Goal: Task Accomplishment & Management: Use online tool/utility

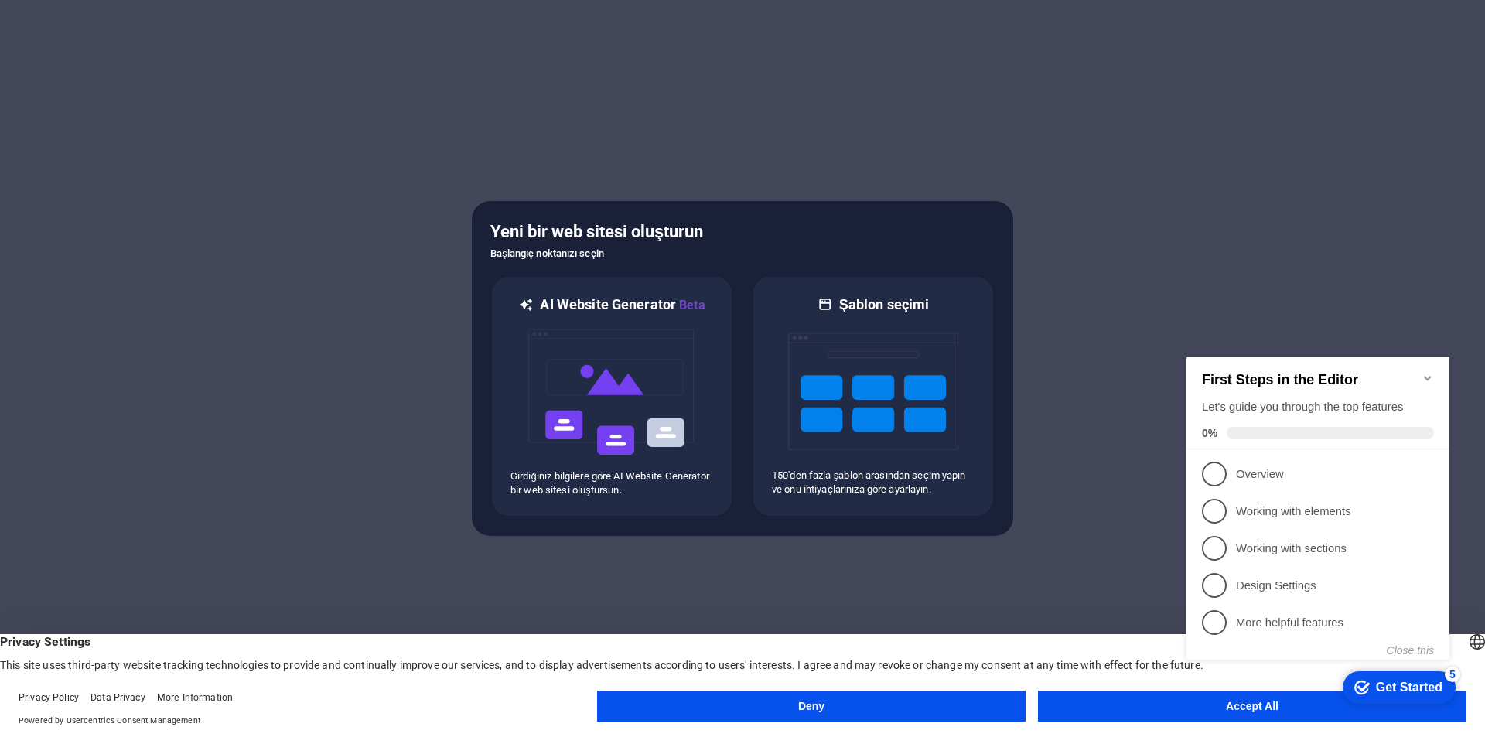
click at [1138, 707] on button "Accept All" at bounding box center [1252, 706] width 428 height 31
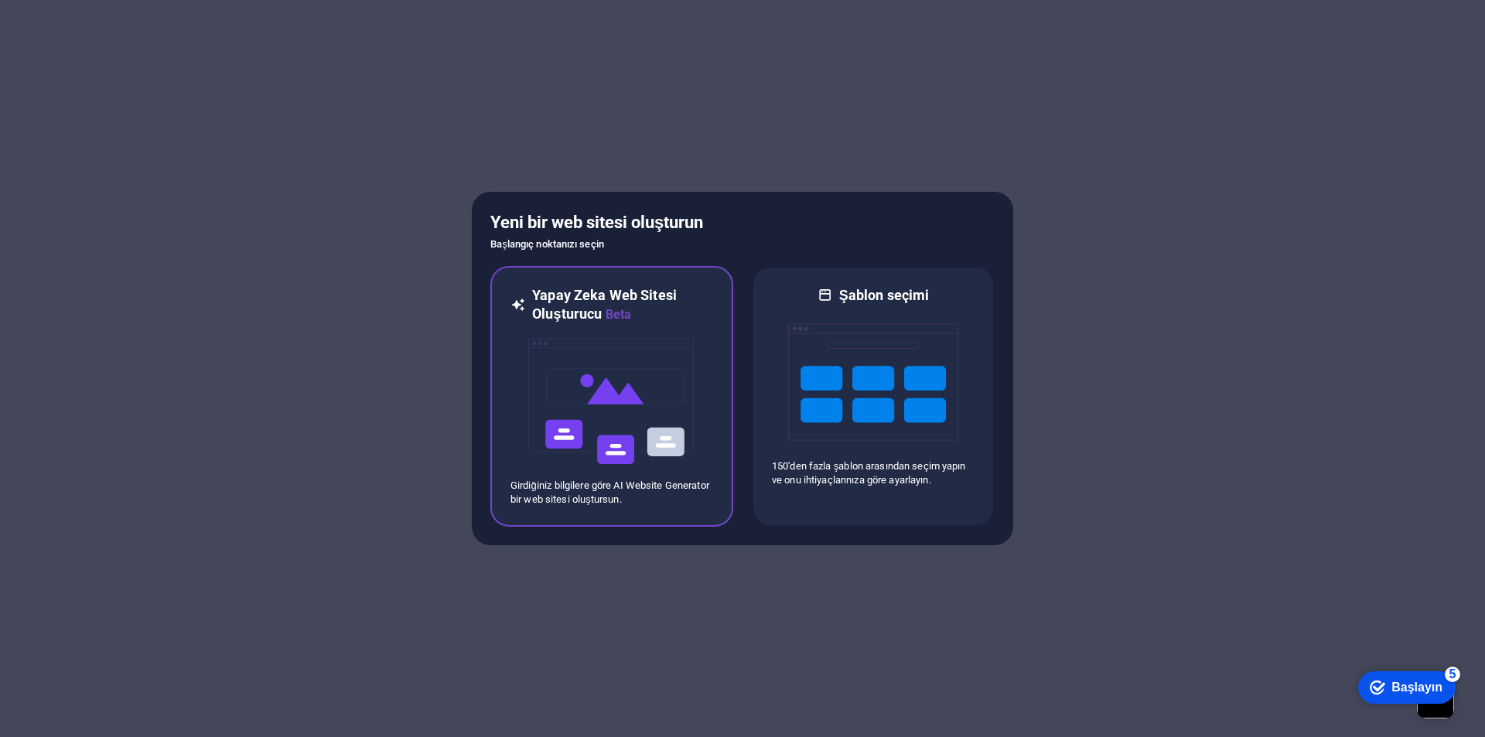
click at [691, 346] on img at bounding box center [612, 401] width 170 height 155
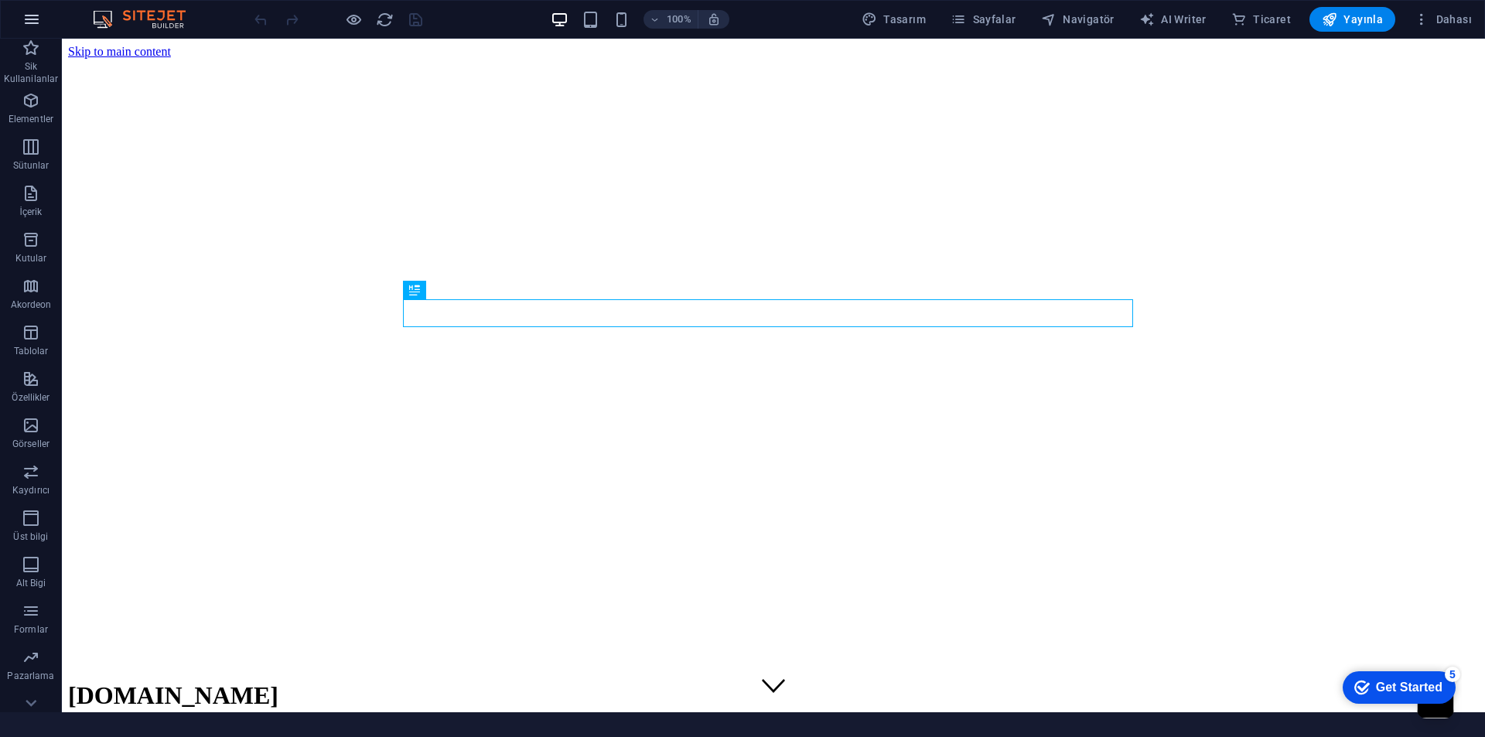
click at [33, 19] on icon "button" at bounding box center [31, 19] width 19 height 19
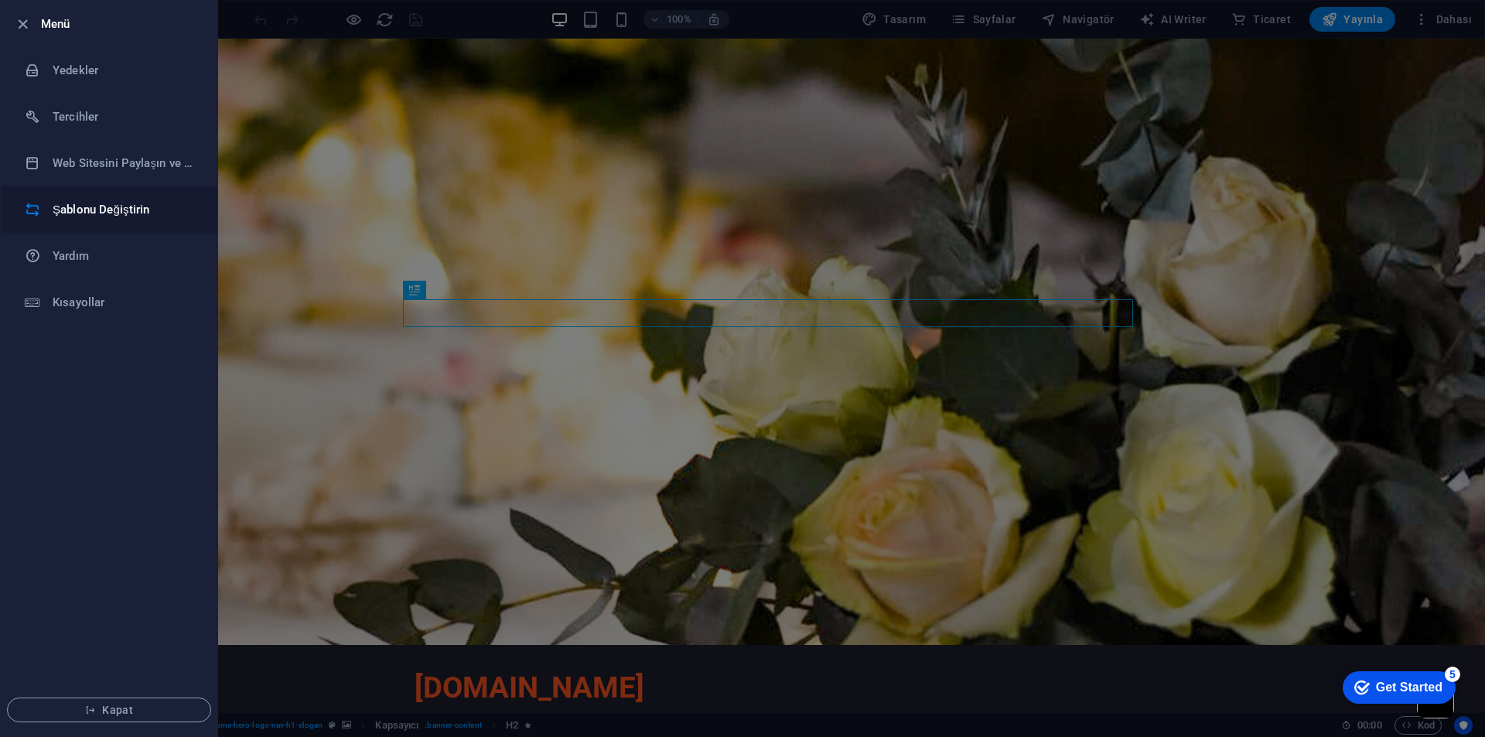
click at [86, 203] on h6 "Şablonu Değiştirin" at bounding box center [124, 209] width 143 height 19
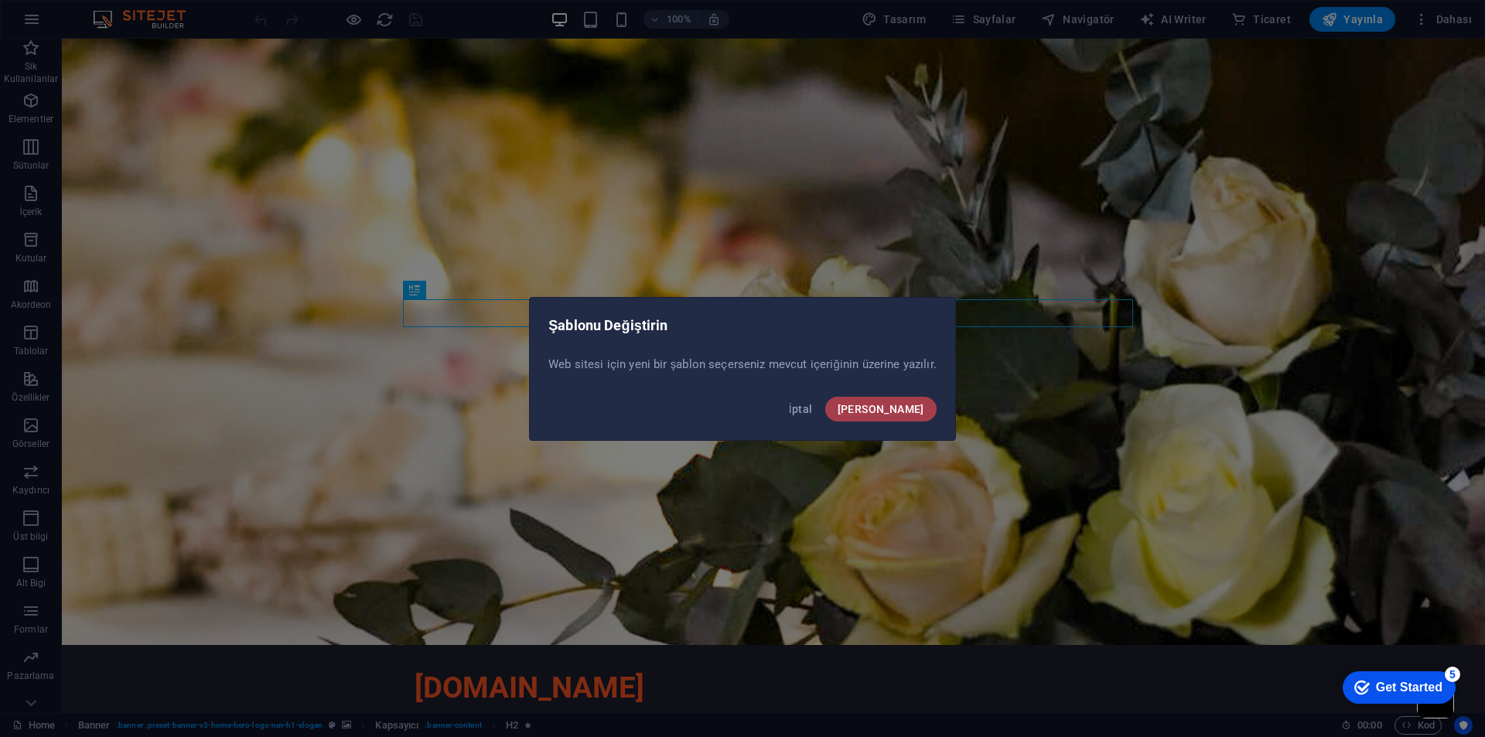
click at [922, 414] on span "Onayla" at bounding box center [881, 409] width 87 height 12
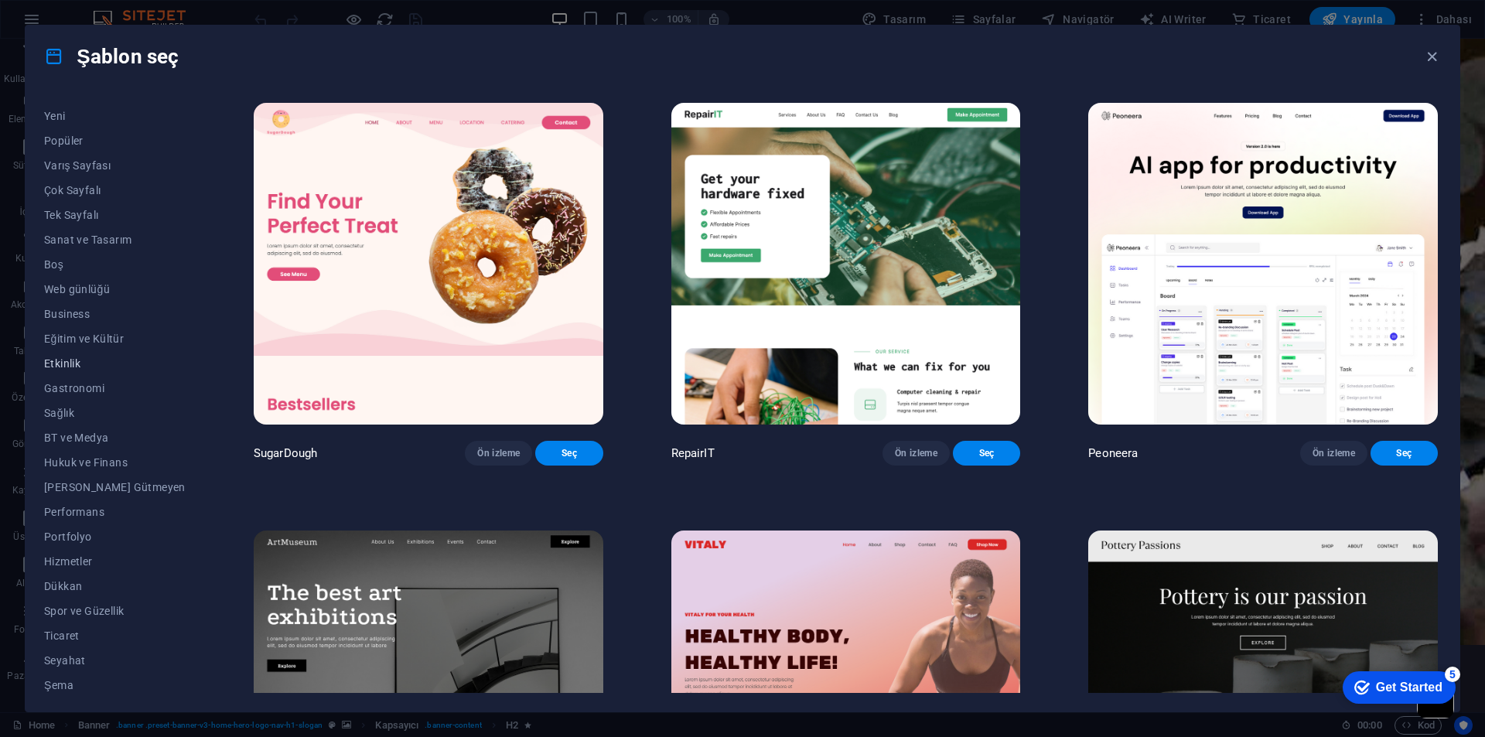
scroll to position [50, 0]
click at [60, 636] on span "Ticaret" at bounding box center [115, 631] width 142 height 12
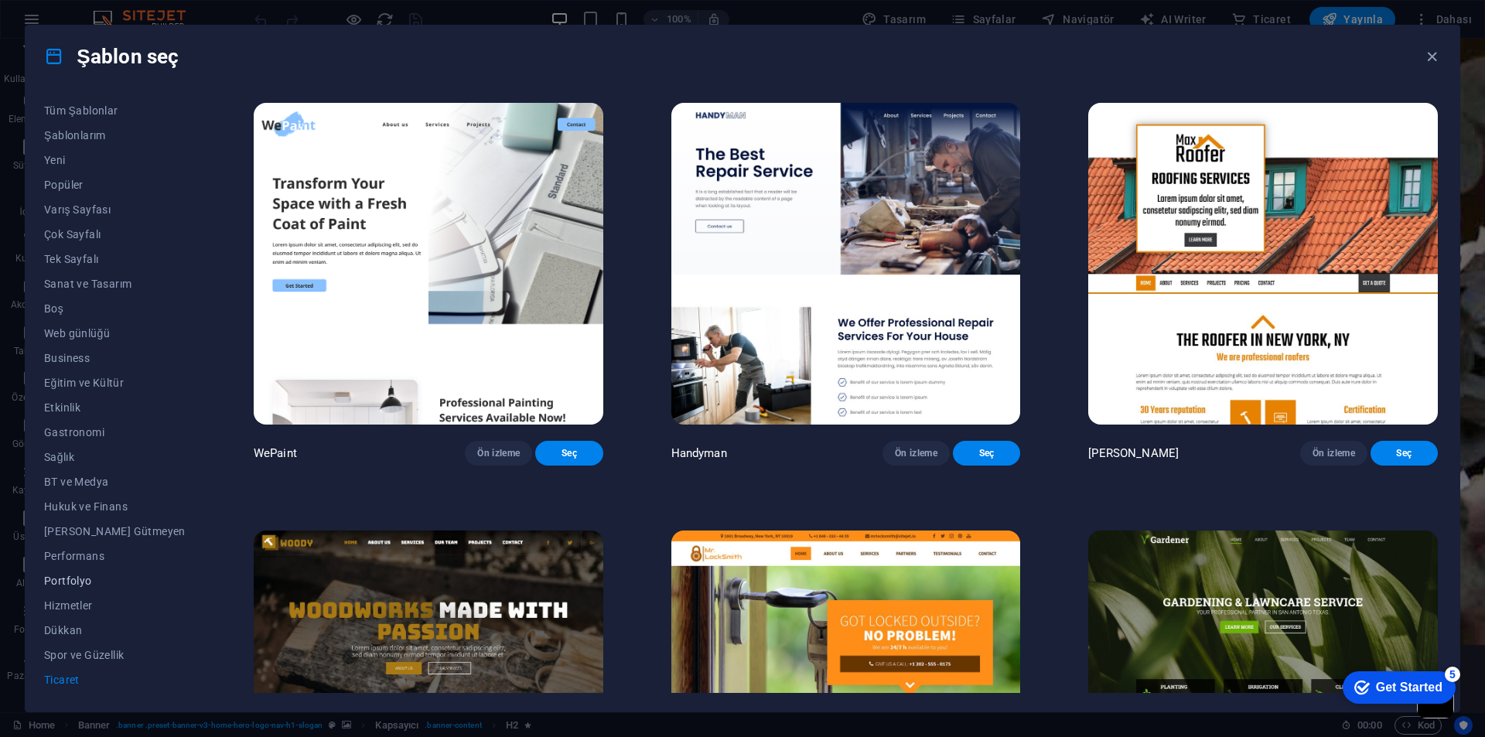
scroll to position [0, 0]
click at [72, 256] on span "Tek Sayfalı" at bounding box center [115, 260] width 142 height 12
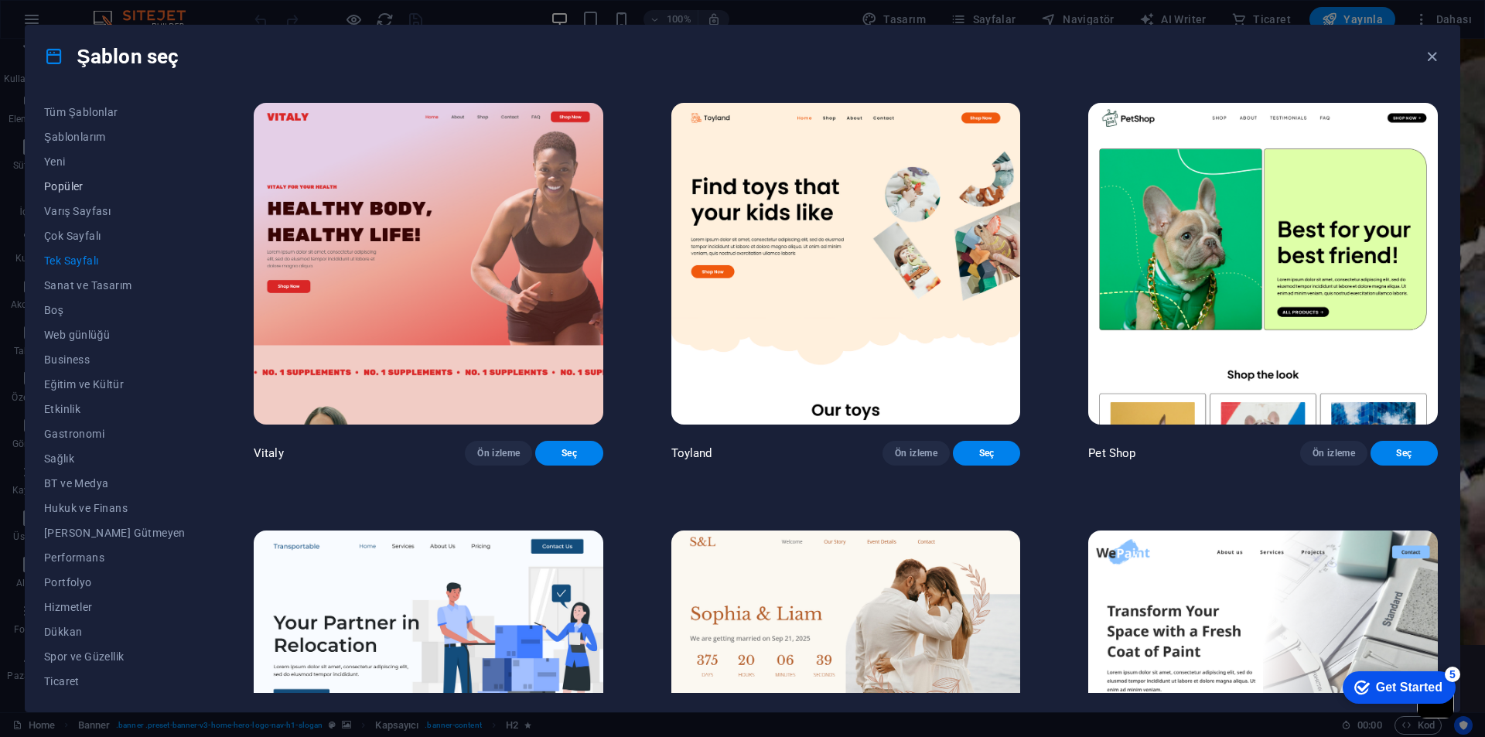
click at [66, 178] on button "Popüler" at bounding box center [115, 186] width 142 height 25
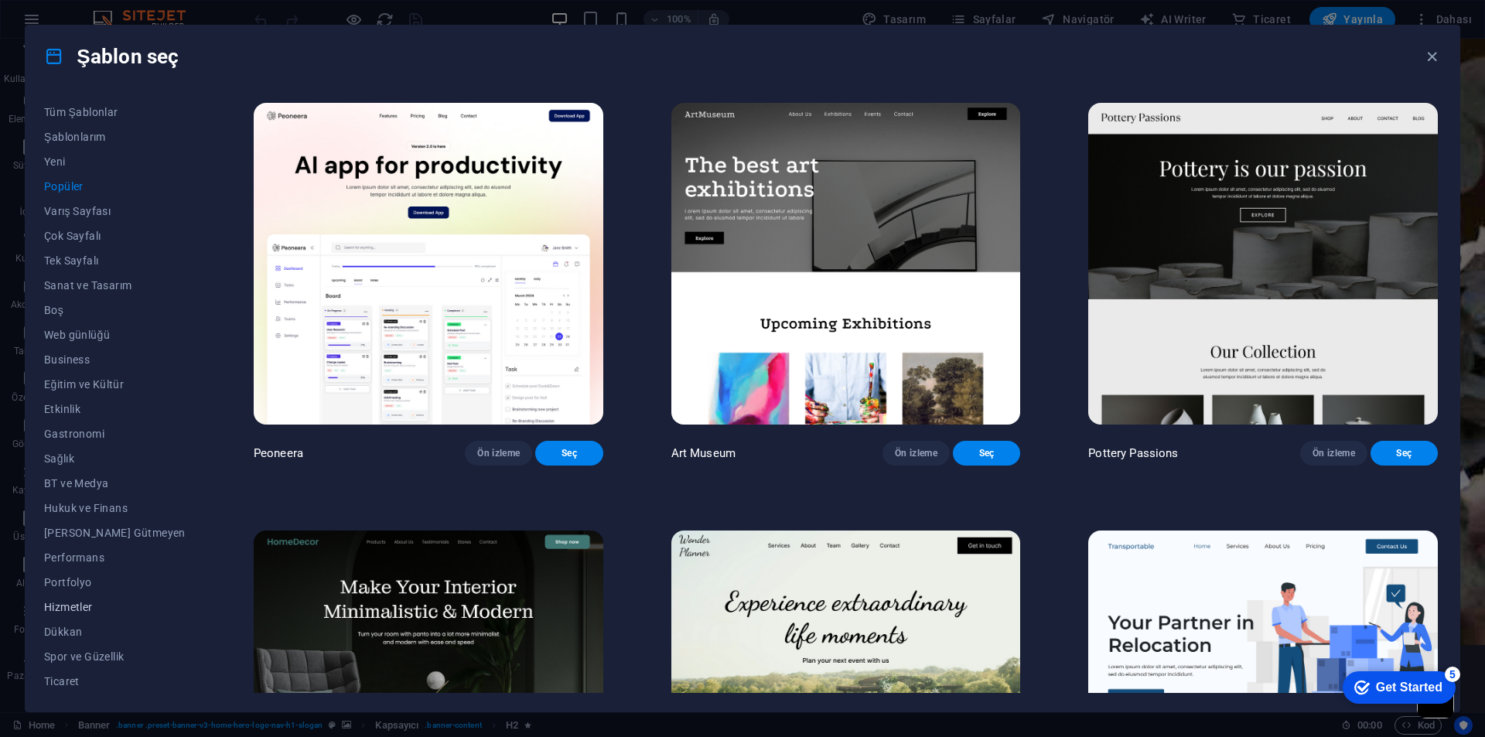
click at [73, 604] on span "Hizmetler" at bounding box center [115, 607] width 142 height 12
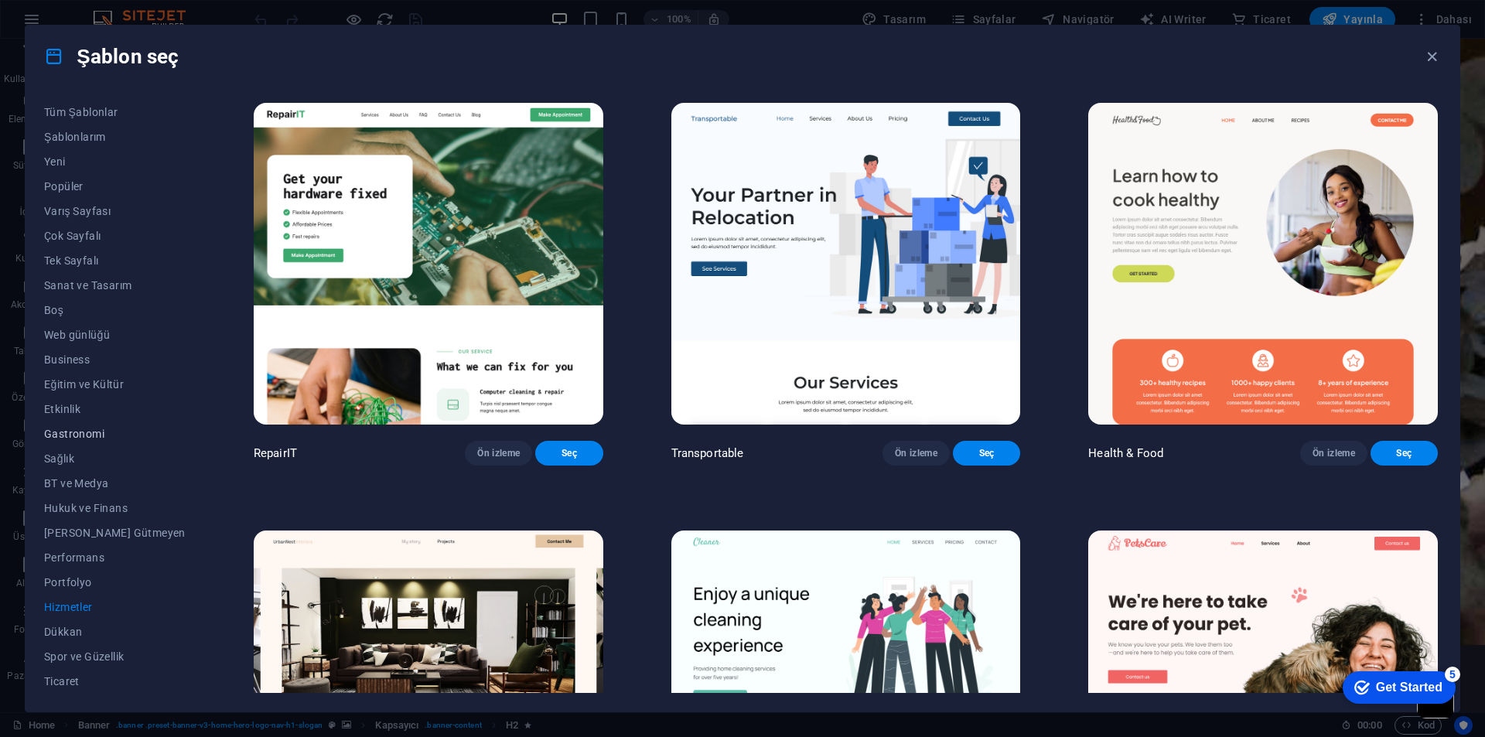
scroll to position [50, 0]
click at [1412, 690] on div "Get Started" at bounding box center [1409, 688] width 67 height 14
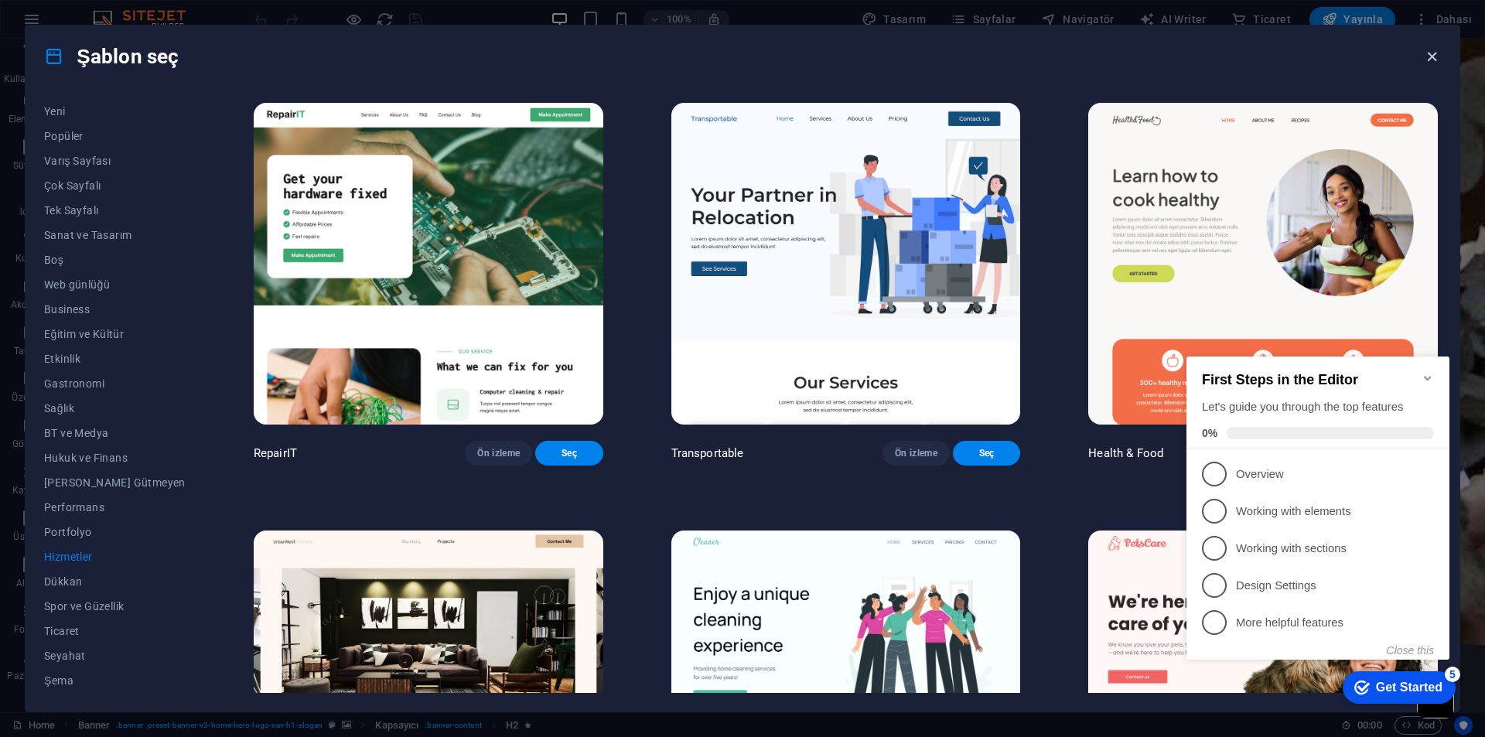
click at [1431, 52] on icon "button" at bounding box center [1432, 57] width 18 height 18
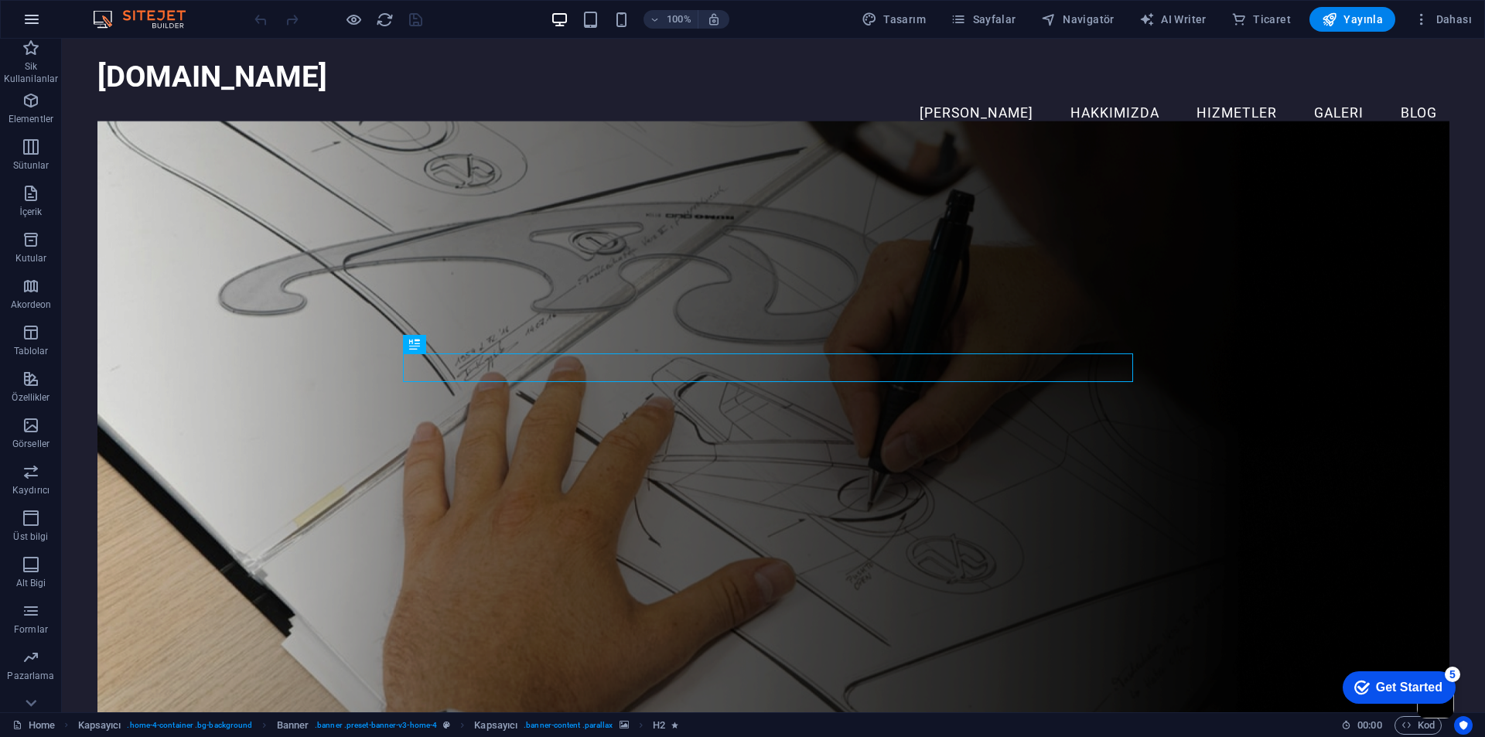
click at [42, 22] on button "button" at bounding box center [31, 19] width 37 height 37
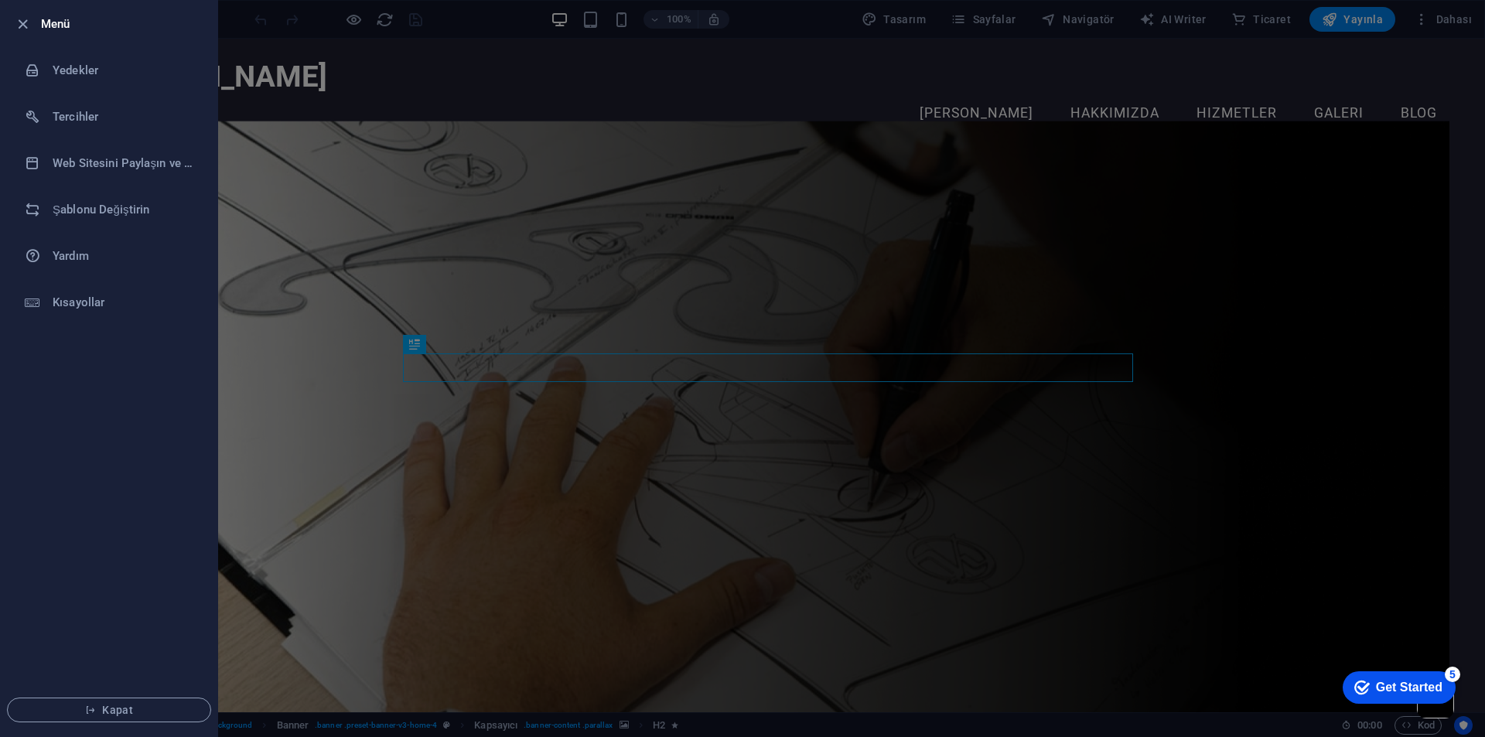
click at [360, 82] on div at bounding box center [742, 368] width 1485 height 737
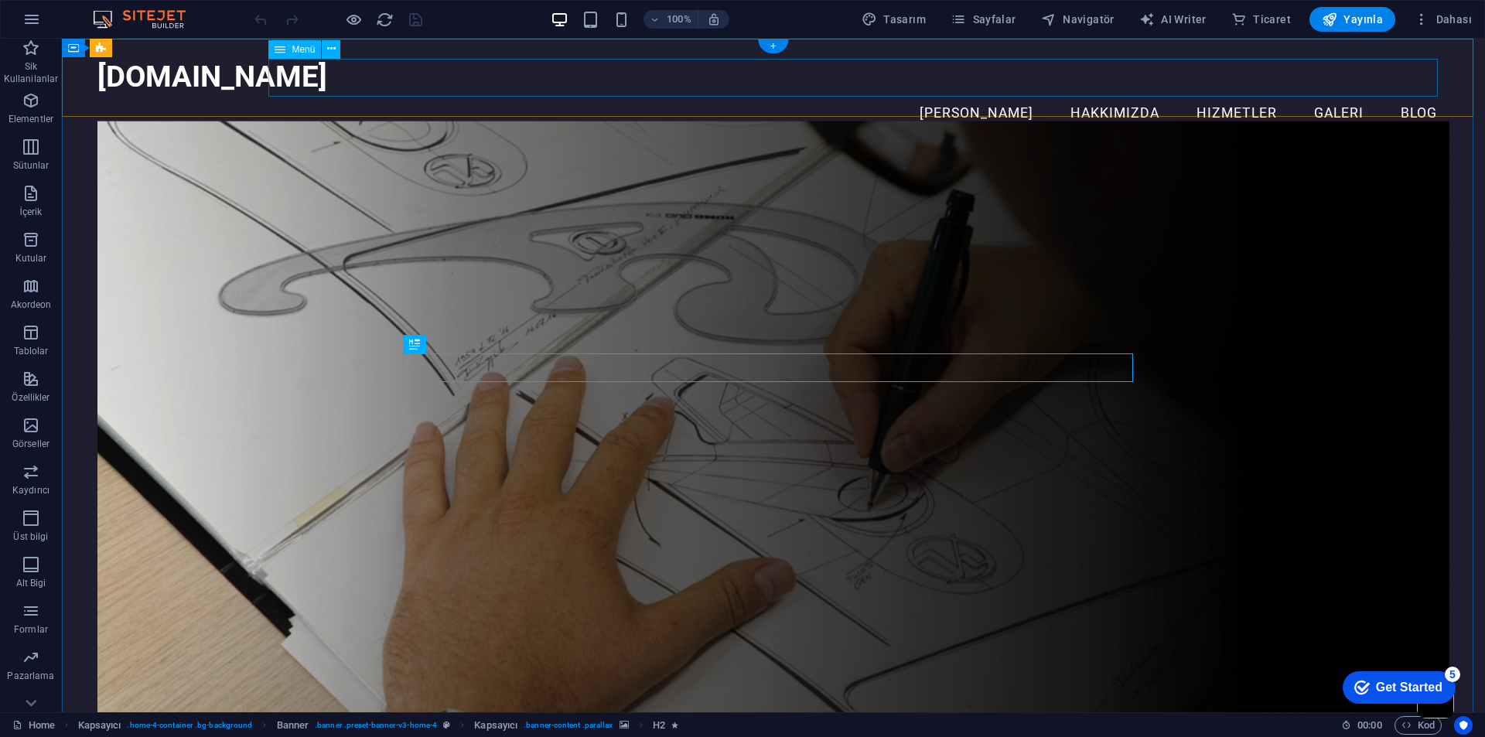
click at [979, 94] on nav "[PERSON_NAME] Hakkımızda Hizmetler Galeri Blog" at bounding box center [773, 113] width 1352 height 39
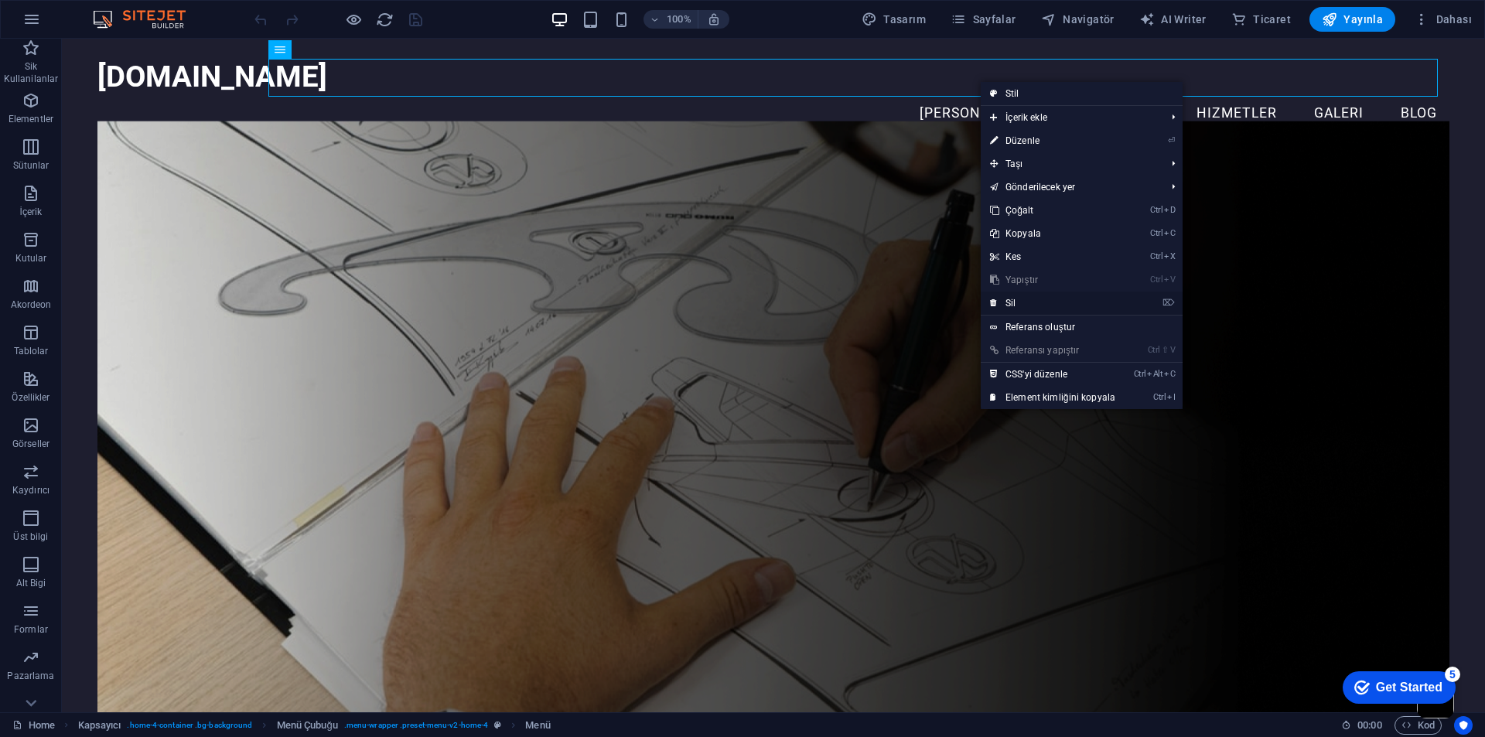
click at [1004, 305] on link "⌦ Sil" at bounding box center [1053, 303] width 144 height 23
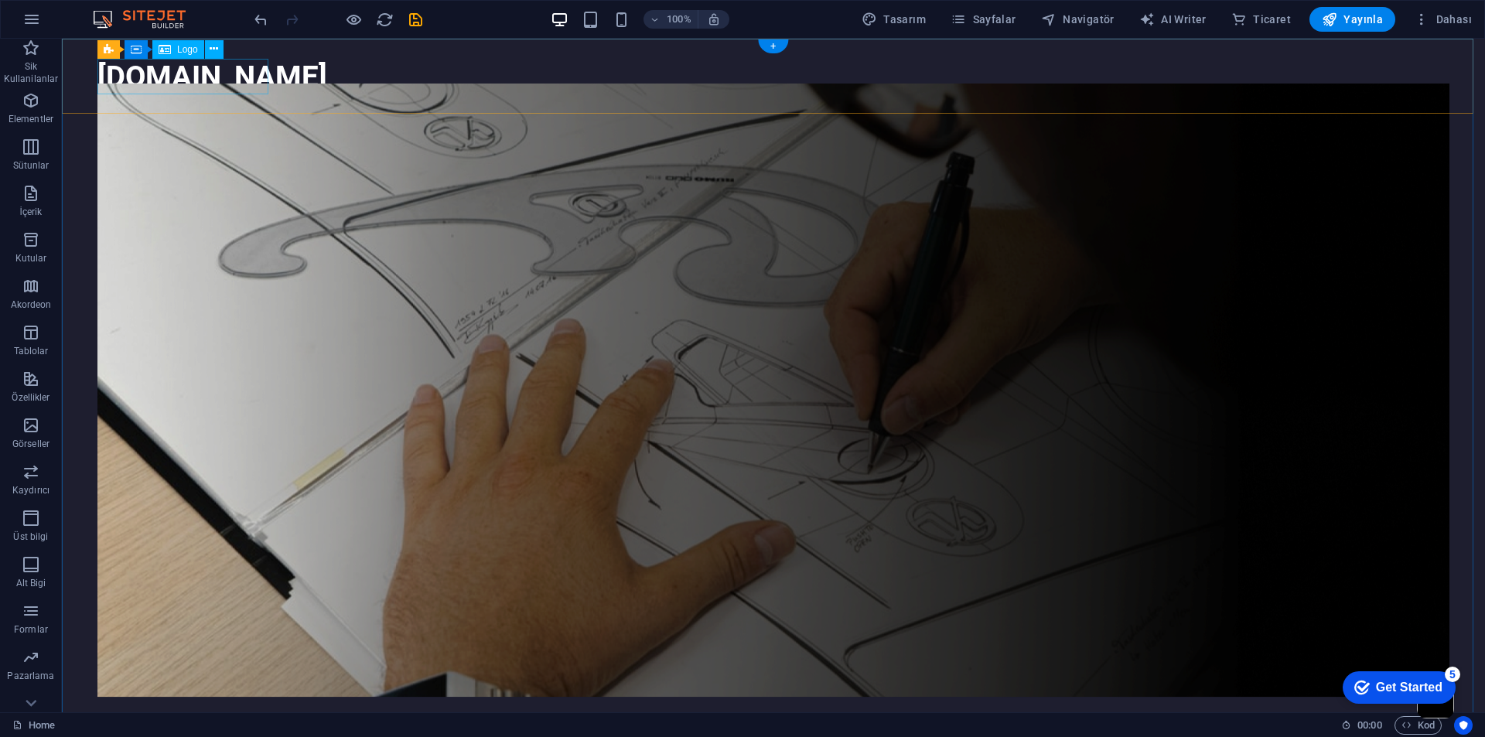
click at [193, 79] on div "[DOMAIN_NAME]" at bounding box center [773, 77] width 1352 height 36
click at [194, 79] on div "[DOMAIN_NAME]" at bounding box center [773, 77] width 1352 height 36
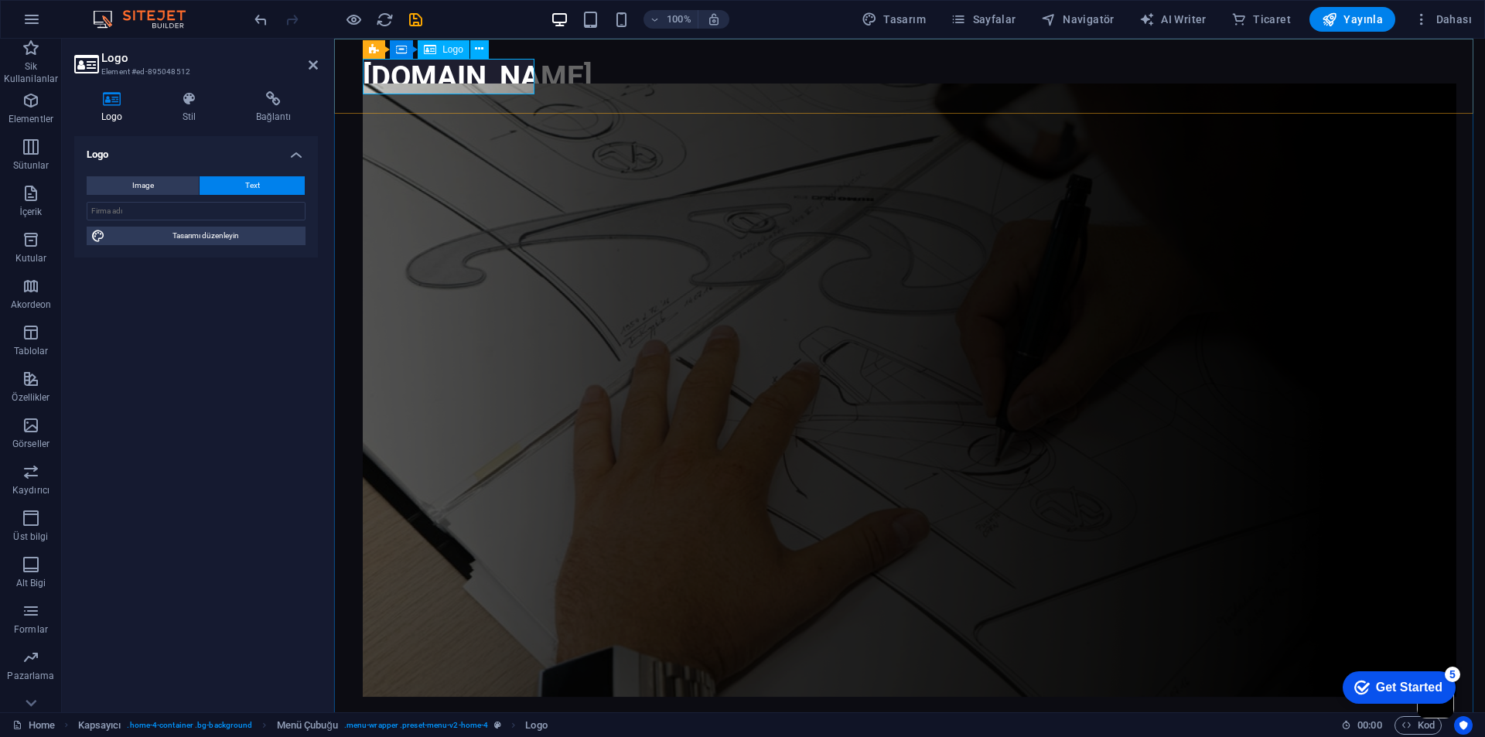
click at [383, 77] on div "[DOMAIN_NAME]" at bounding box center [910, 77] width 1094 height 36
click at [382, 81] on div "[DOMAIN_NAME]" at bounding box center [910, 77] width 1094 height 36
click at [397, 83] on div "[DOMAIN_NAME]" at bounding box center [910, 77] width 1094 height 36
click at [415, 83] on div "[DOMAIN_NAME]" at bounding box center [910, 77] width 1094 height 36
click at [200, 95] on icon at bounding box center [188, 98] width 67 height 15
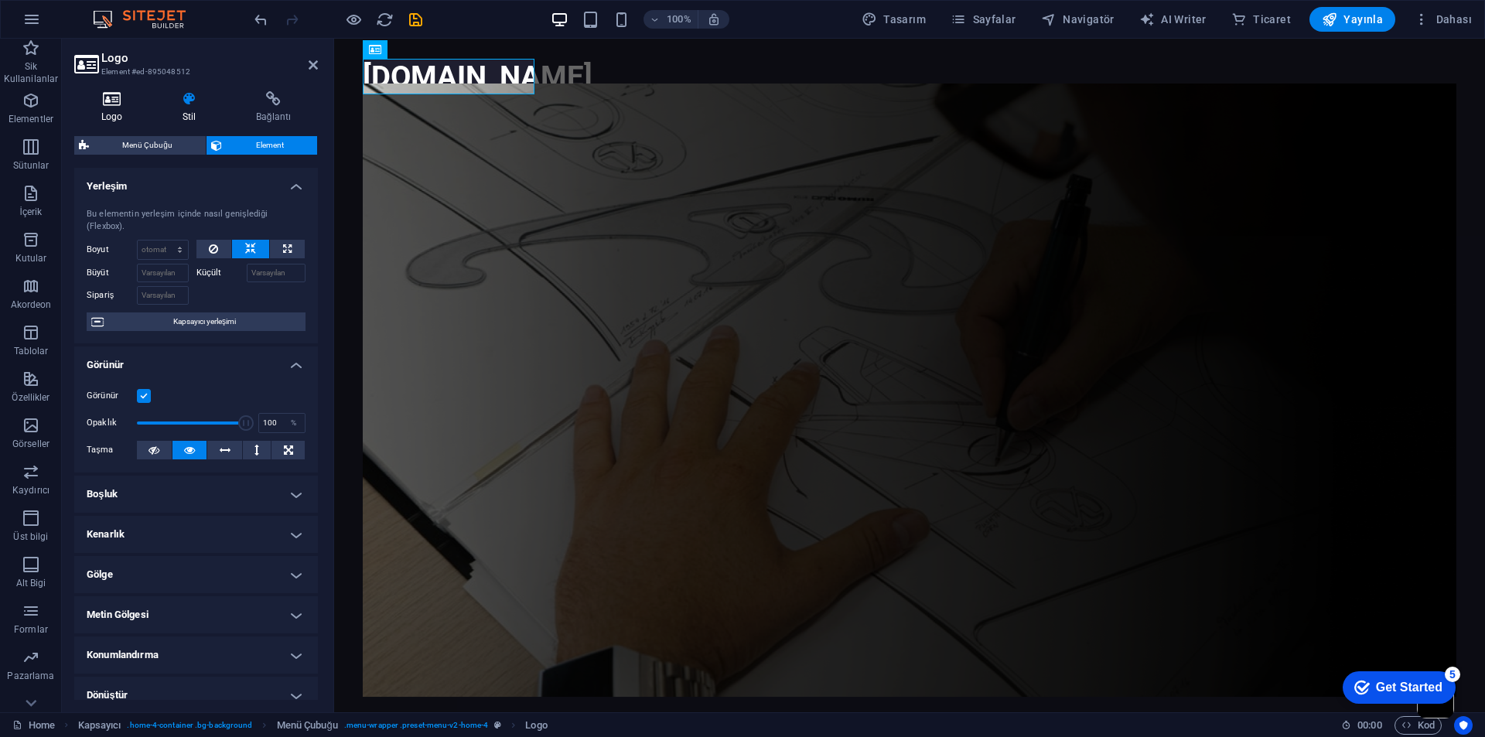
click at [96, 97] on icon at bounding box center [111, 98] width 75 height 15
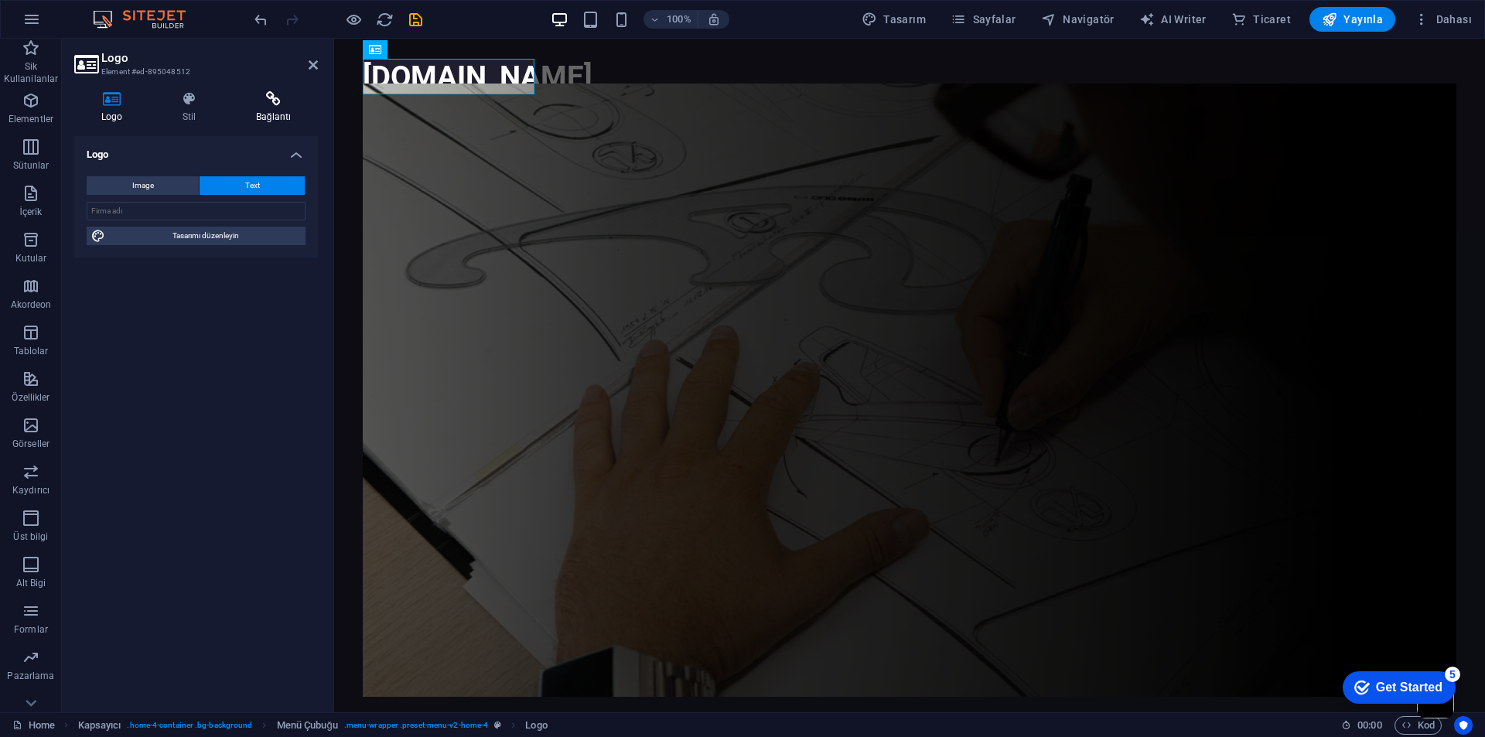
click at [267, 98] on icon at bounding box center [273, 98] width 89 height 15
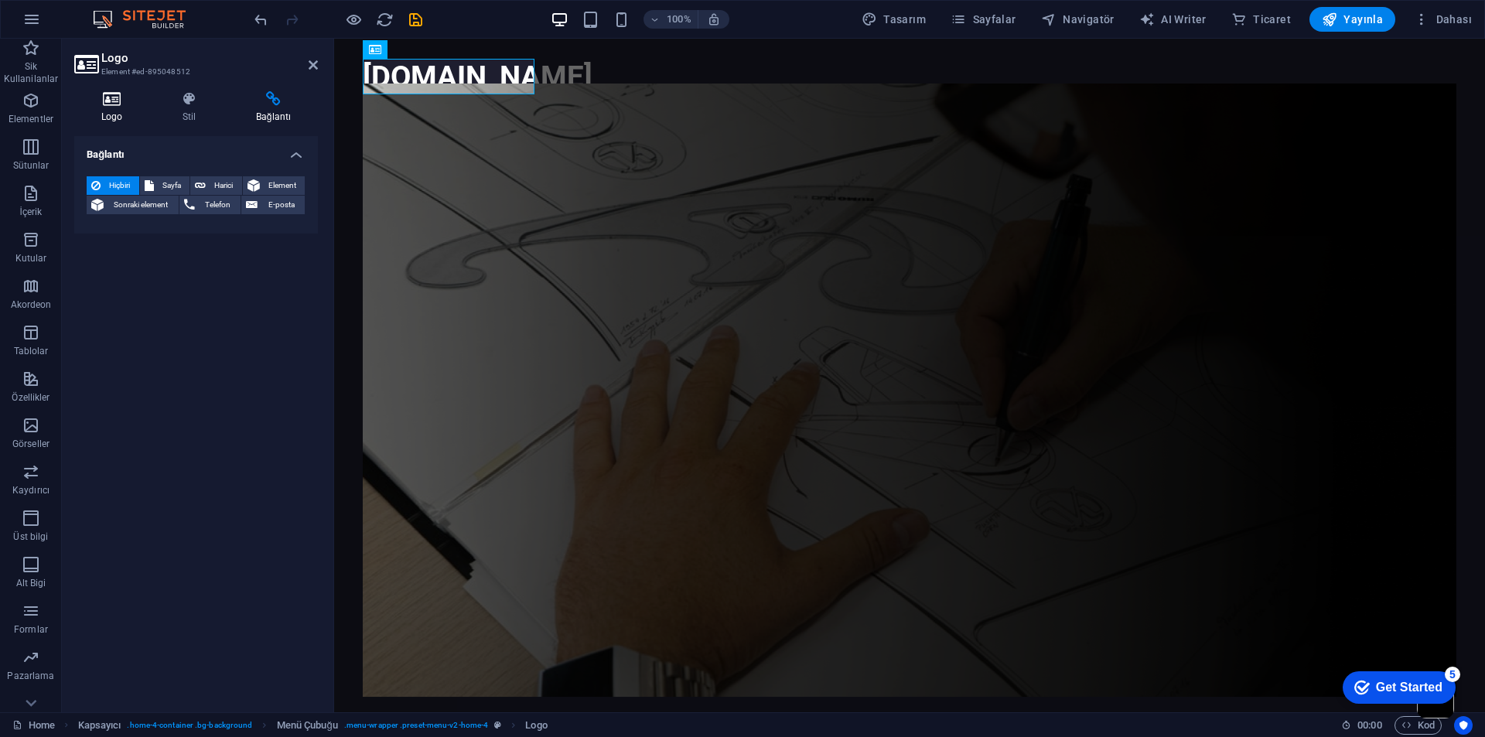
click at [111, 100] on icon at bounding box center [111, 98] width 75 height 15
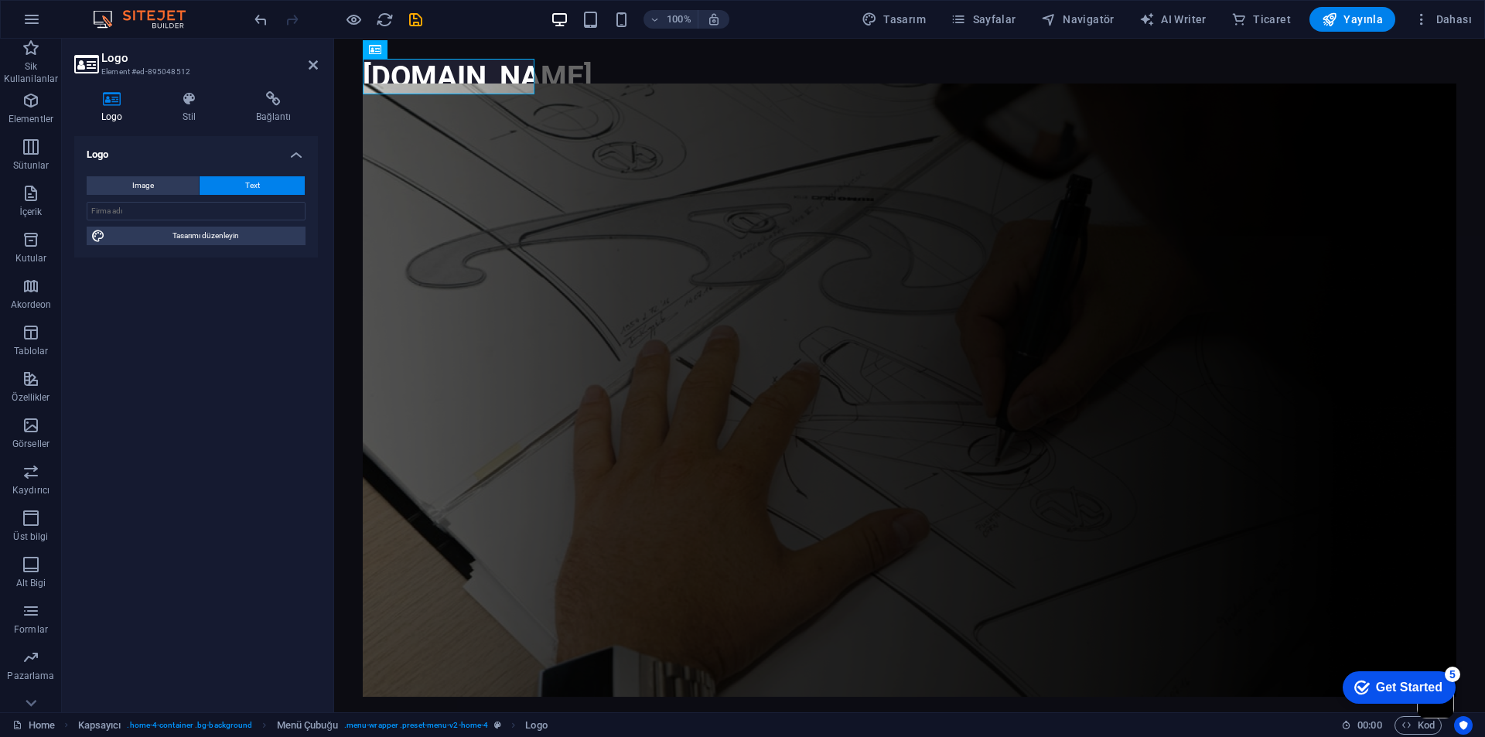
click at [131, 104] on icon at bounding box center [111, 98] width 75 height 15
click at [176, 109] on h4 "Stil" at bounding box center [191, 107] width 73 height 32
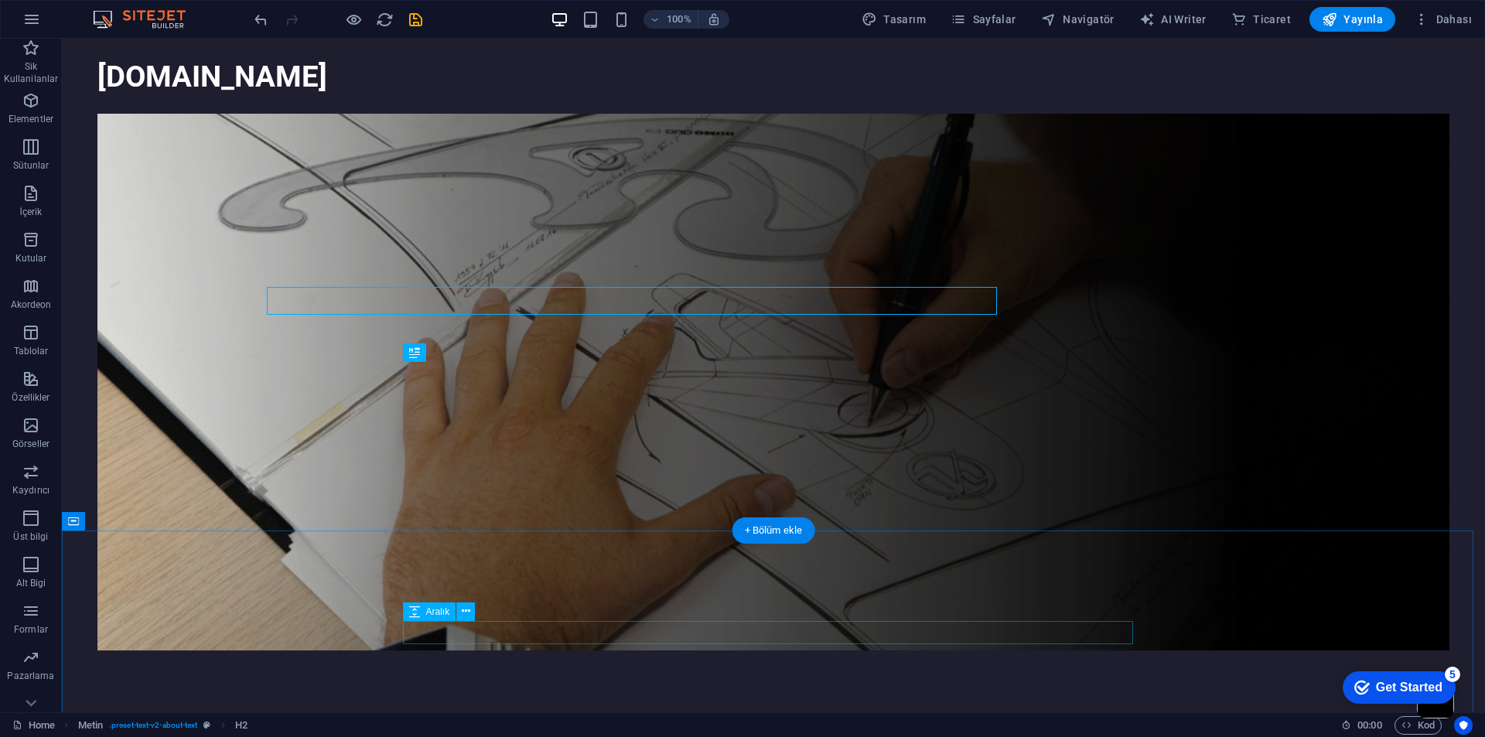
scroll to position [445, 0]
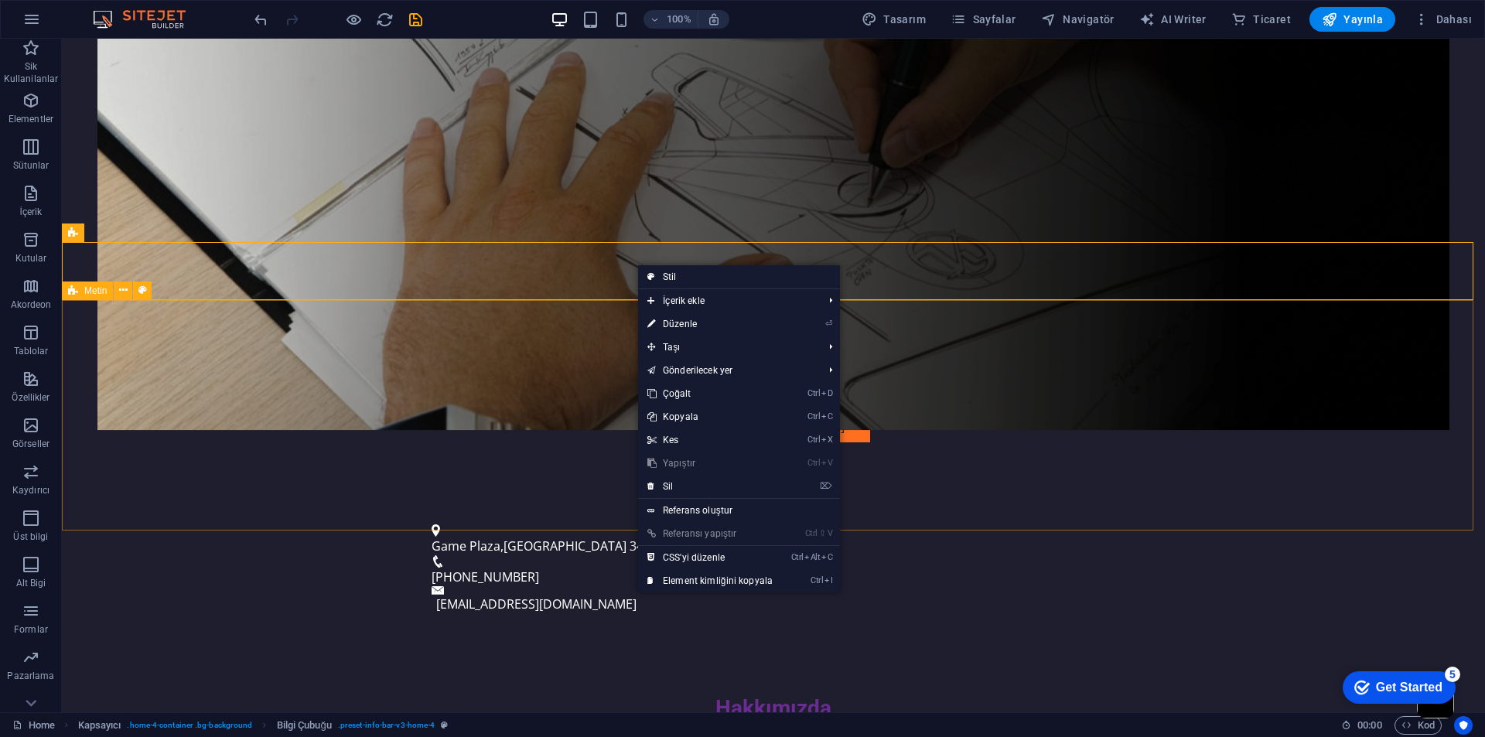
click at [582, 633] on div "Hakkımızda [DOMAIN_NAME], dijital oyun ürünleri alanında en güvenilir, hızlı ve…" at bounding box center [773, 748] width 1423 height 230
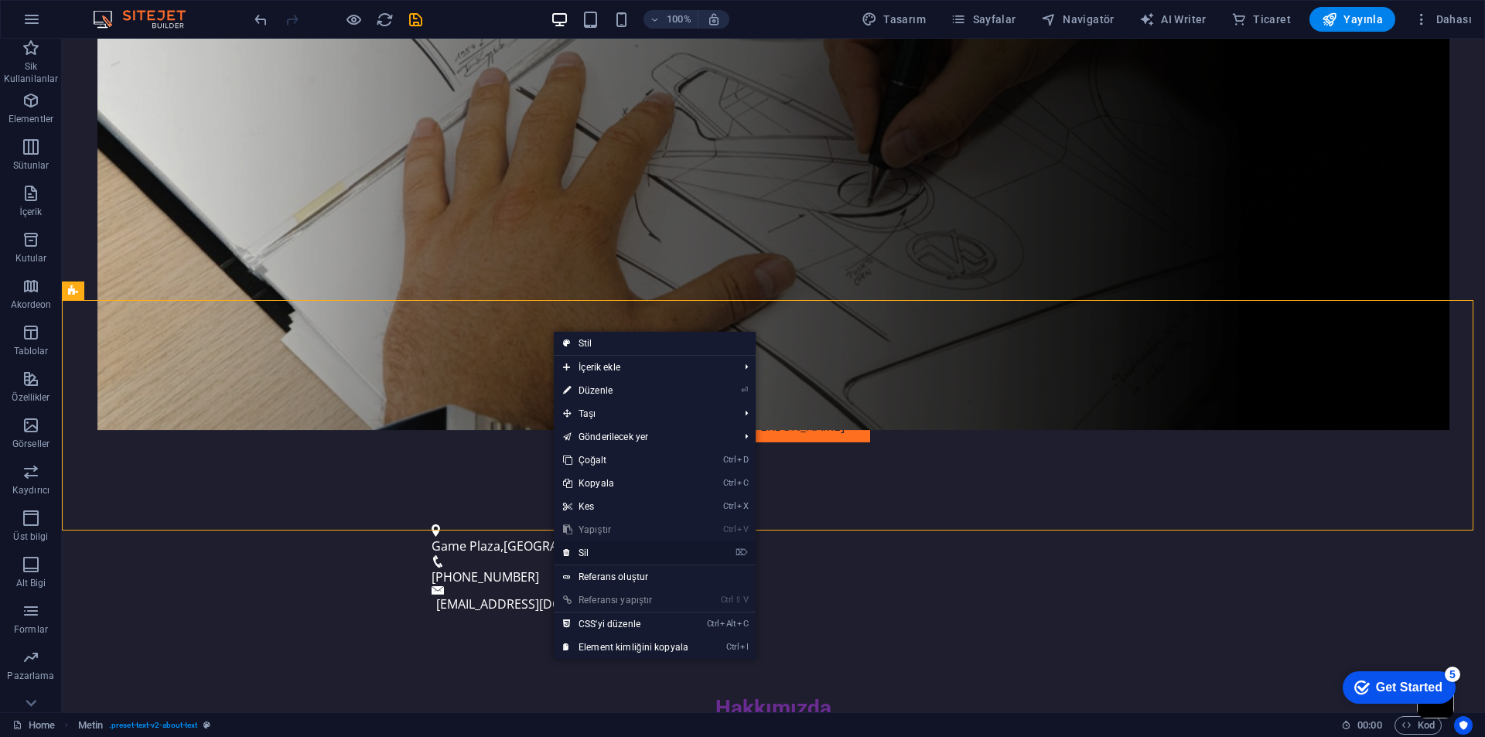
click at [584, 548] on link "⌦ Sil" at bounding box center [626, 552] width 144 height 23
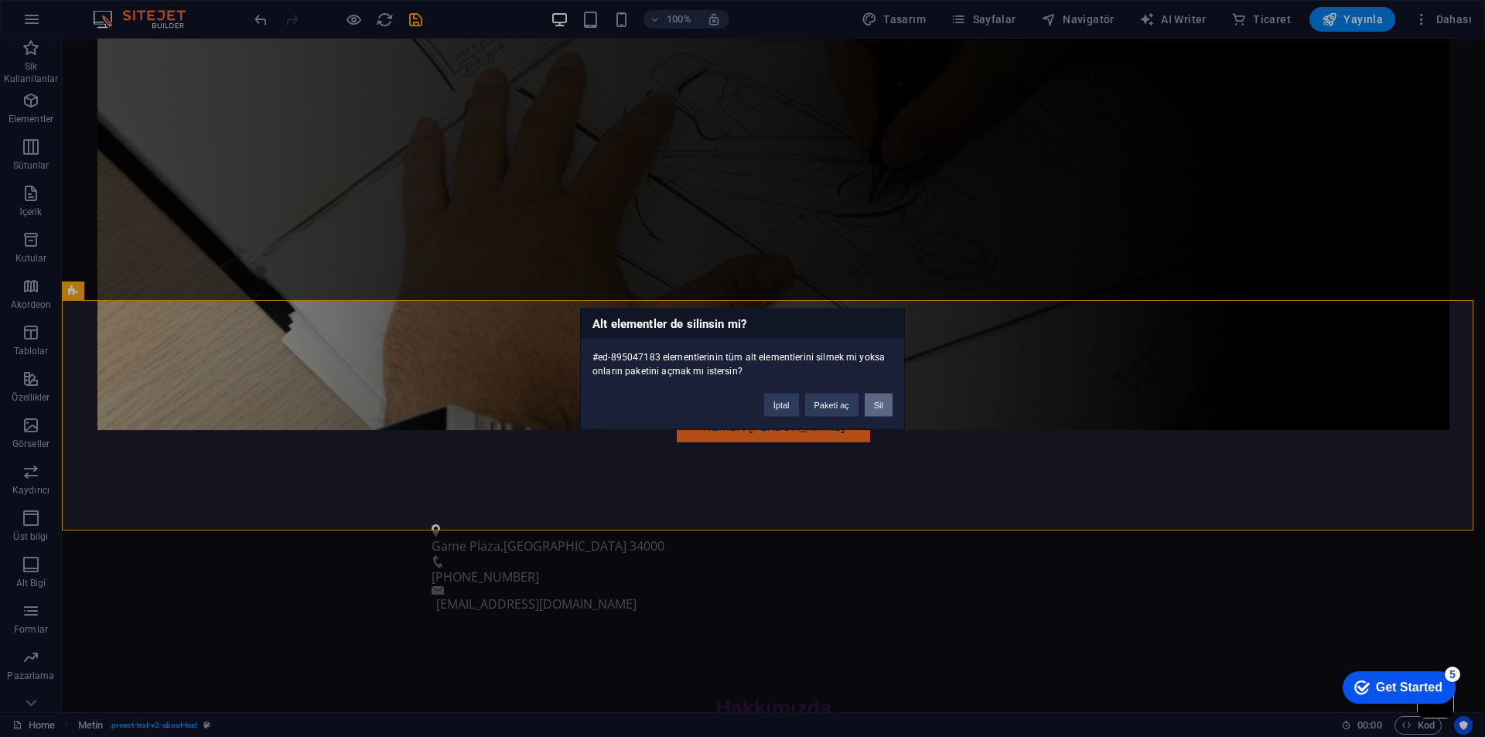
drag, startPoint x: 867, startPoint y: 404, endPoint x: 806, endPoint y: 365, distance: 72.3
click at [867, 404] on button "Sil" at bounding box center [879, 404] width 28 height 23
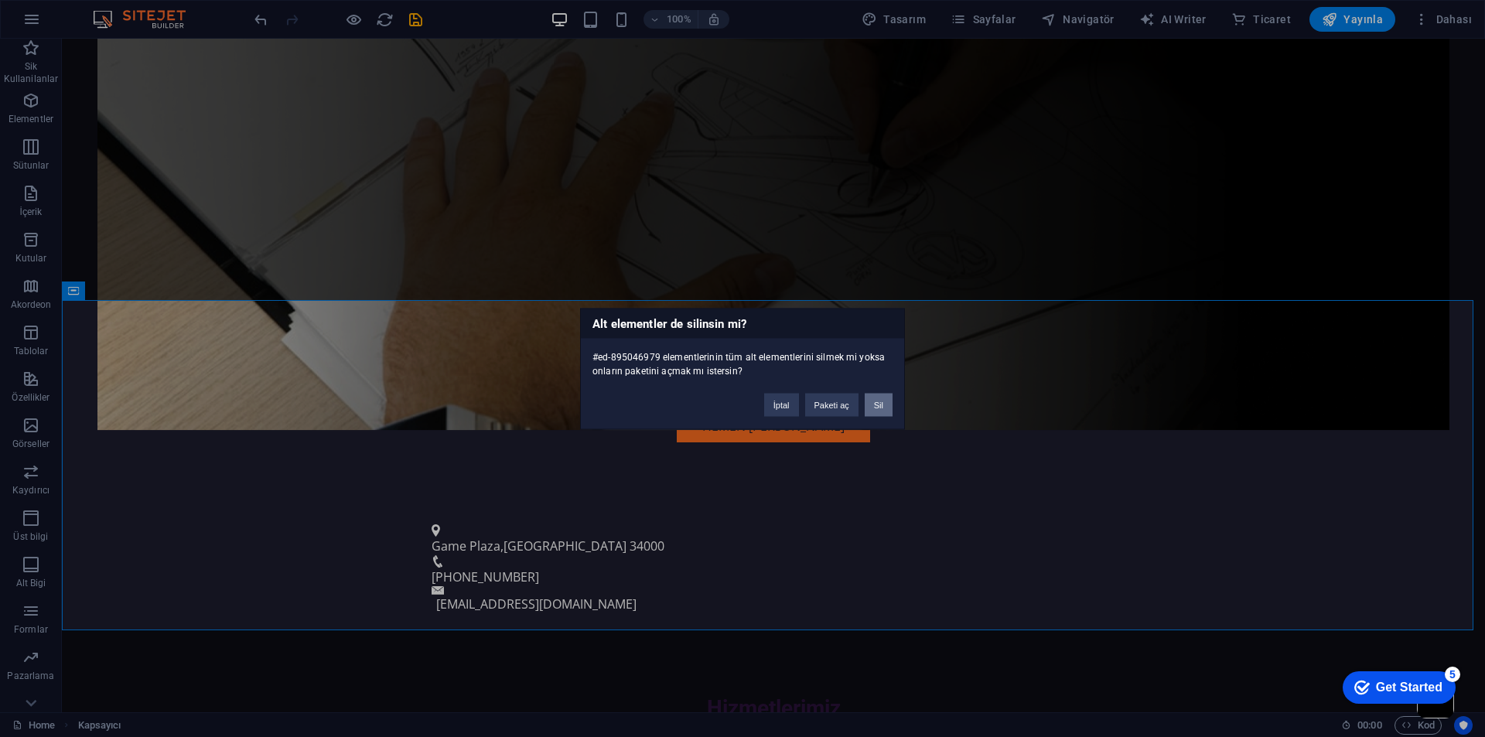
click at [875, 411] on button "Sil" at bounding box center [879, 404] width 28 height 23
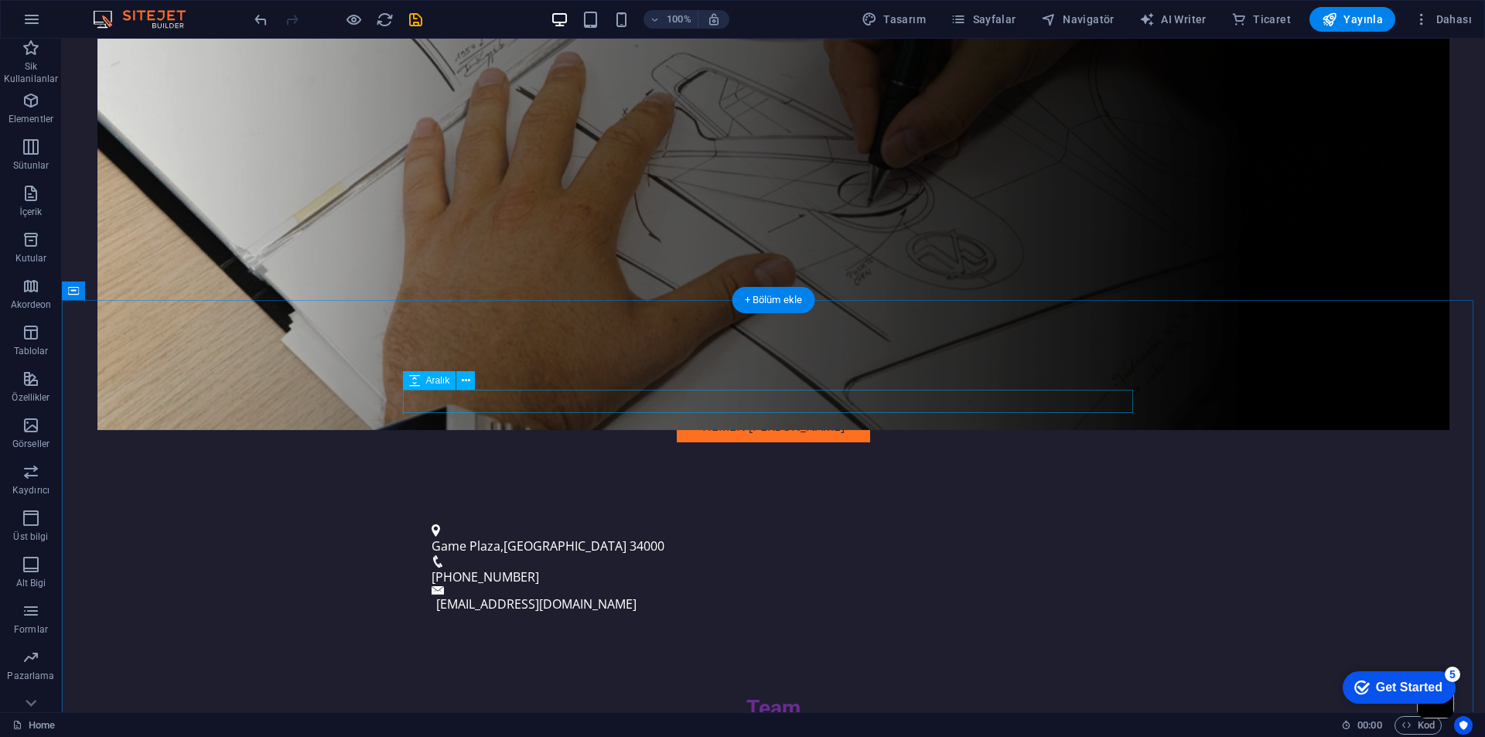
click at [878, 722] on div at bounding box center [773, 733] width 730 height 23
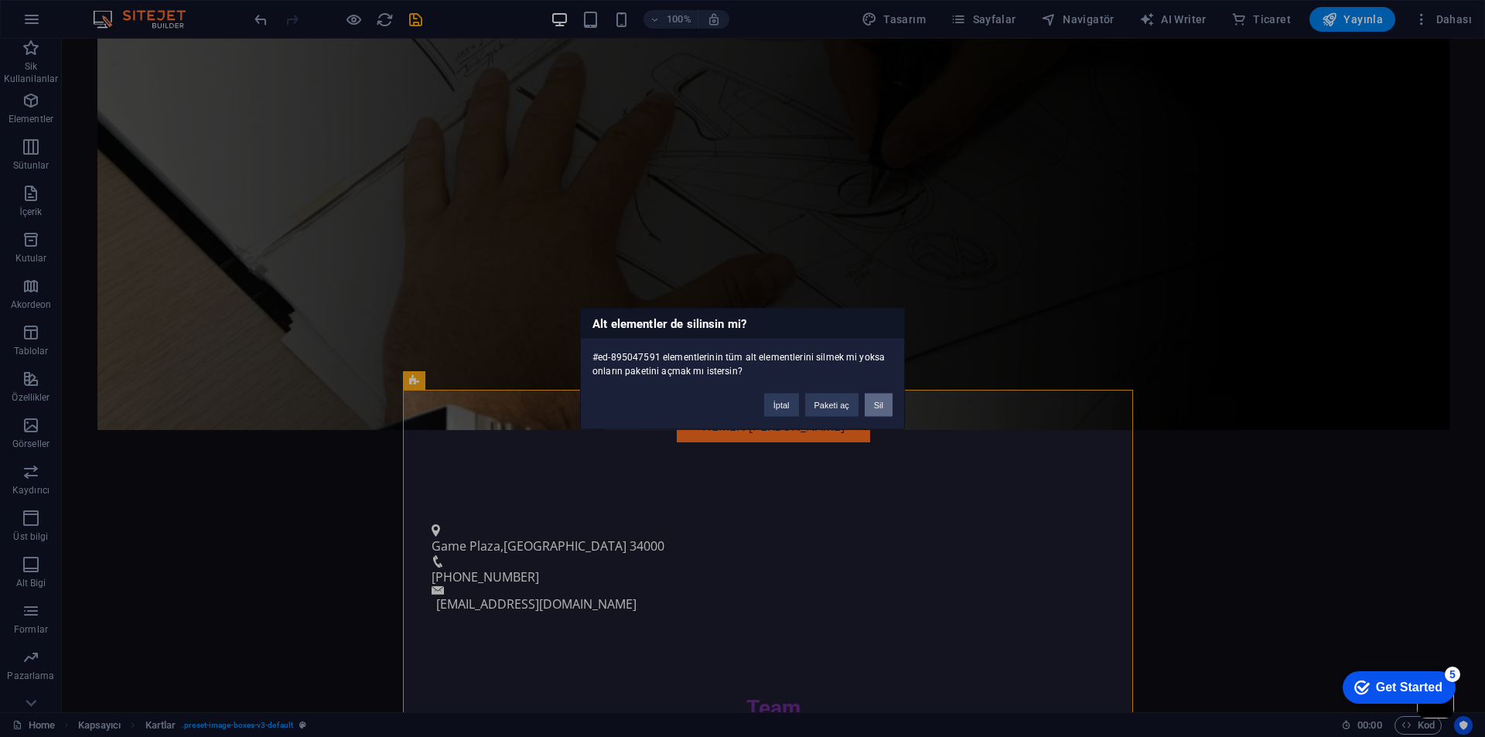
click at [890, 409] on button "Sil" at bounding box center [879, 404] width 28 height 23
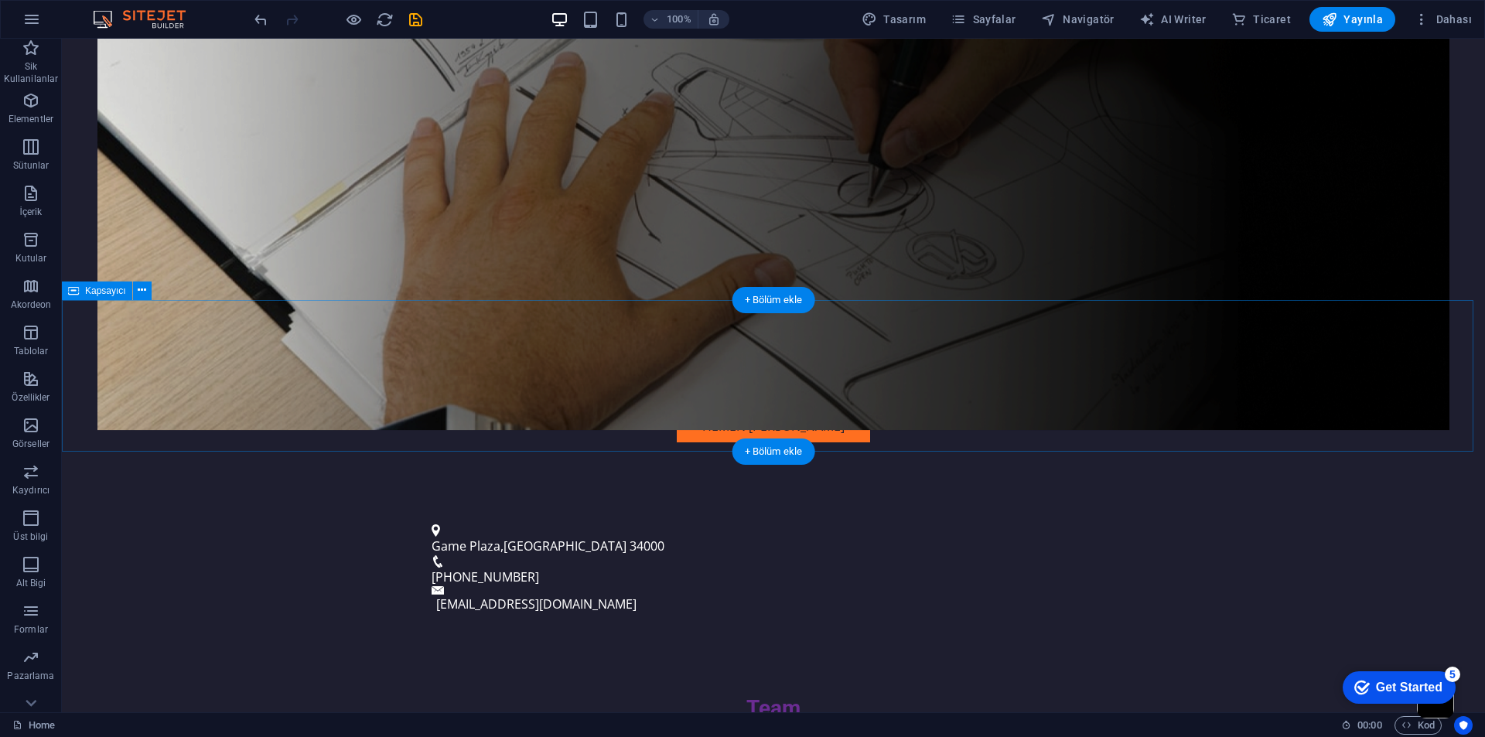
click at [892, 633] on div "Team" at bounding box center [773, 709] width 1423 height 152
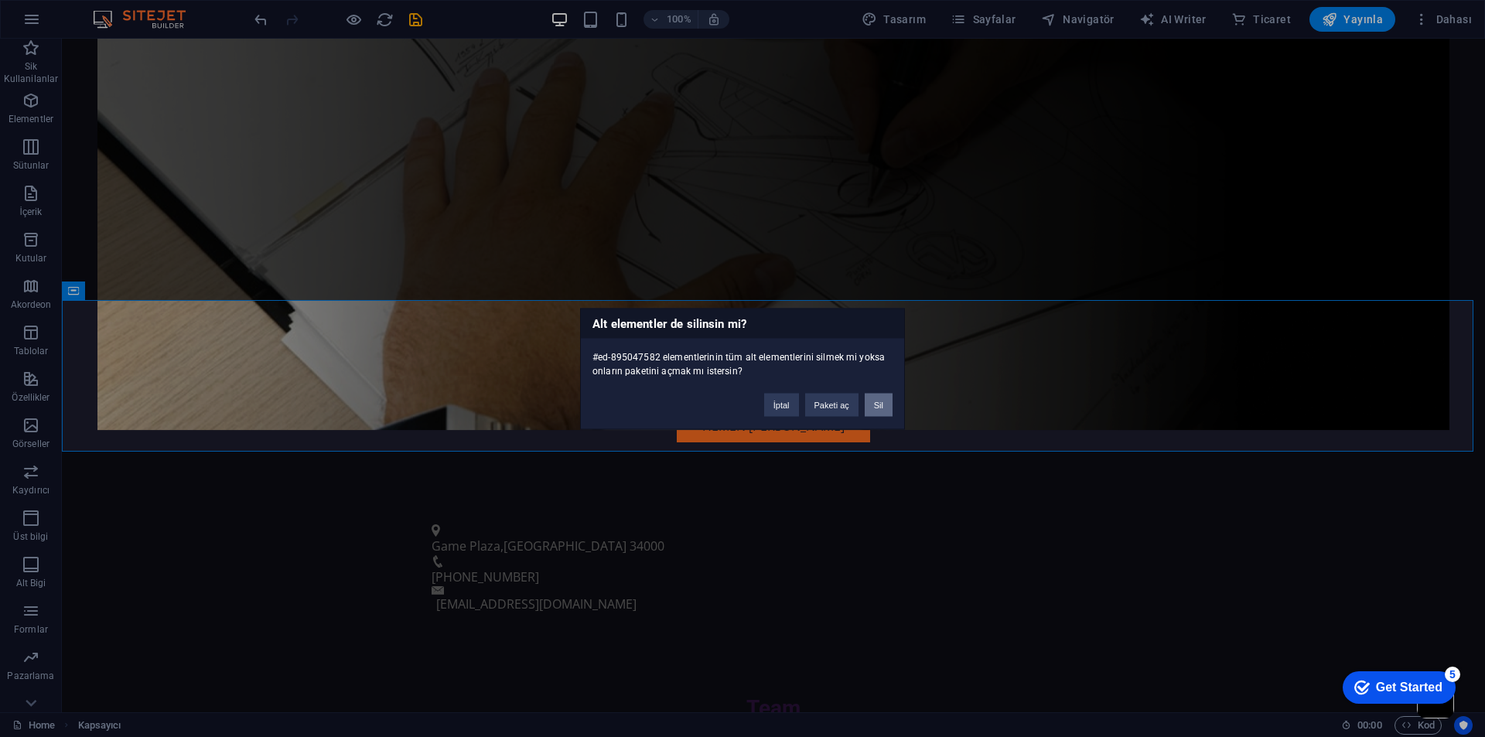
drag, startPoint x: 880, startPoint y: 412, endPoint x: 826, endPoint y: 381, distance: 62.3
click at [880, 412] on button "Sil" at bounding box center [879, 404] width 28 height 23
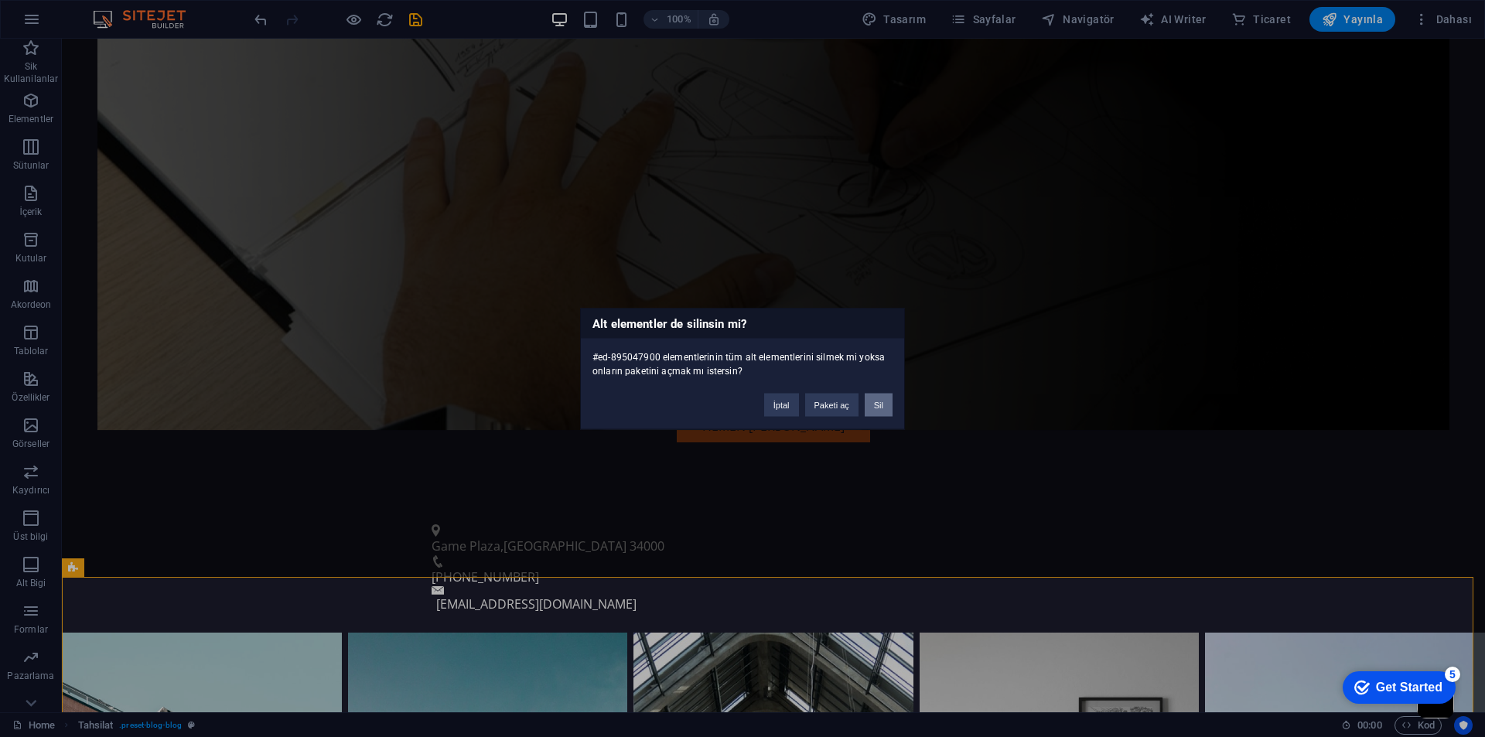
click at [872, 399] on button "Sil" at bounding box center [879, 404] width 28 height 23
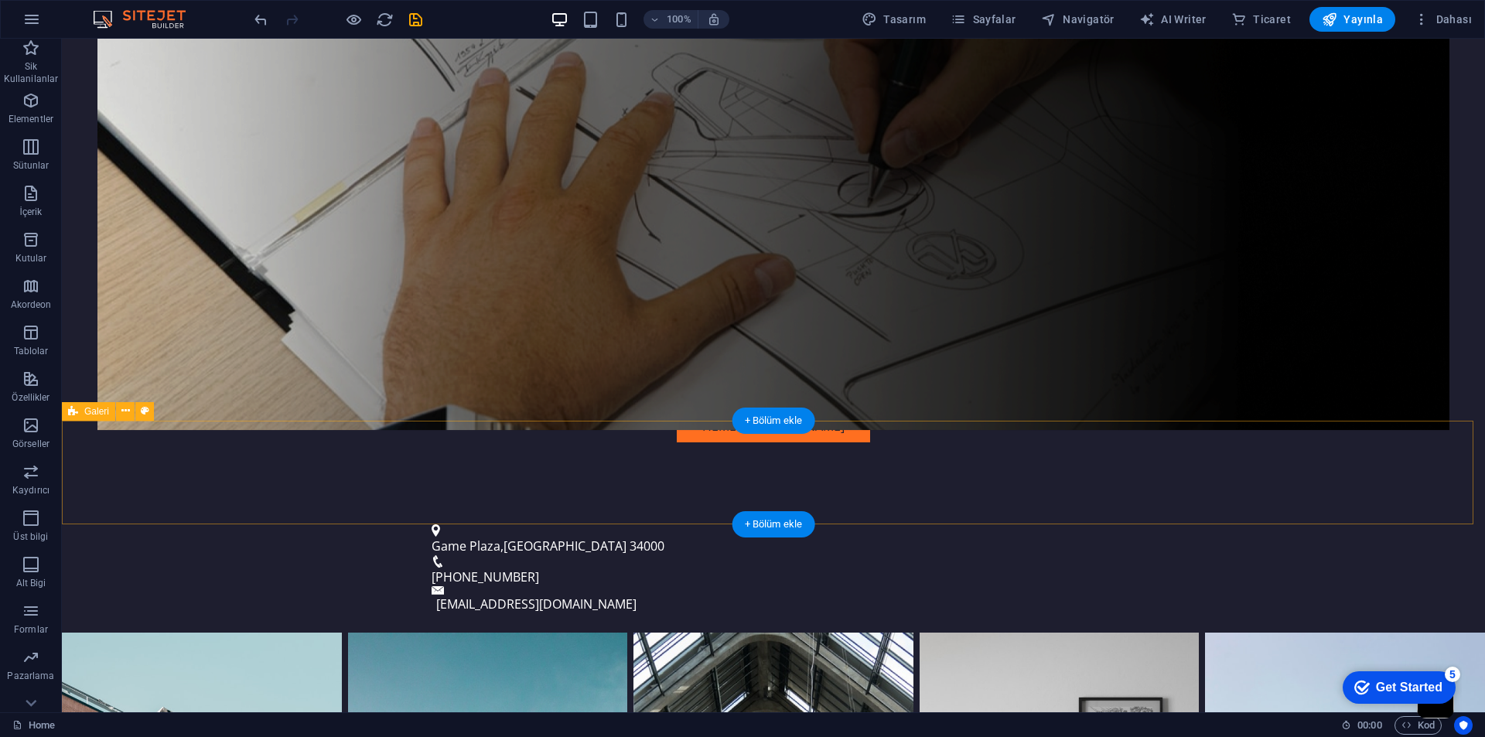
scroll to position [324, 0]
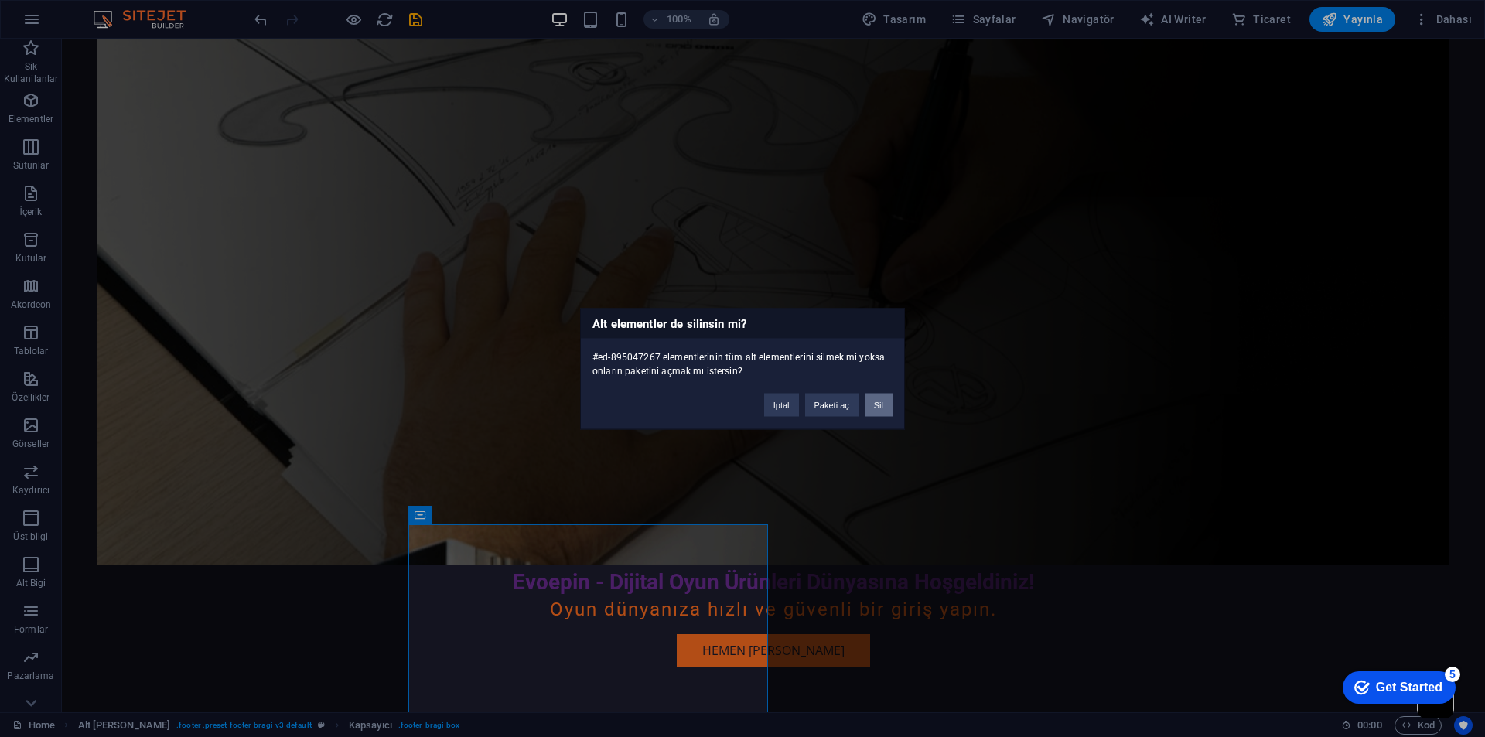
click at [878, 409] on button "Sil" at bounding box center [879, 404] width 28 height 23
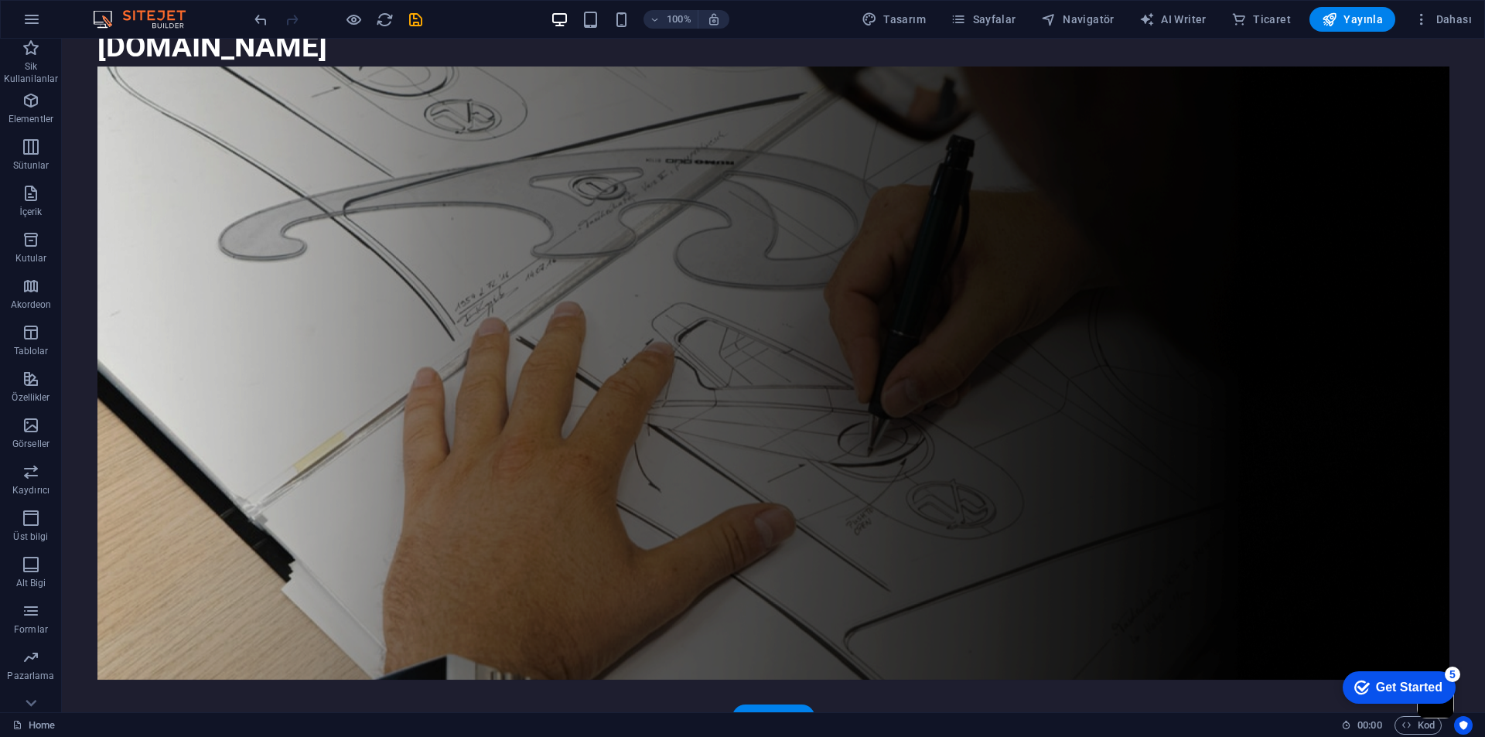
scroll to position [32, 0]
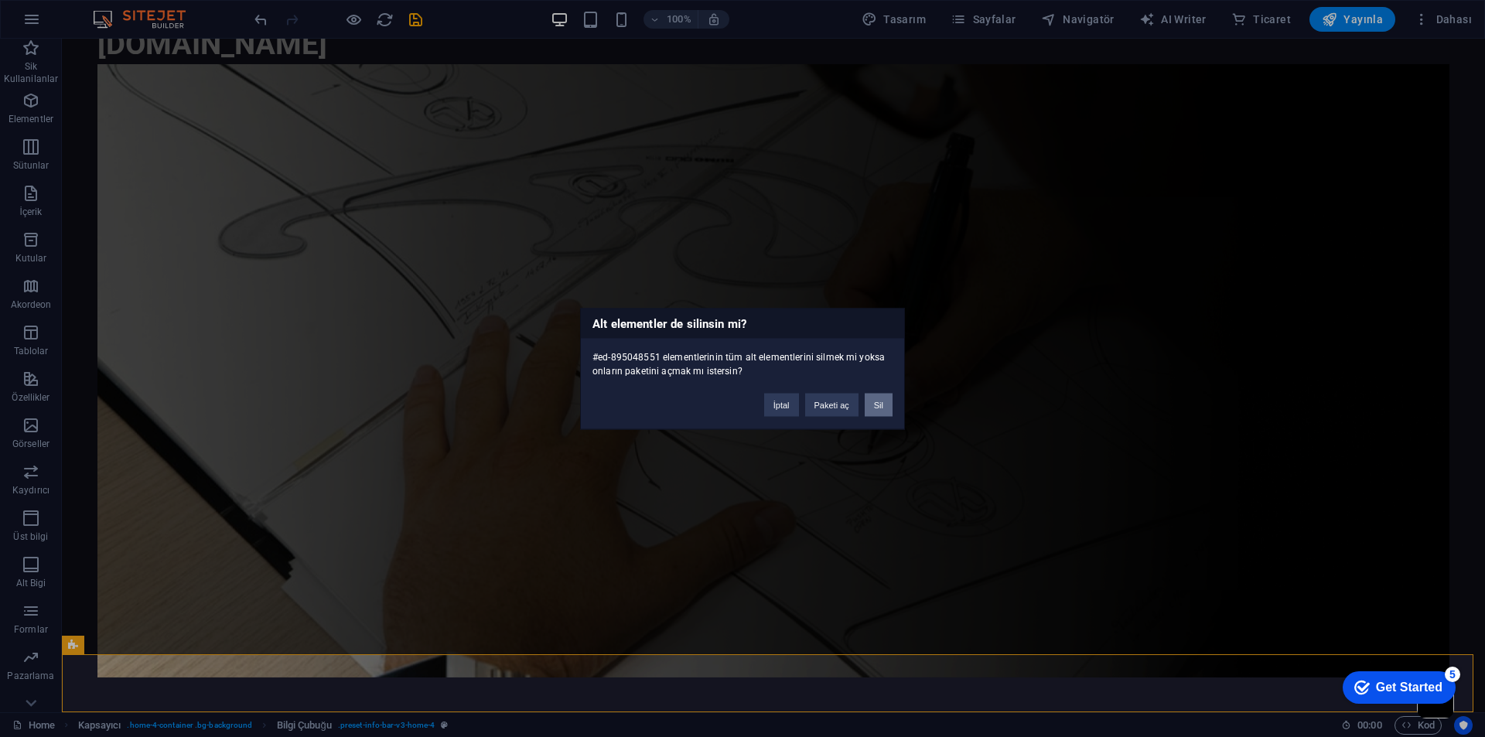
click at [871, 401] on button "Sil" at bounding box center [879, 404] width 28 height 23
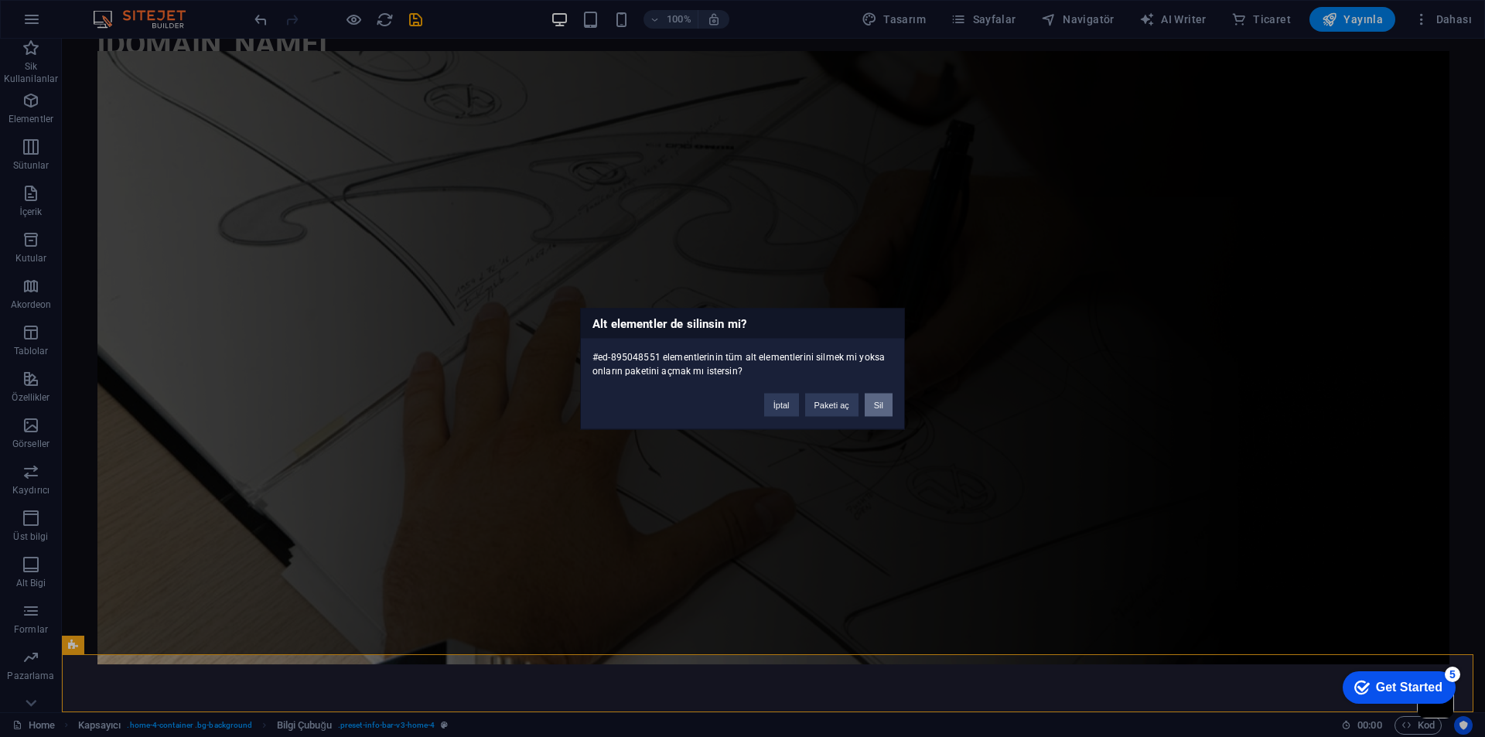
scroll to position [0, 0]
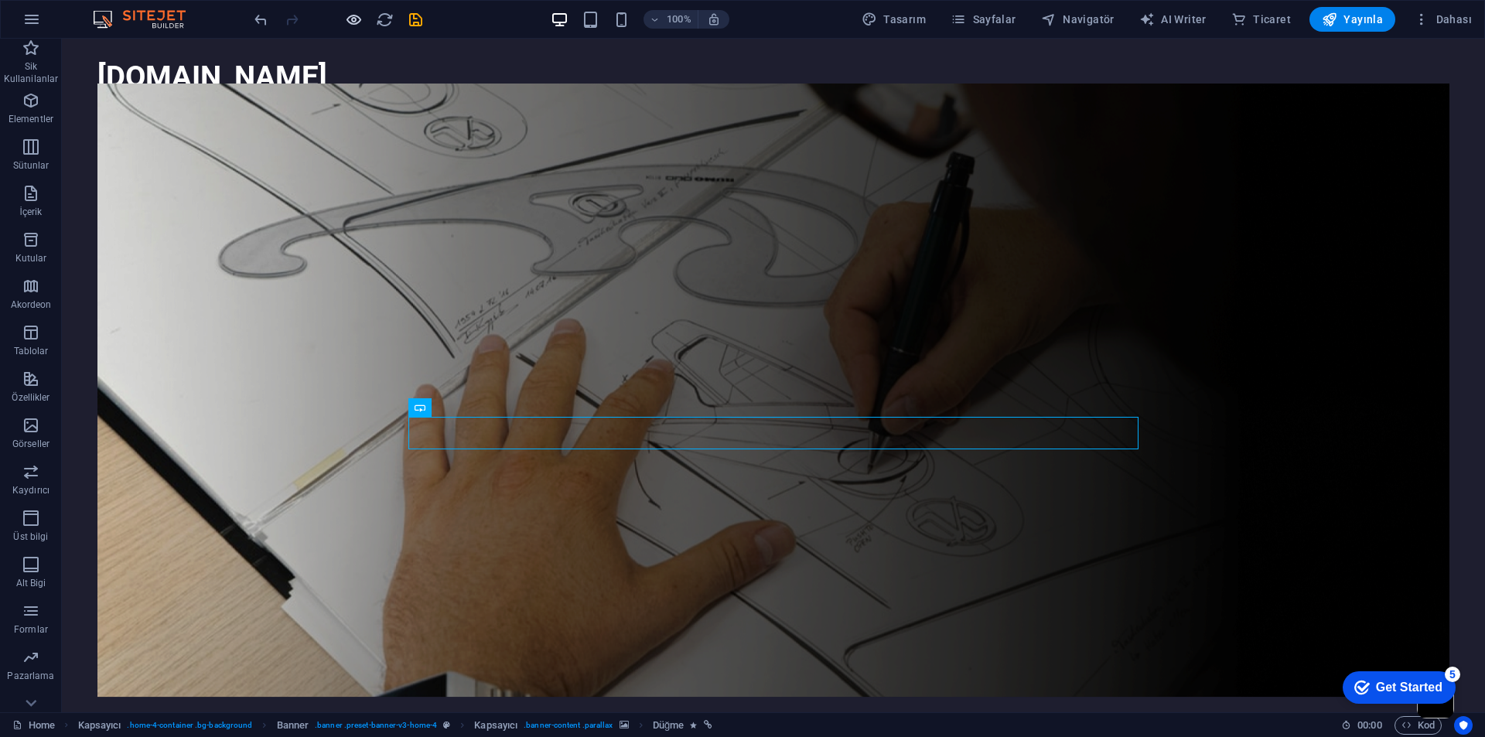
click at [351, 12] on icon "button" at bounding box center [354, 20] width 18 height 18
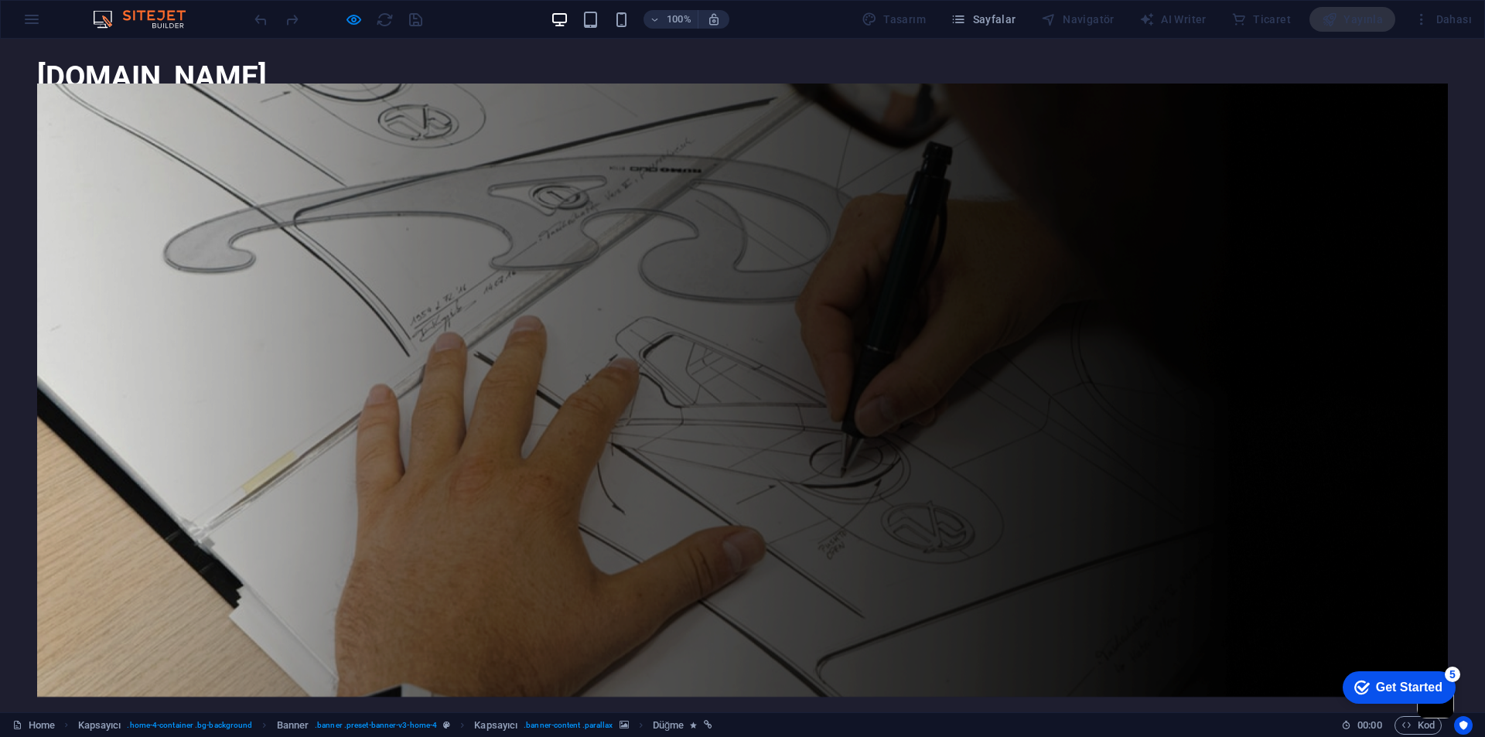
drag, startPoint x: 775, startPoint y: 432, endPoint x: 512, endPoint y: 246, distance: 322.3
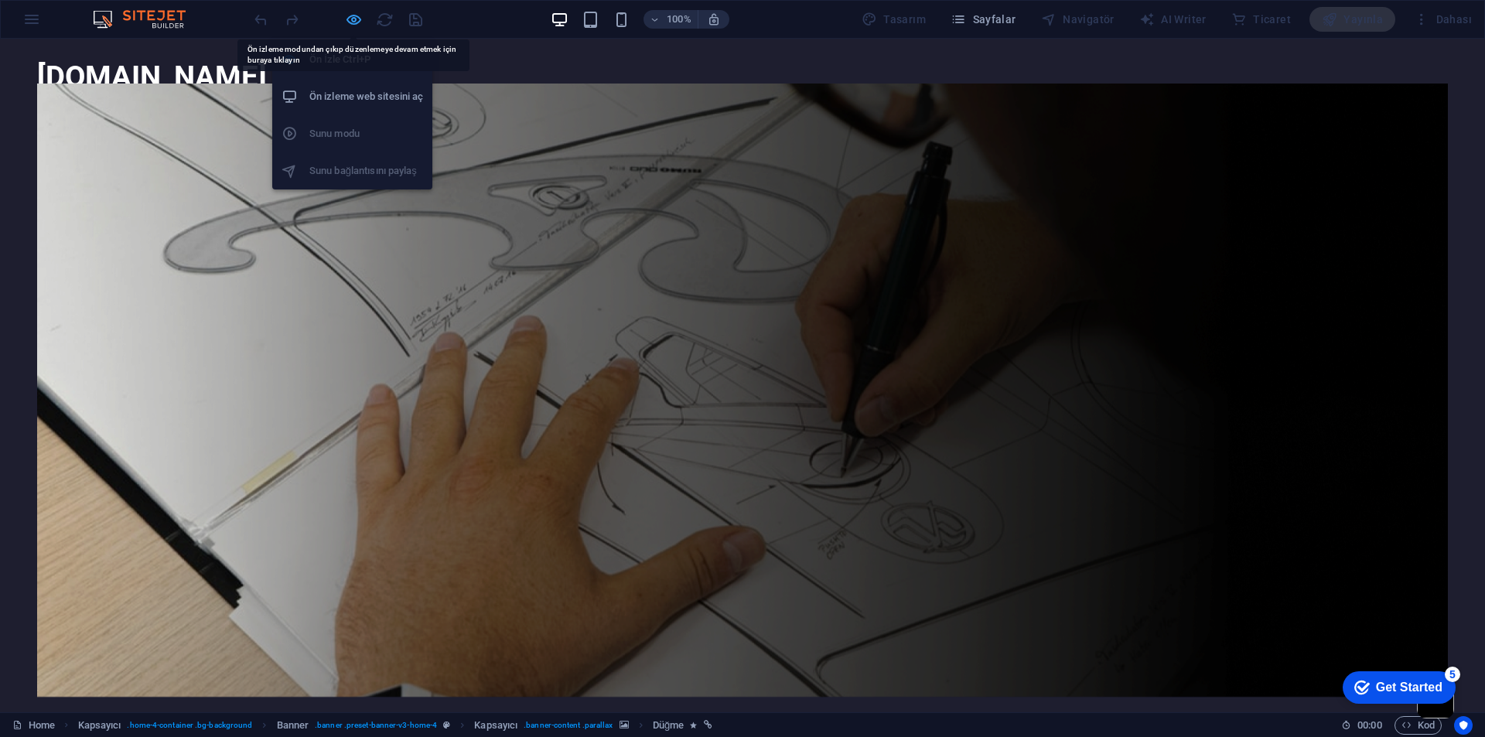
click at [351, 19] on icon "button" at bounding box center [354, 20] width 18 height 18
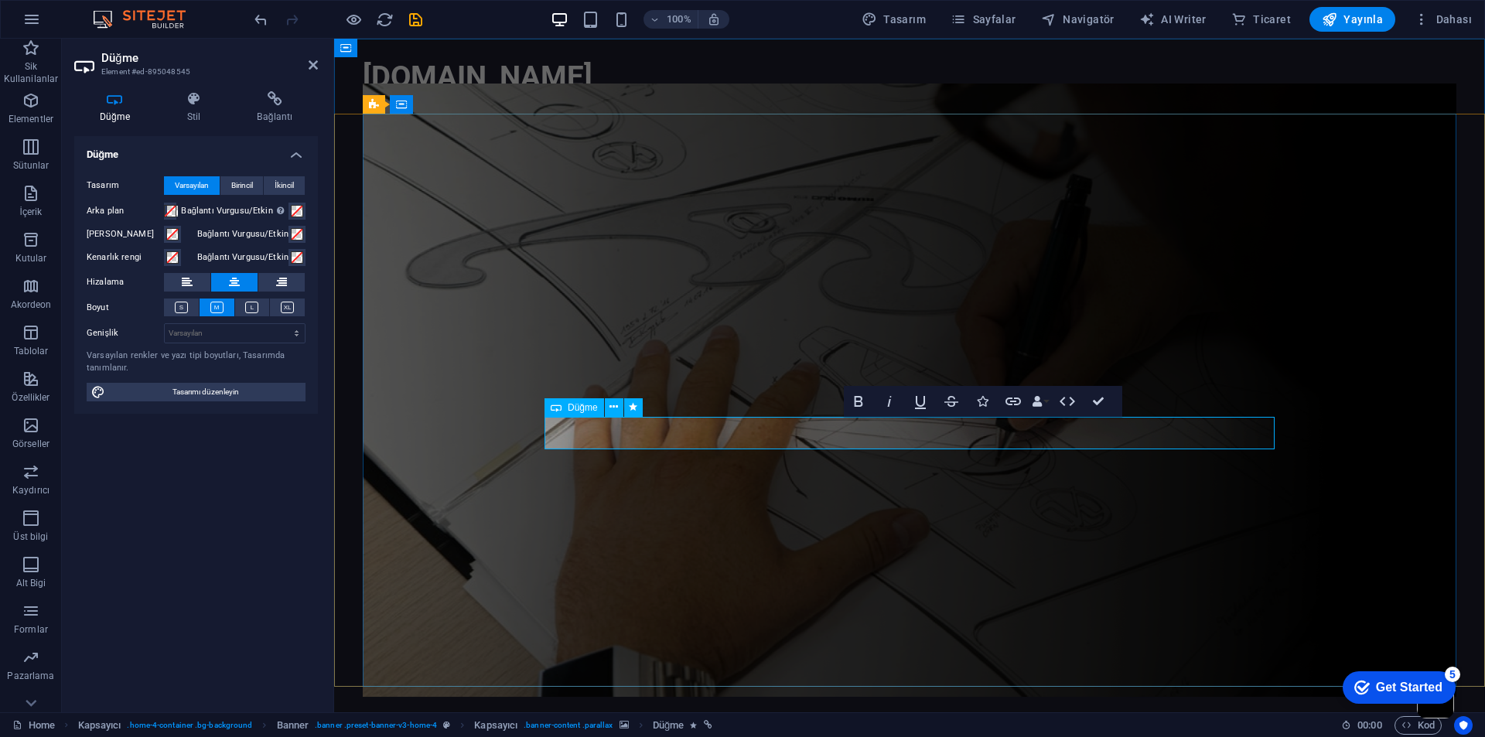
click at [859, 402] on icon "button" at bounding box center [858, 401] width 19 height 19
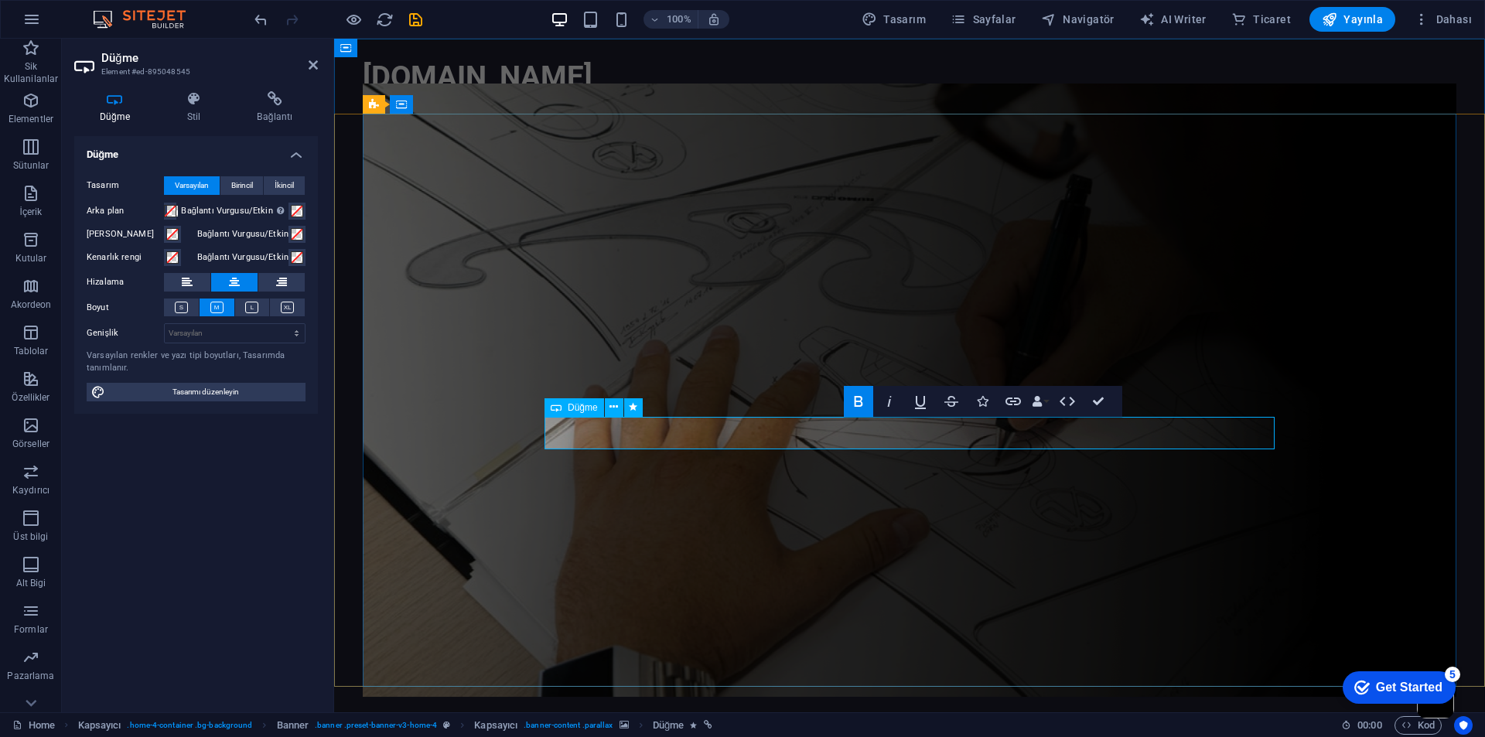
click at [863, 401] on icon "button" at bounding box center [858, 401] width 19 height 19
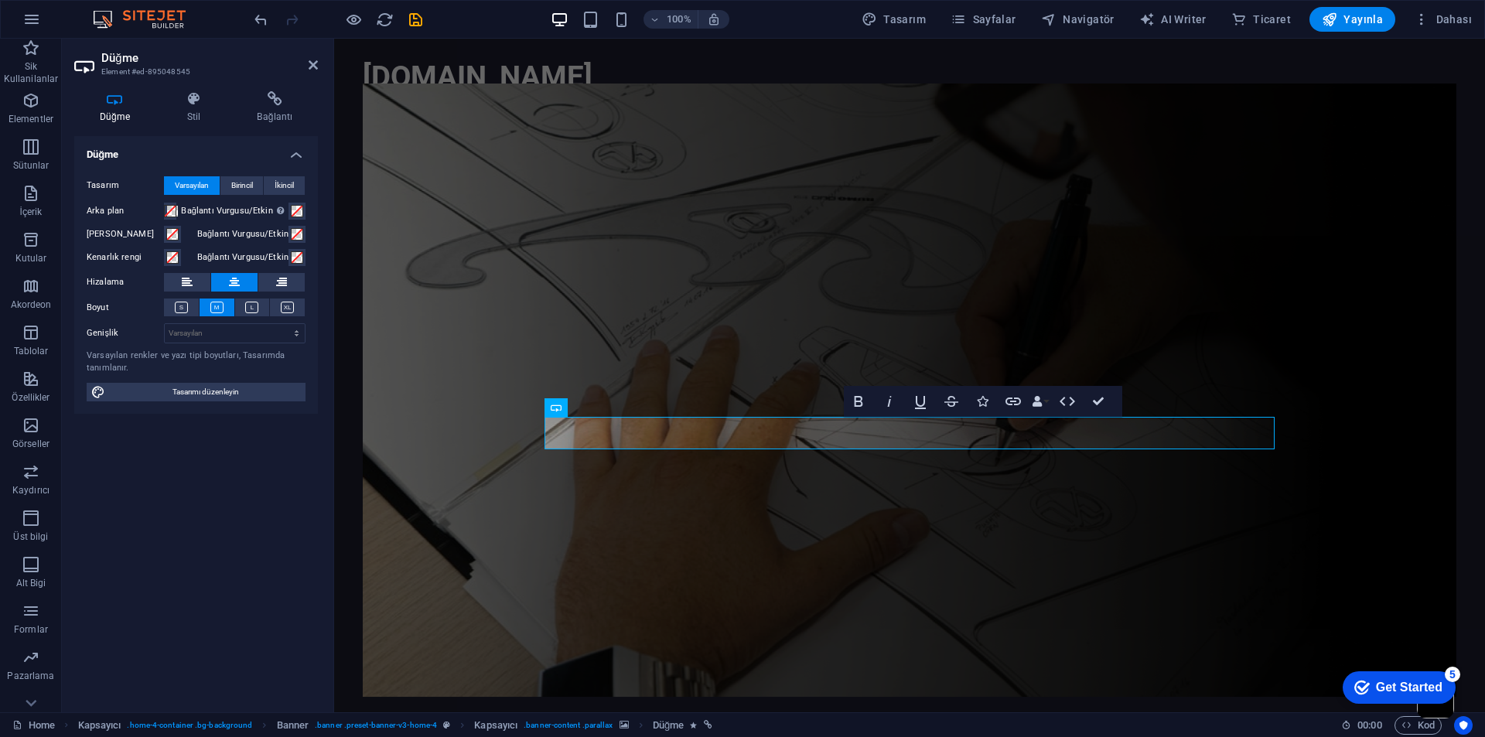
click at [922, 465] on figure at bounding box center [910, 390] width 1094 height 613
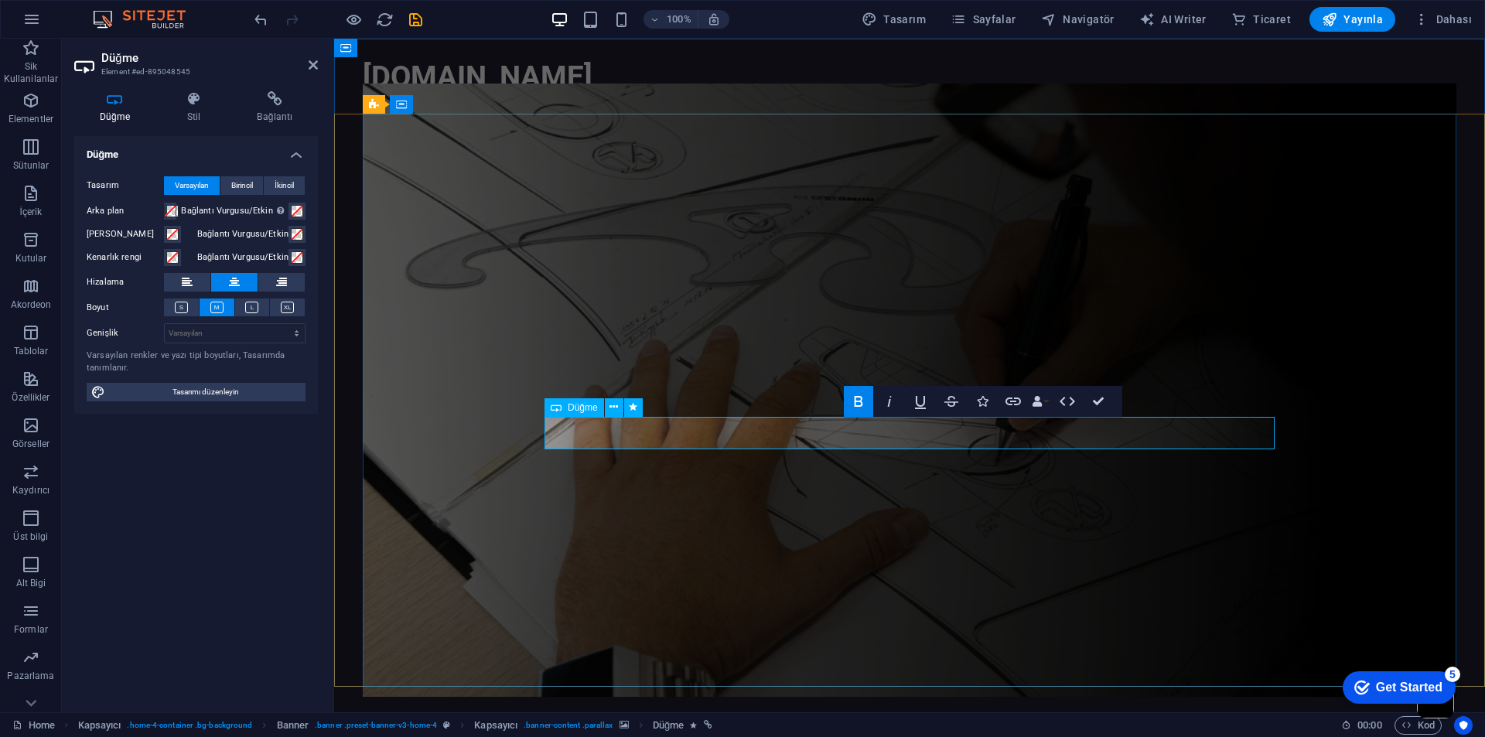
drag, startPoint x: 934, startPoint y: 435, endPoint x: 943, endPoint y: 435, distance: 9.3
drag, startPoint x: 1048, startPoint y: 397, endPoint x: 960, endPoint y: 459, distance: 107.7
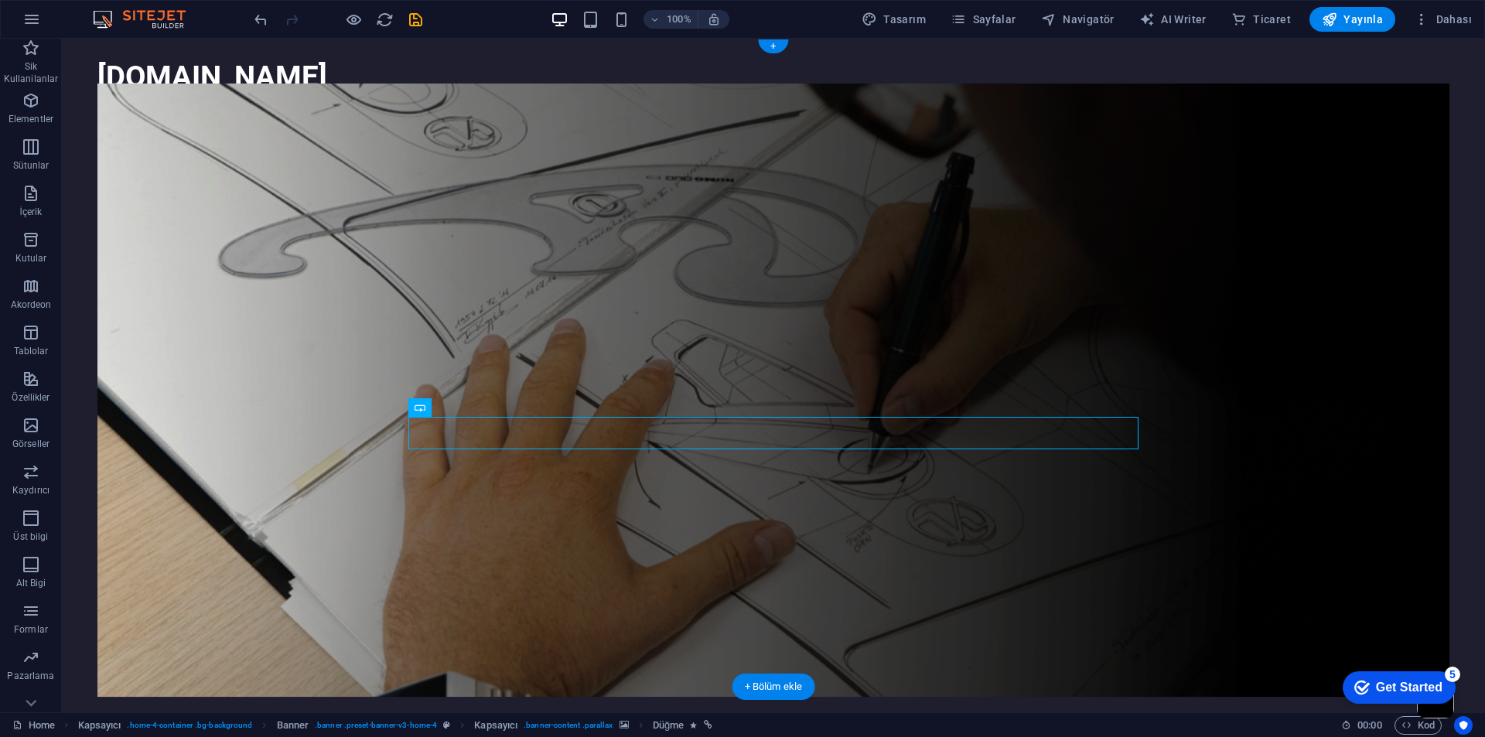
click at [986, 591] on figure at bounding box center [773, 390] width 1352 height 613
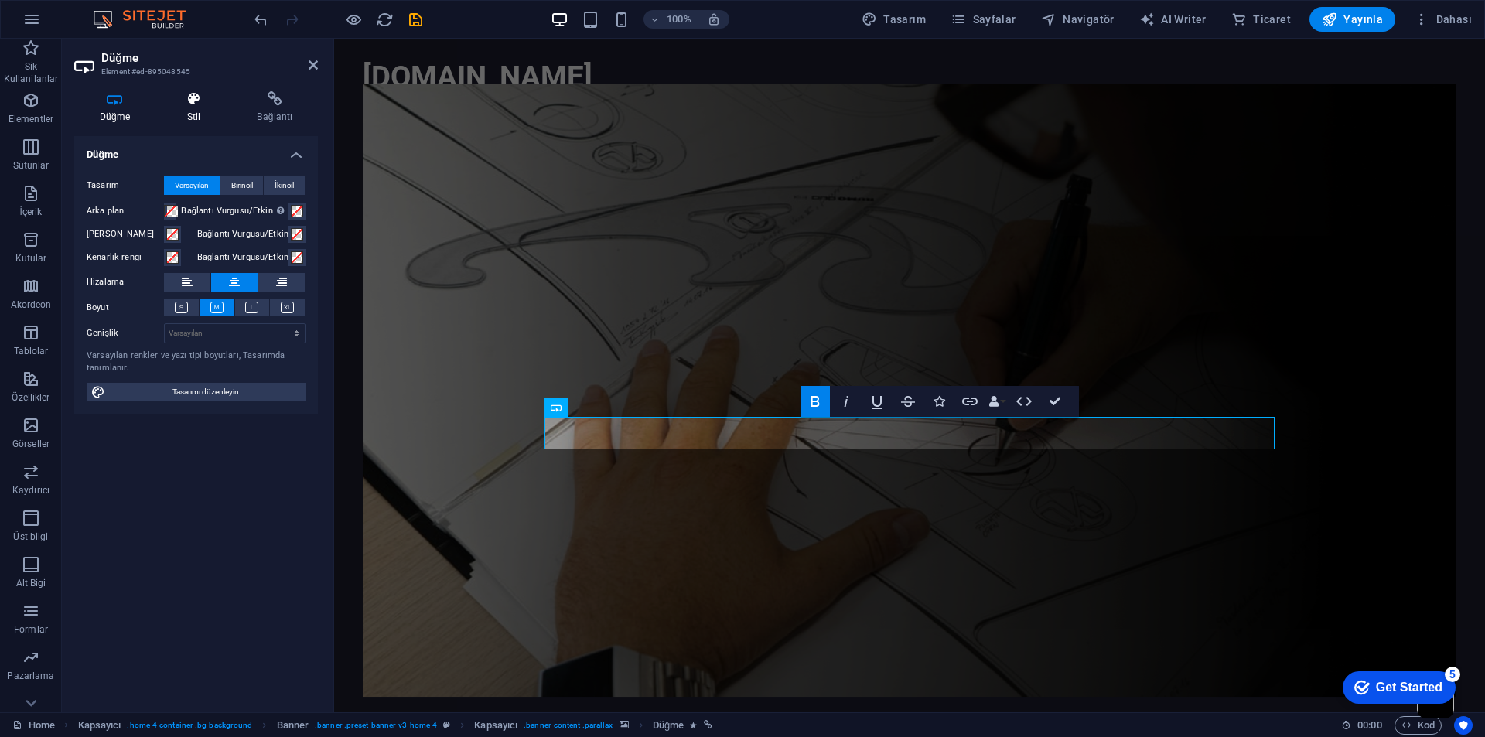
click at [205, 97] on icon at bounding box center [194, 98] width 64 height 15
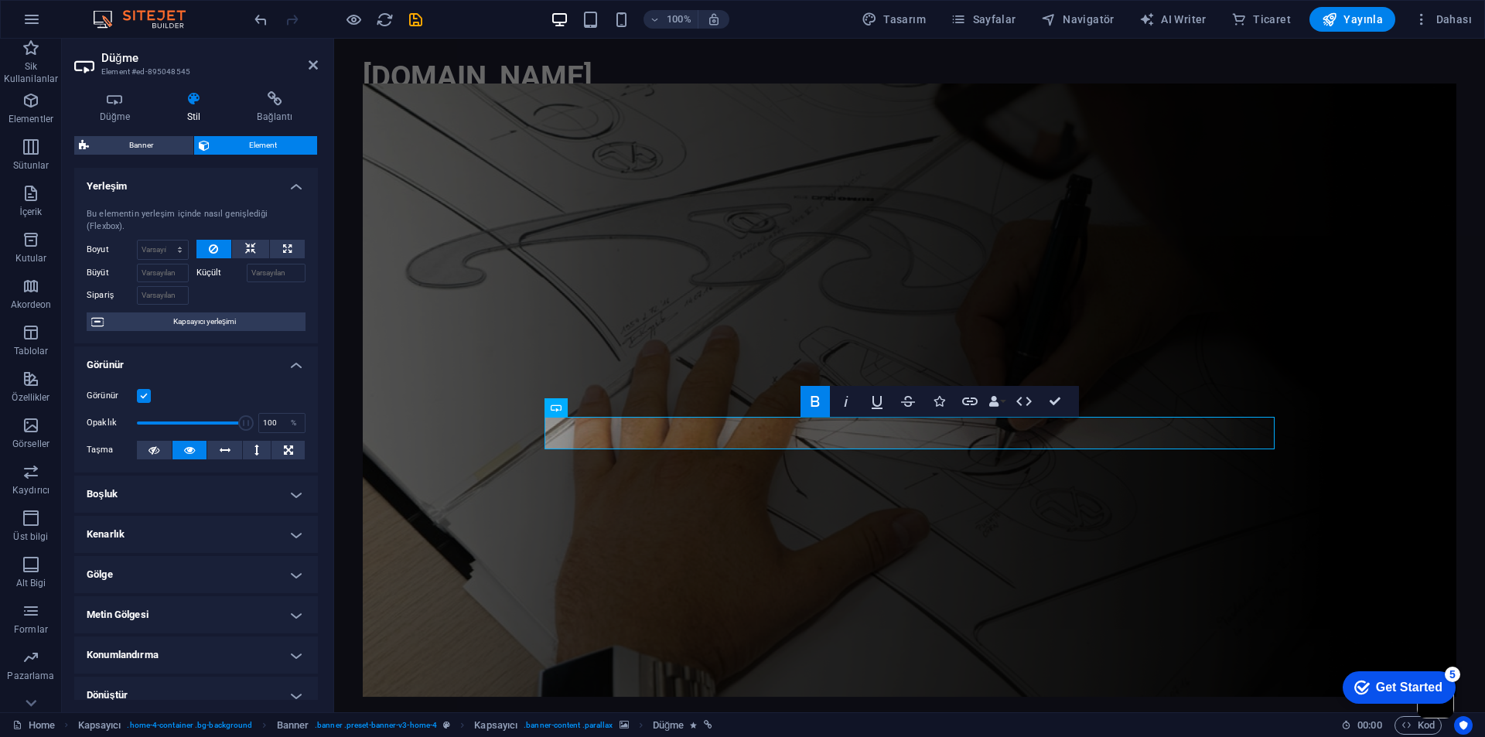
click at [820, 397] on icon "button" at bounding box center [815, 401] width 19 height 19
click at [807, 400] on button "Bold" at bounding box center [814, 401] width 29 height 31
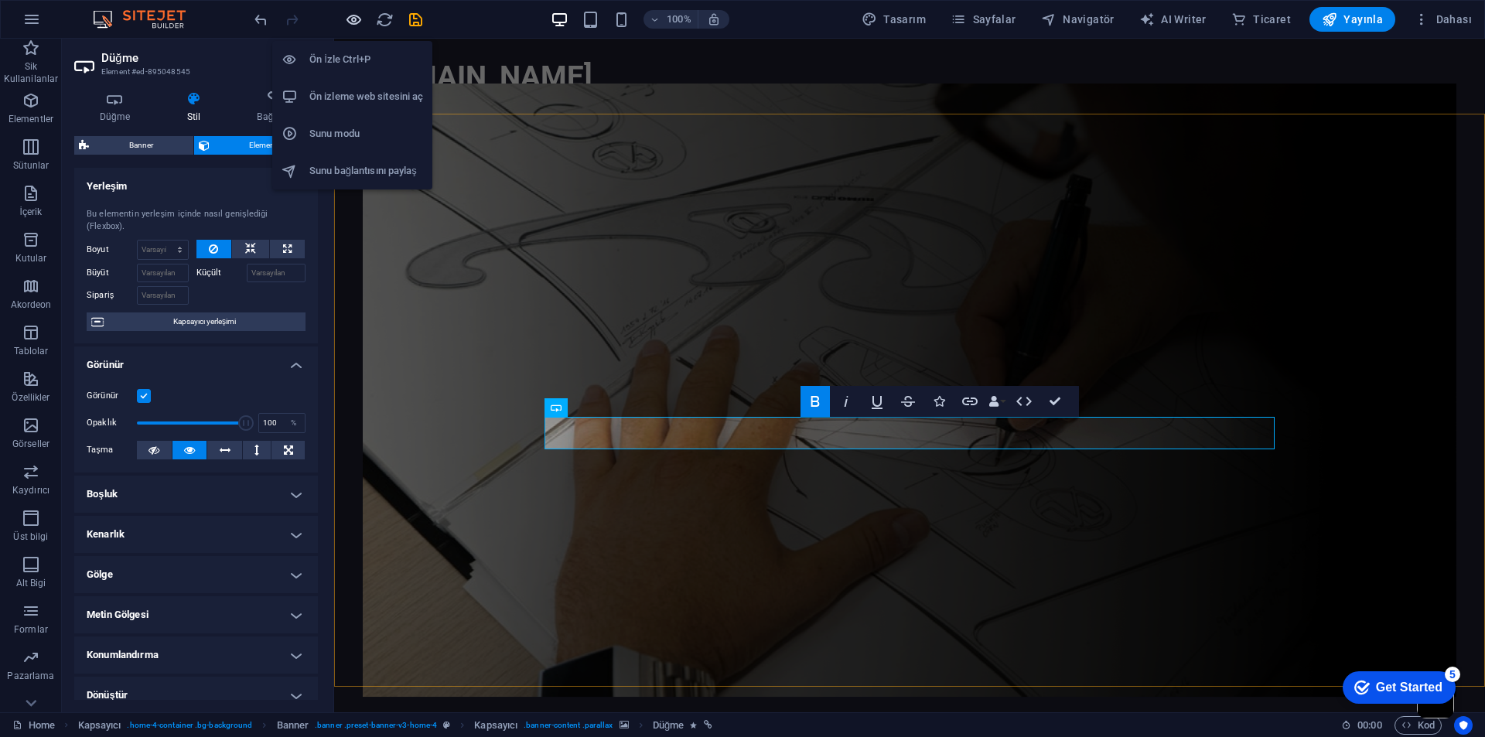
click at [355, 18] on icon "button" at bounding box center [354, 20] width 18 height 18
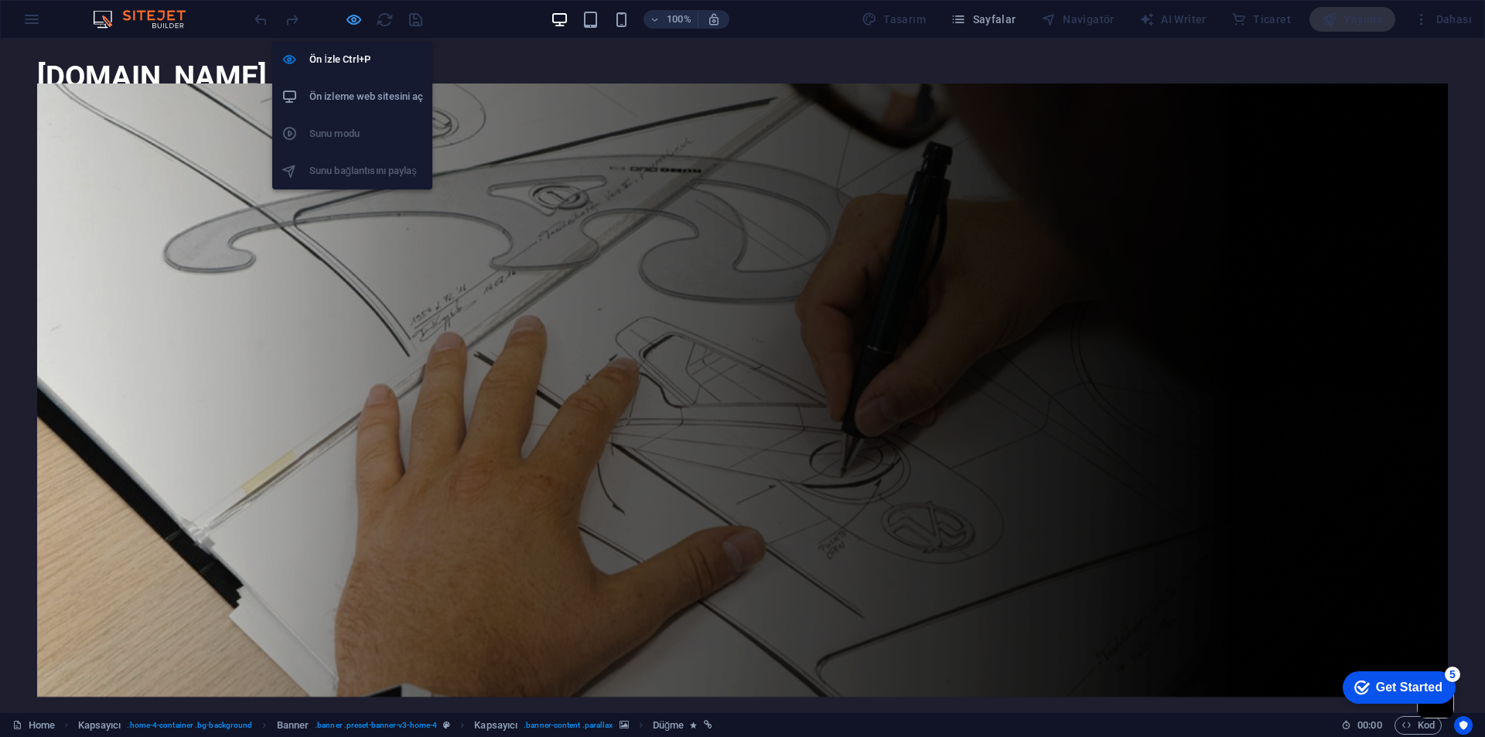
click at [354, 14] on icon "button" at bounding box center [354, 20] width 18 height 18
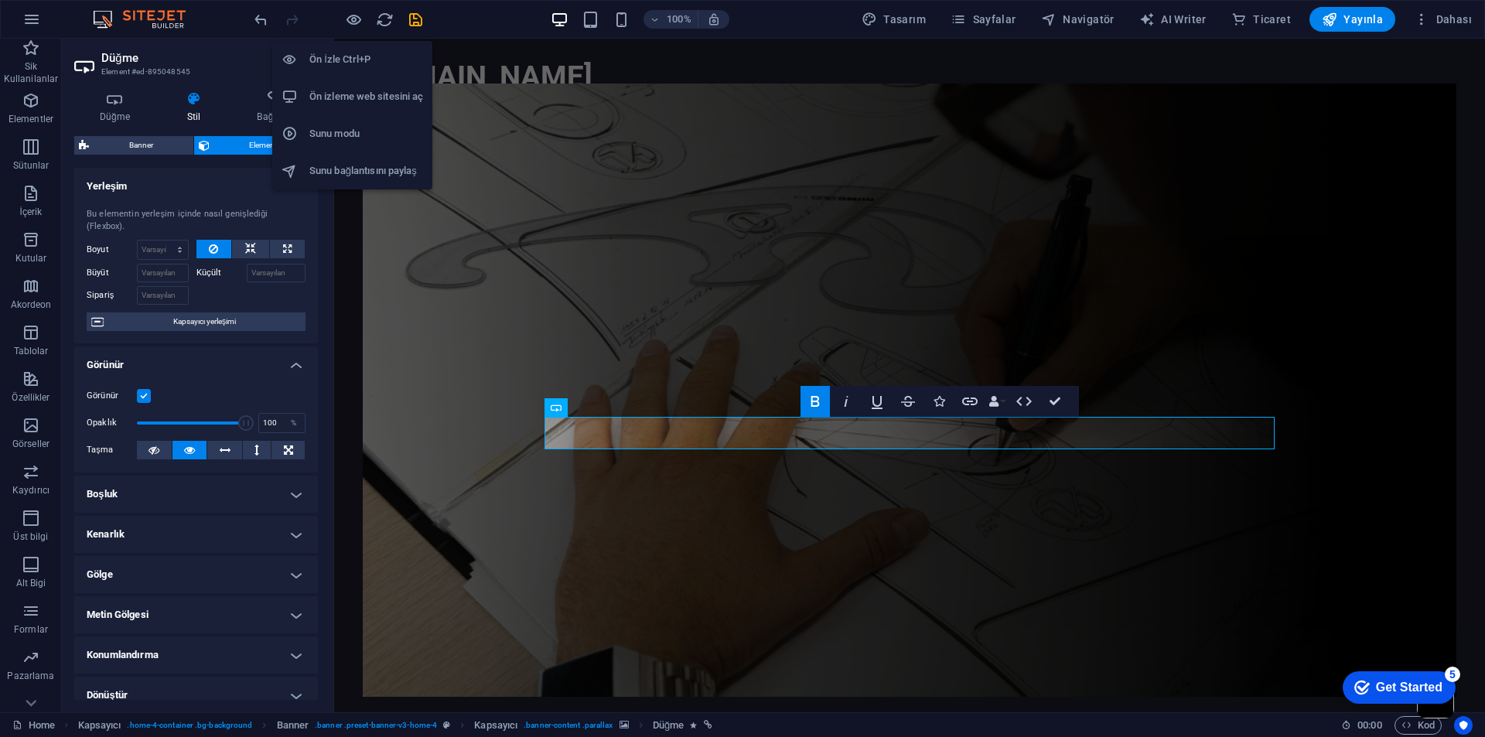
click at [372, 95] on h6 "Ön izleme web sitesini aç" at bounding box center [366, 96] width 114 height 19
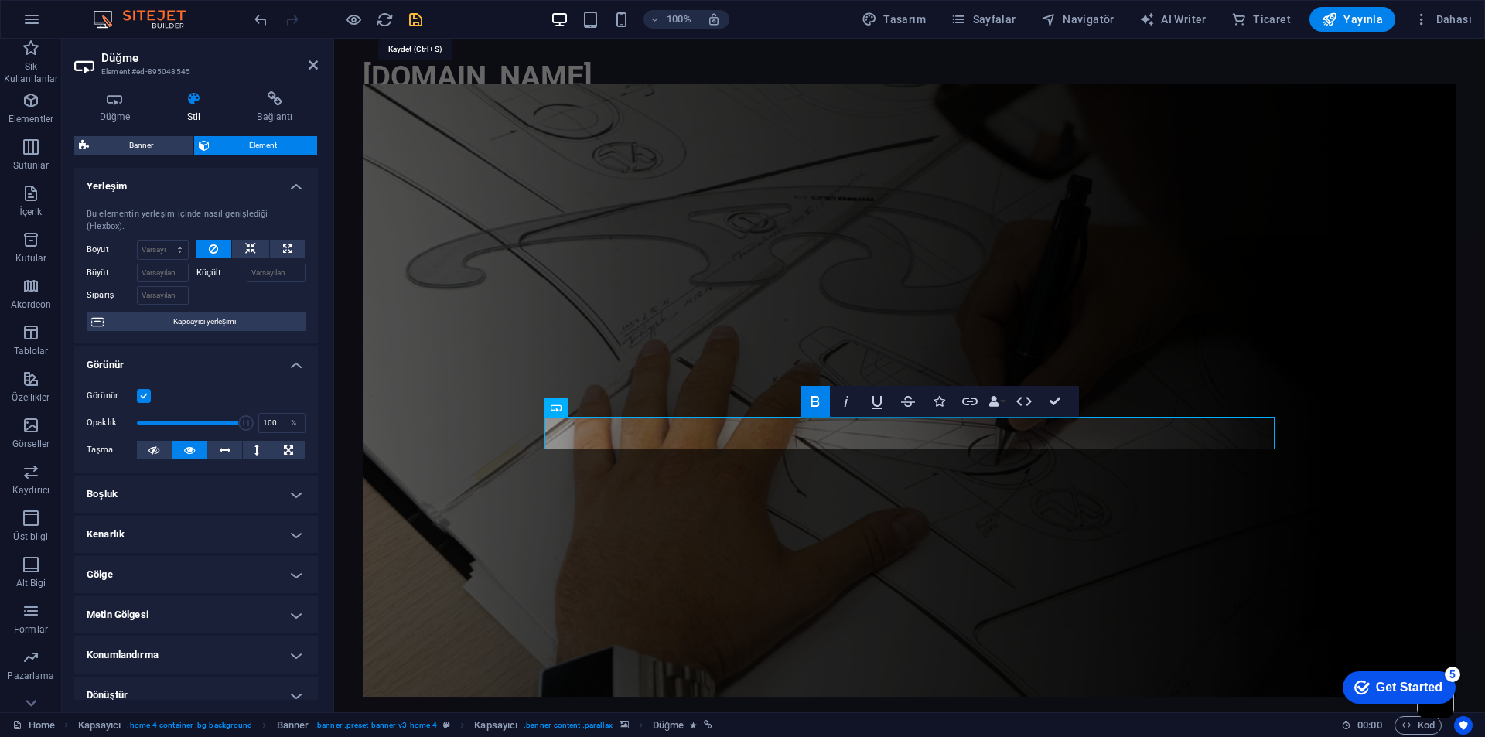
click at [411, 19] on icon "save" at bounding box center [416, 20] width 18 height 18
click at [535, 213] on figure at bounding box center [910, 390] width 1094 height 613
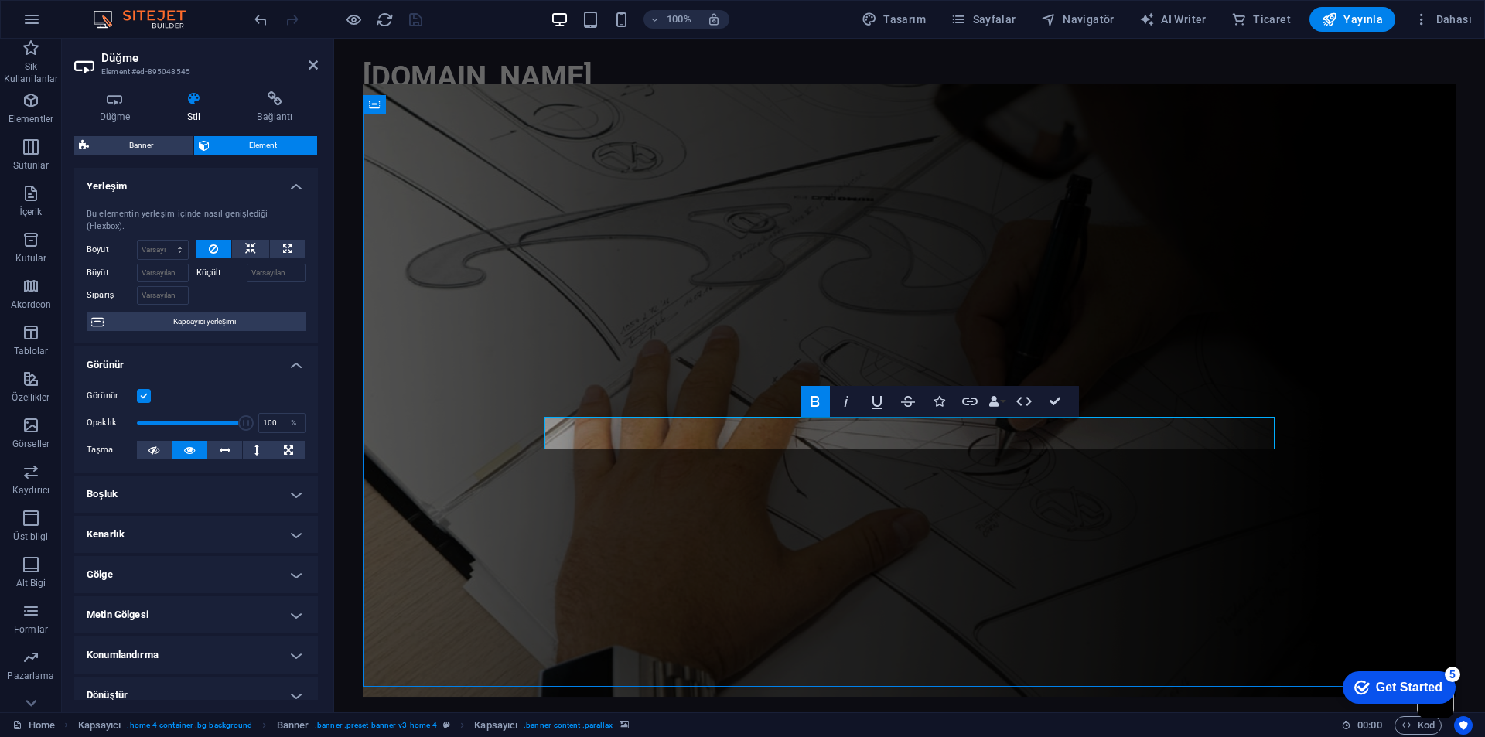
click at [535, 213] on figure at bounding box center [910, 390] width 1094 height 613
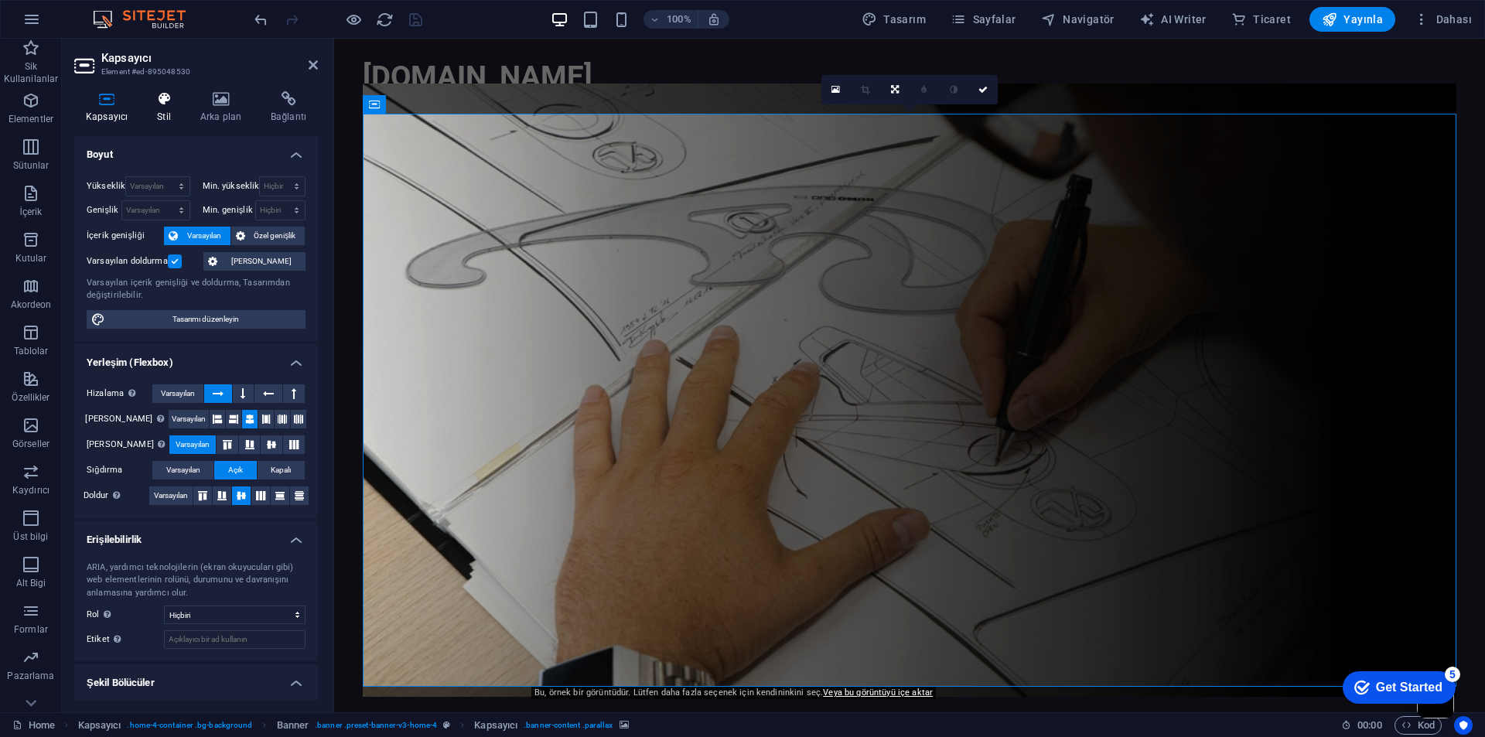
click at [156, 113] on h4 "Stil" at bounding box center [166, 107] width 43 height 32
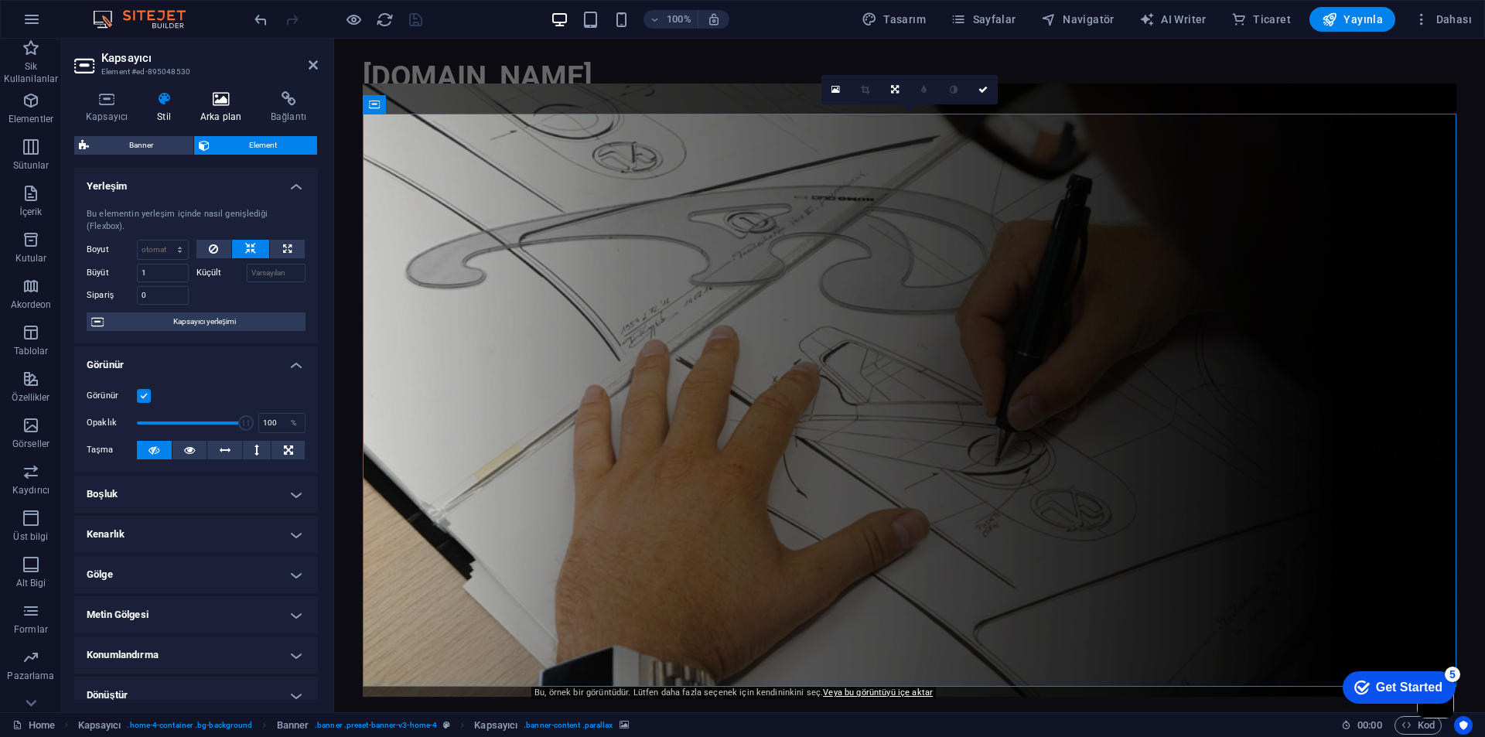
click at [225, 103] on icon at bounding box center [221, 98] width 64 height 15
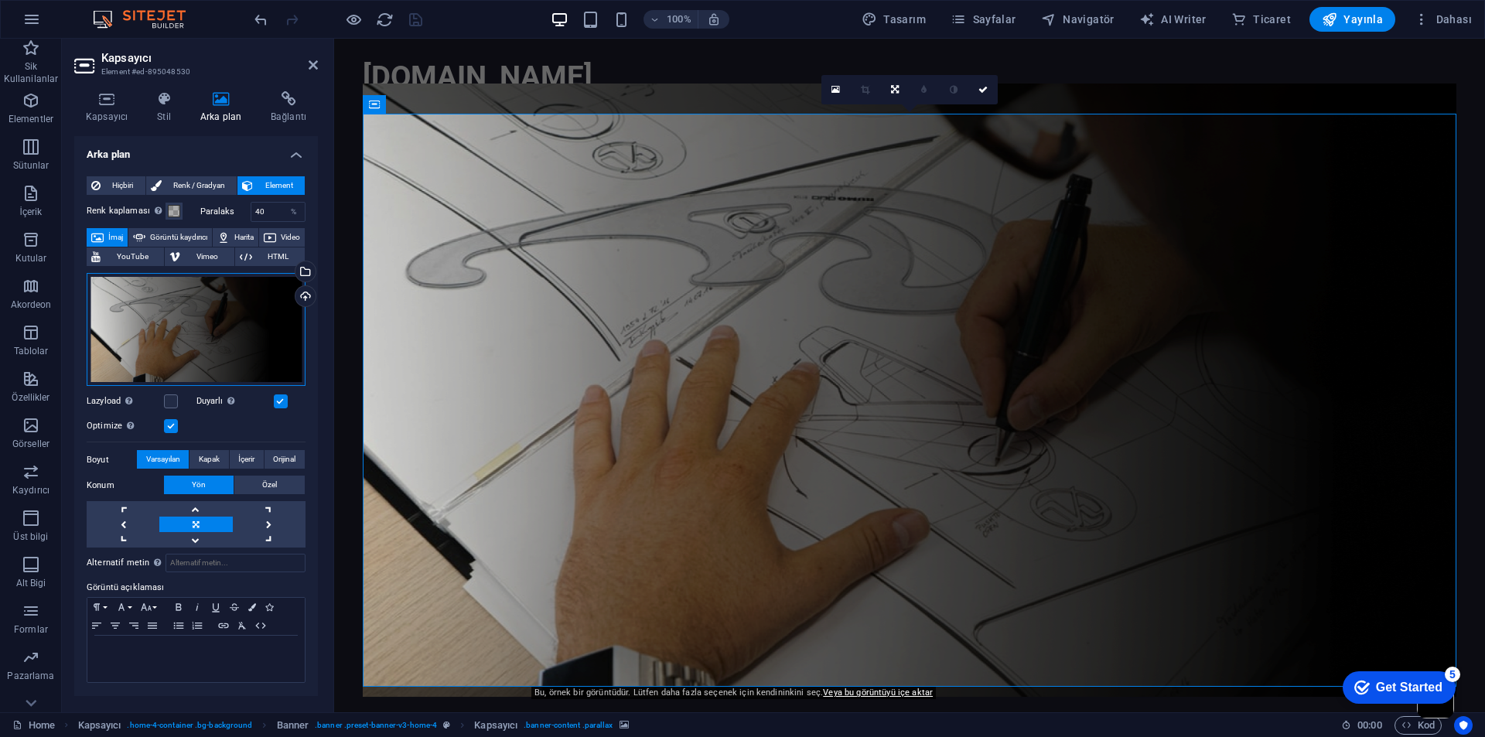
click at [207, 305] on div "Dosyaları buraya sürükleyin, dosyaları seçmek için tıklayın veya Dosyalardan ya…" at bounding box center [196, 330] width 219 height 114
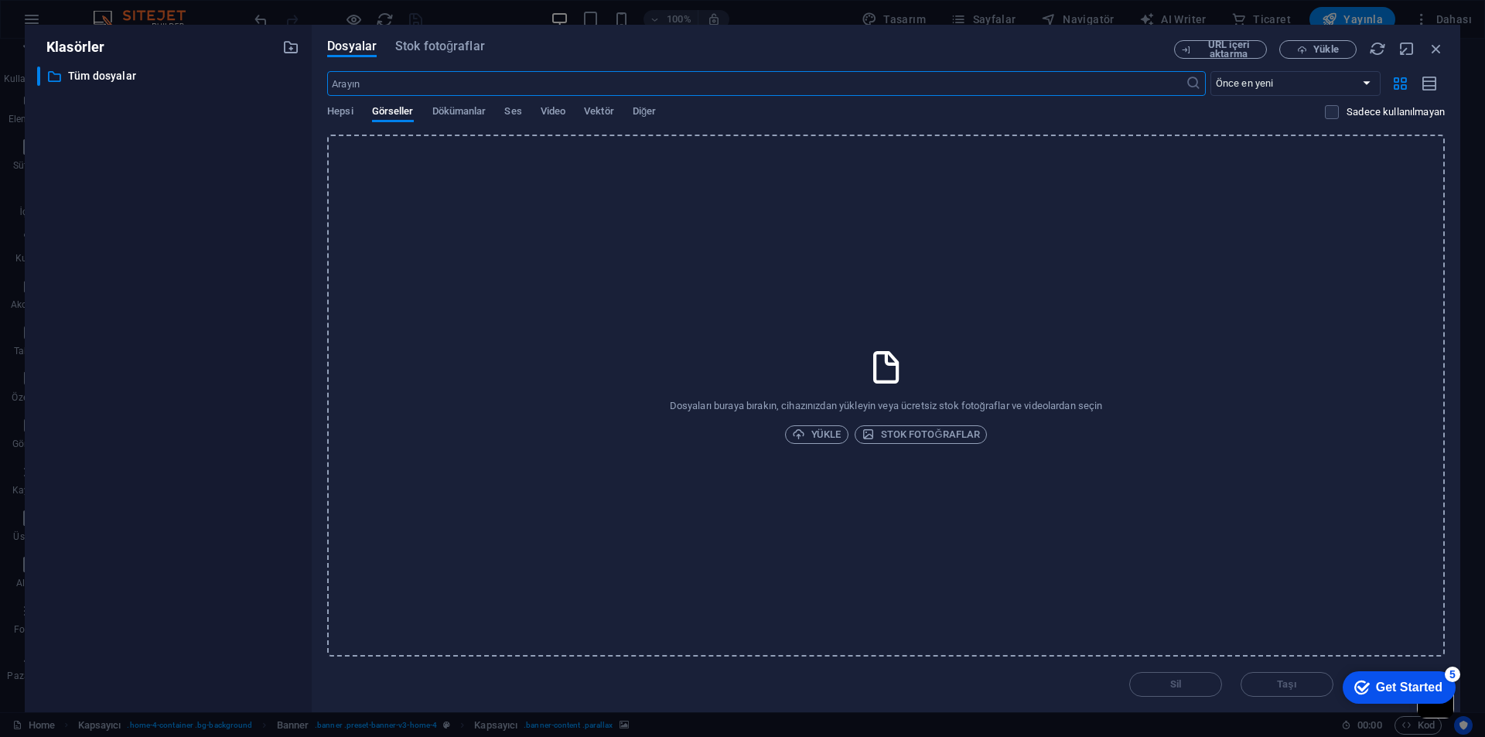
click at [913, 322] on div "Dosyaları buraya bırakın, cihazınızdan yükleyin veya ücretsiz stok fotoğraflar …" at bounding box center [885, 396] width 1117 height 522
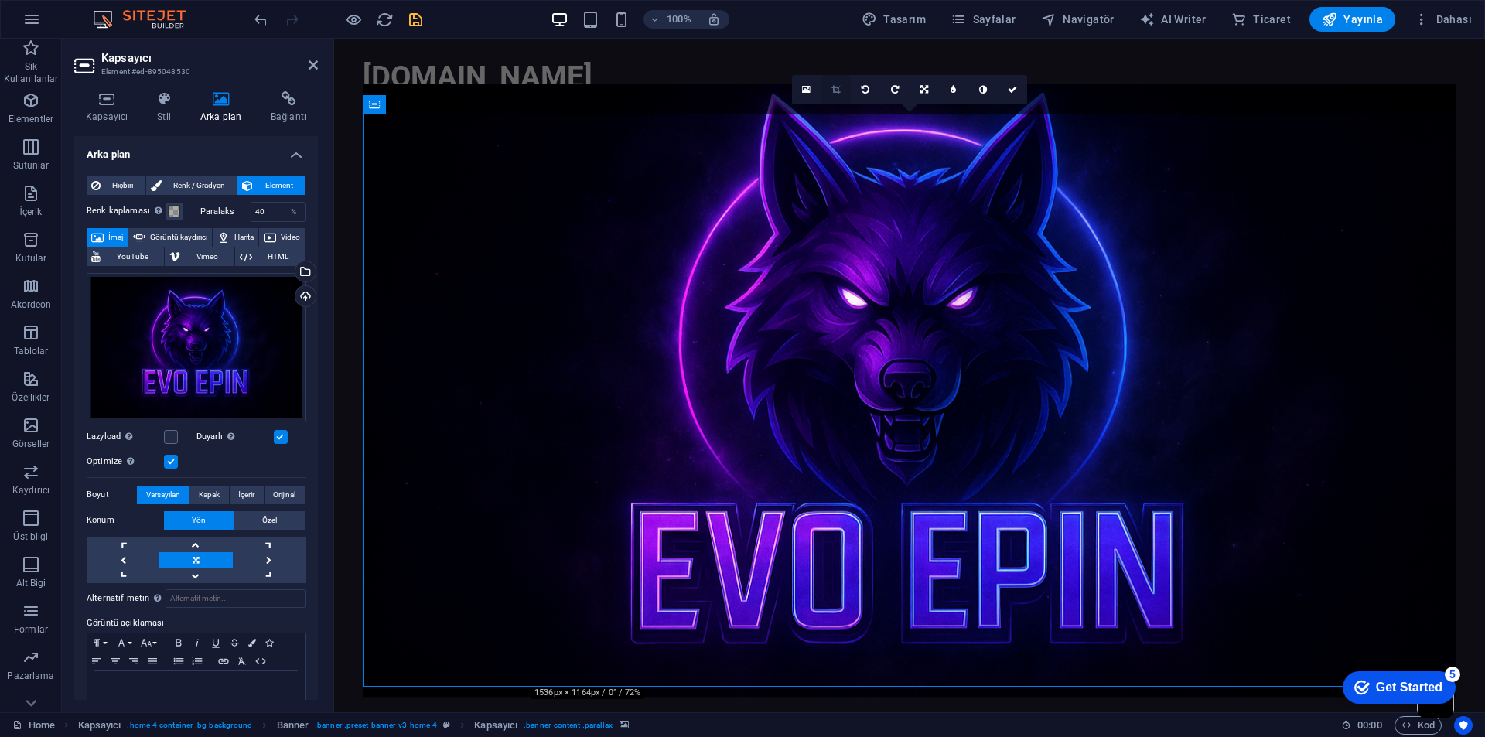
click at [841, 90] on link at bounding box center [835, 89] width 29 height 29
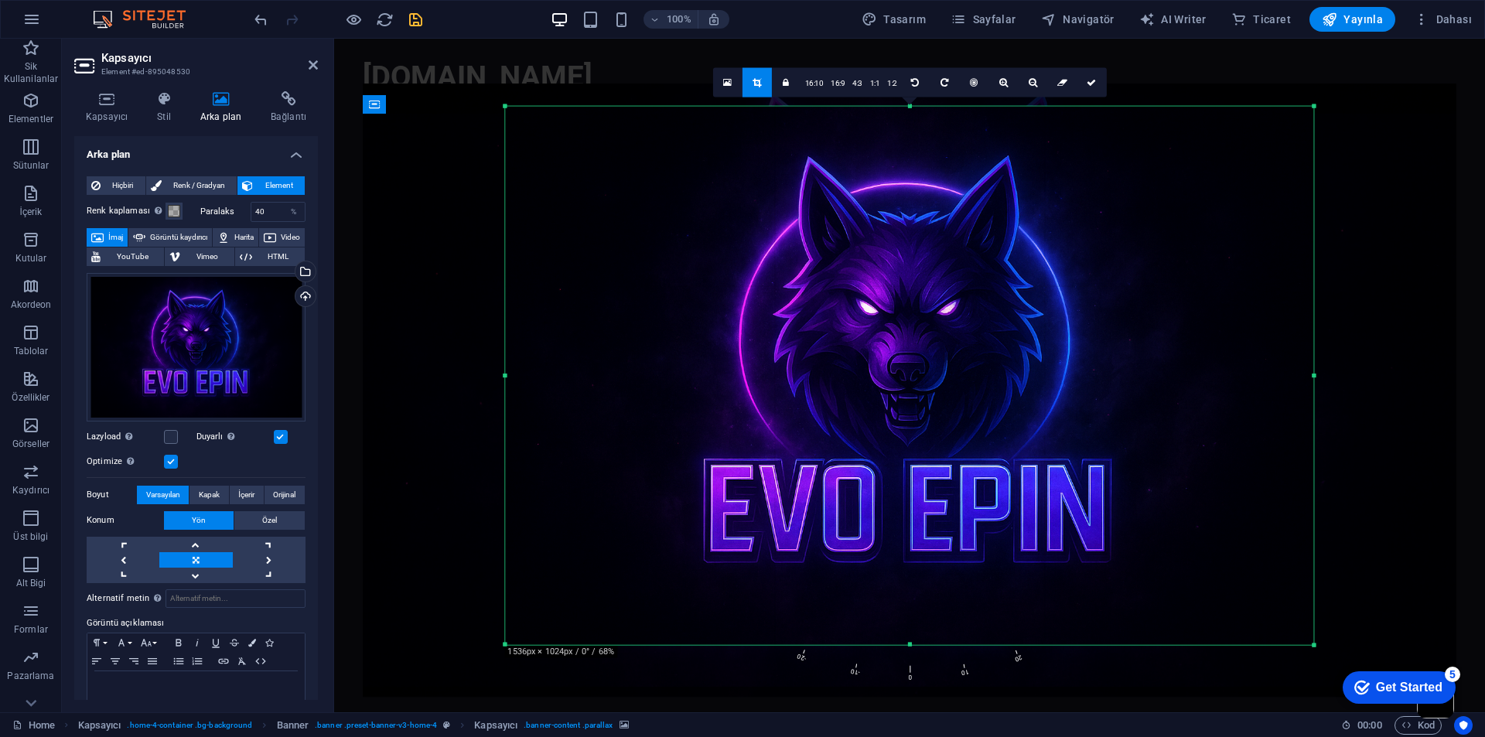
click at [910, 106] on div at bounding box center [909, 105] width 808 height 5
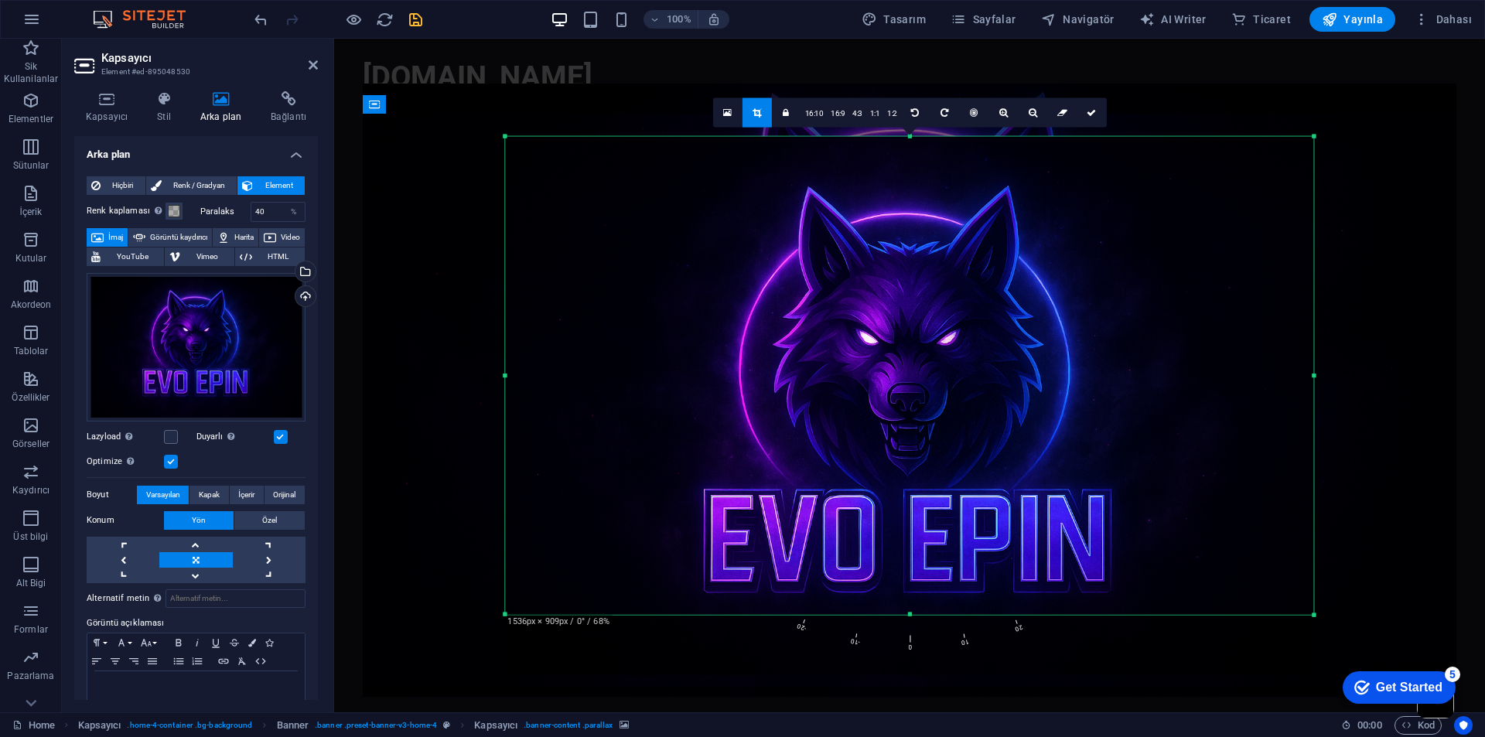
drag, startPoint x: 909, startPoint y: 645, endPoint x: 916, endPoint y: 585, distance: 60.7
click at [916, 585] on div "180 170 160 150 140 130 120 110 100 90 80 70 60 50 40 30 20 10 0 -10 -20 -30 -4…" at bounding box center [909, 375] width 808 height 479
click at [1093, 118] on link at bounding box center [1091, 111] width 29 height 29
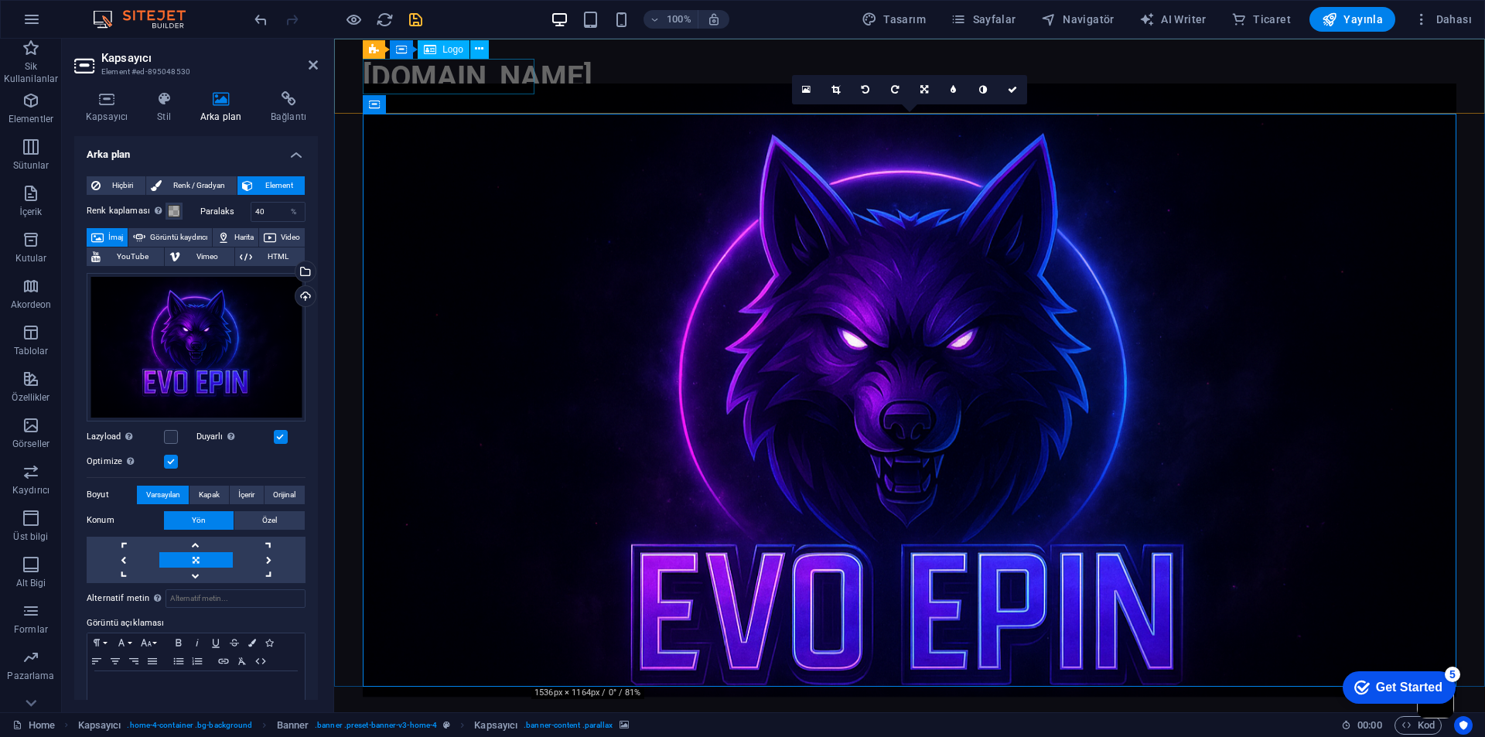
click at [450, 83] on div "[DOMAIN_NAME]" at bounding box center [910, 77] width 1094 height 36
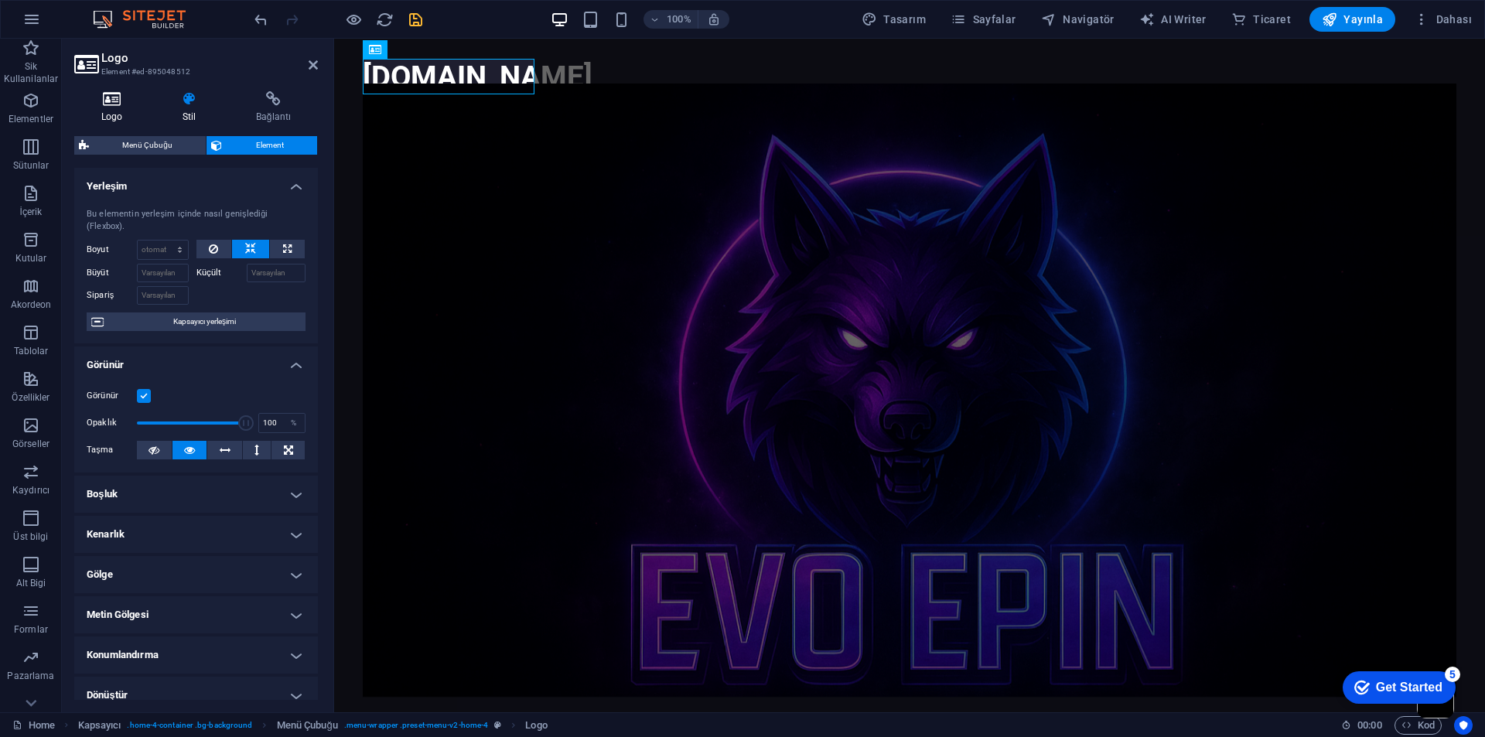
click at [102, 112] on h4 "Logo" at bounding box center [114, 107] width 81 height 32
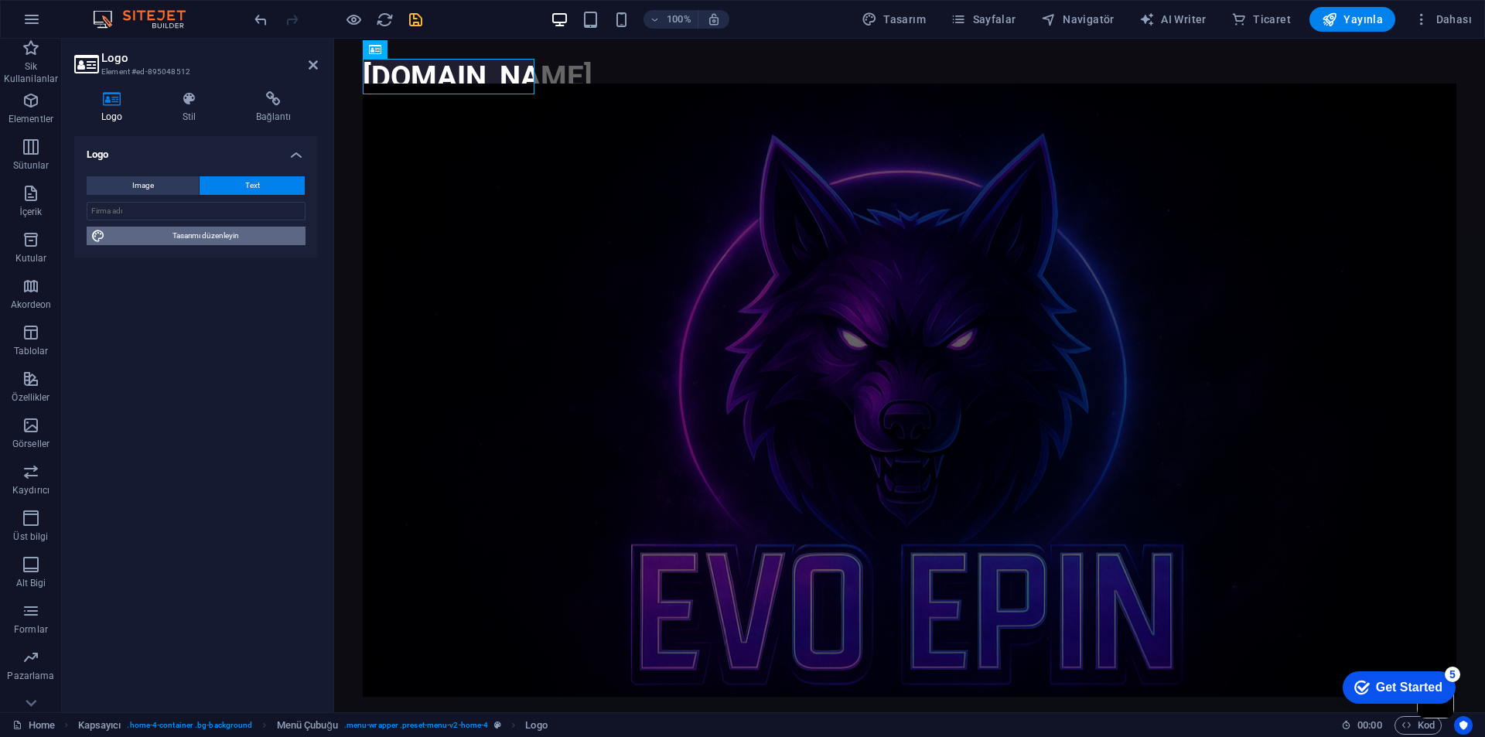
click at [214, 238] on span "Tasarımı düzenleyin" at bounding box center [205, 236] width 191 height 19
select select "px"
select select "200"
select select "px"
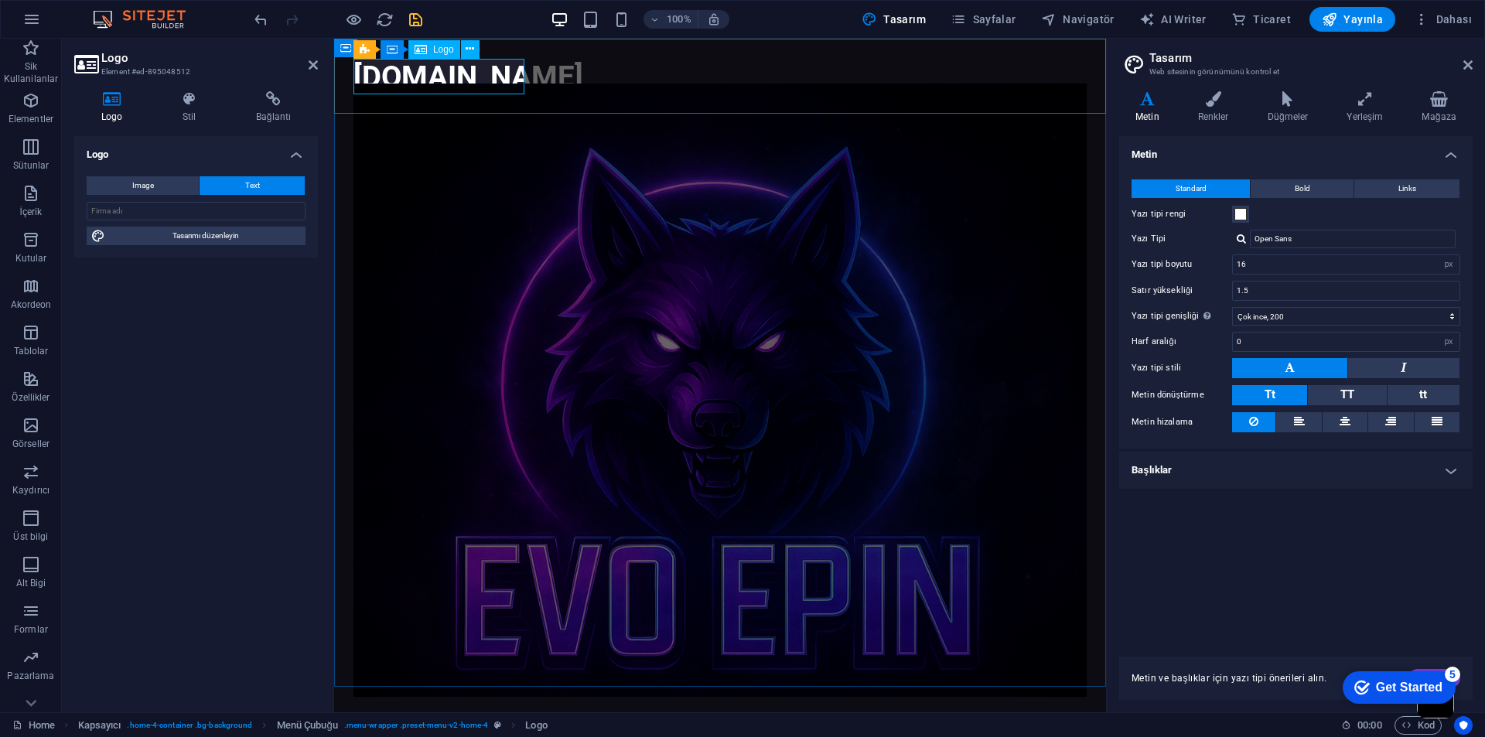
click at [443, 77] on div "[DOMAIN_NAME]" at bounding box center [719, 77] width 733 height 36
click at [1358, 394] on button "TT" at bounding box center [1347, 395] width 78 height 20
click at [1293, 396] on button "Tt" at bounding box center [1269, 395] width 75 height 20
click at [453, 86] on div "[DOMAIN_NAME]" at bounding box center [719, 77] width 733 height 36
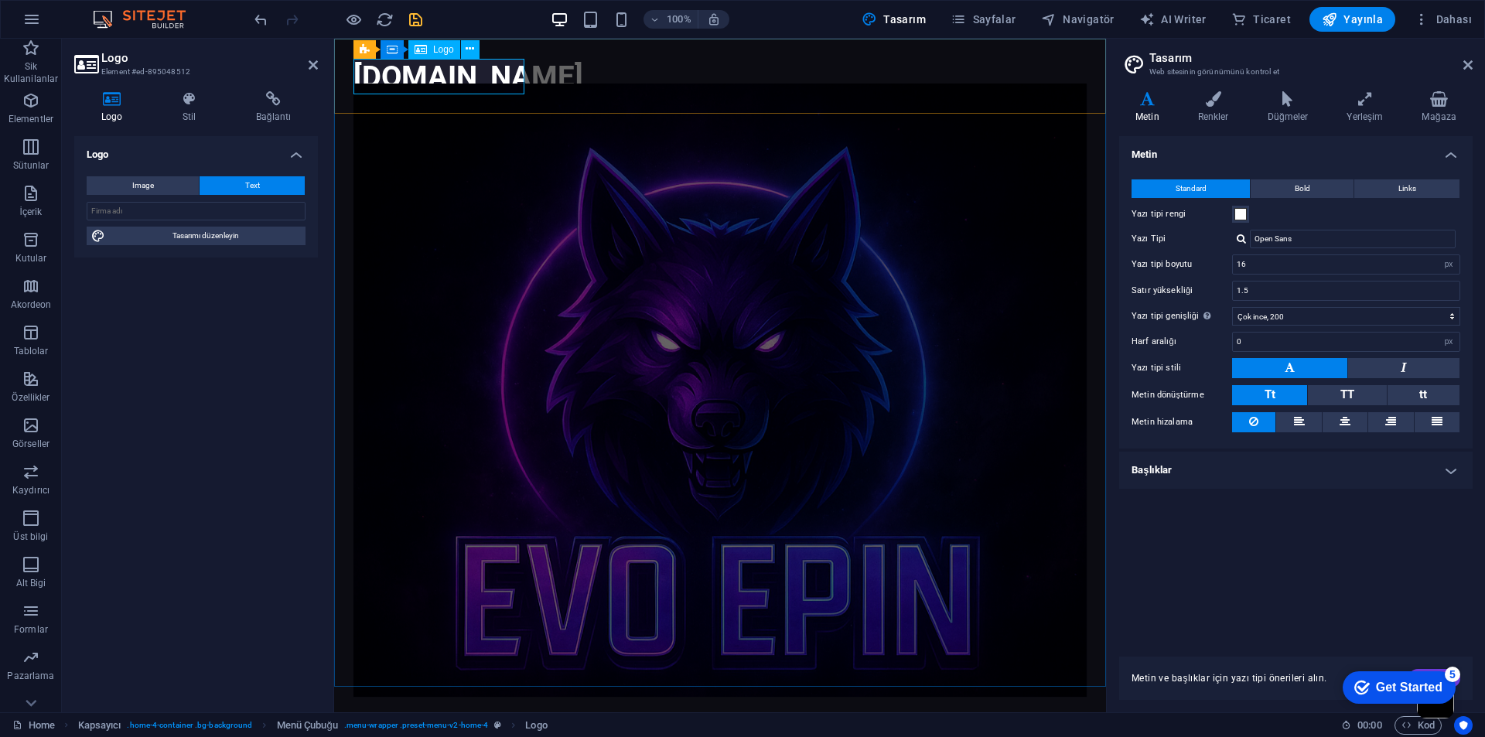
click at [453, 86] on div "[DOMAIN_NAME]" at bounding box center [719, 77] width 733 height 36
click at [116, 180] on button "Image" at bounding box center [143, 185] width 112 height 19
select select "DISABLED_OPTION_VALUE"
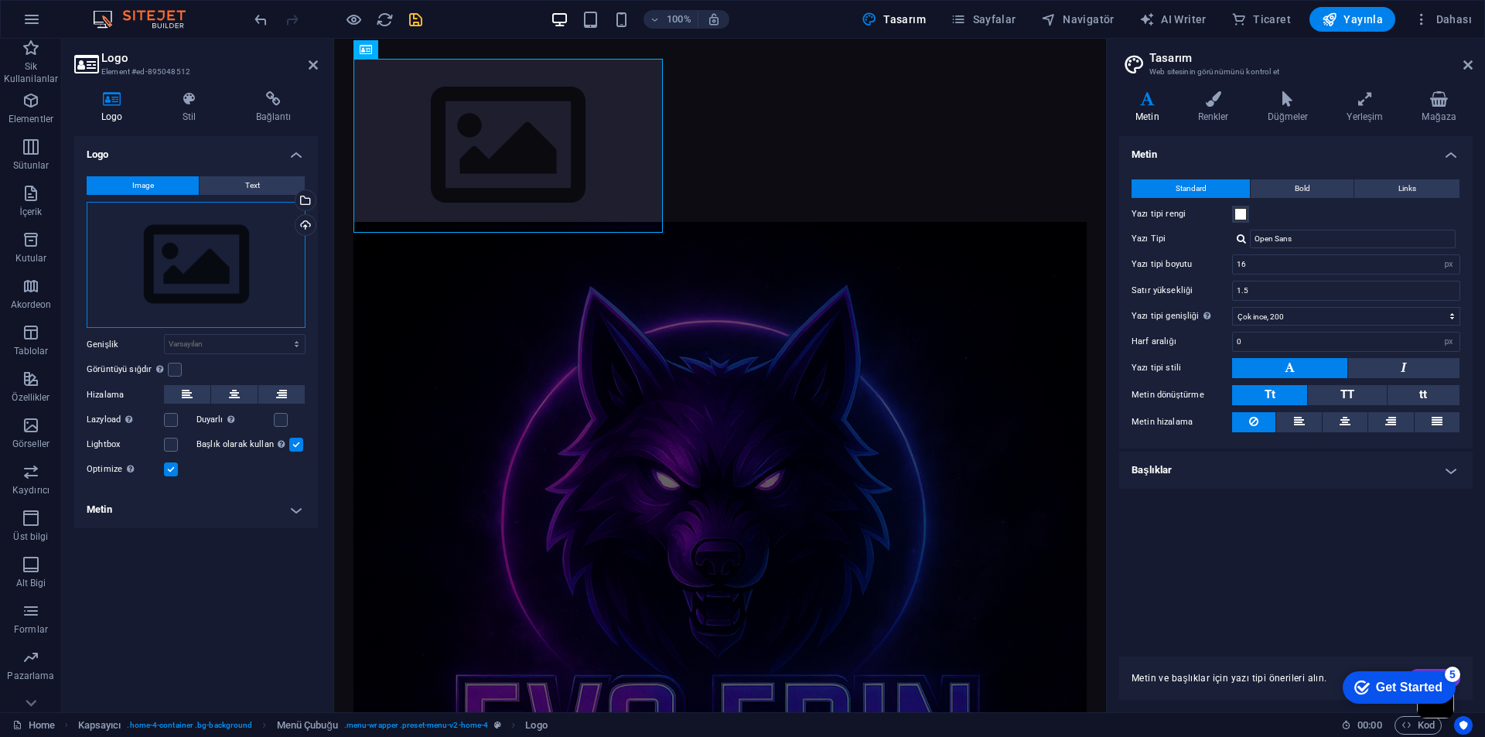
click at [218, 271] on div "Dosyaları buraya sürükleyin, dosyaları seçmek için tıklayın veya Dosyalardan ya…" at bounding box center [196, 265] width 219 height 127
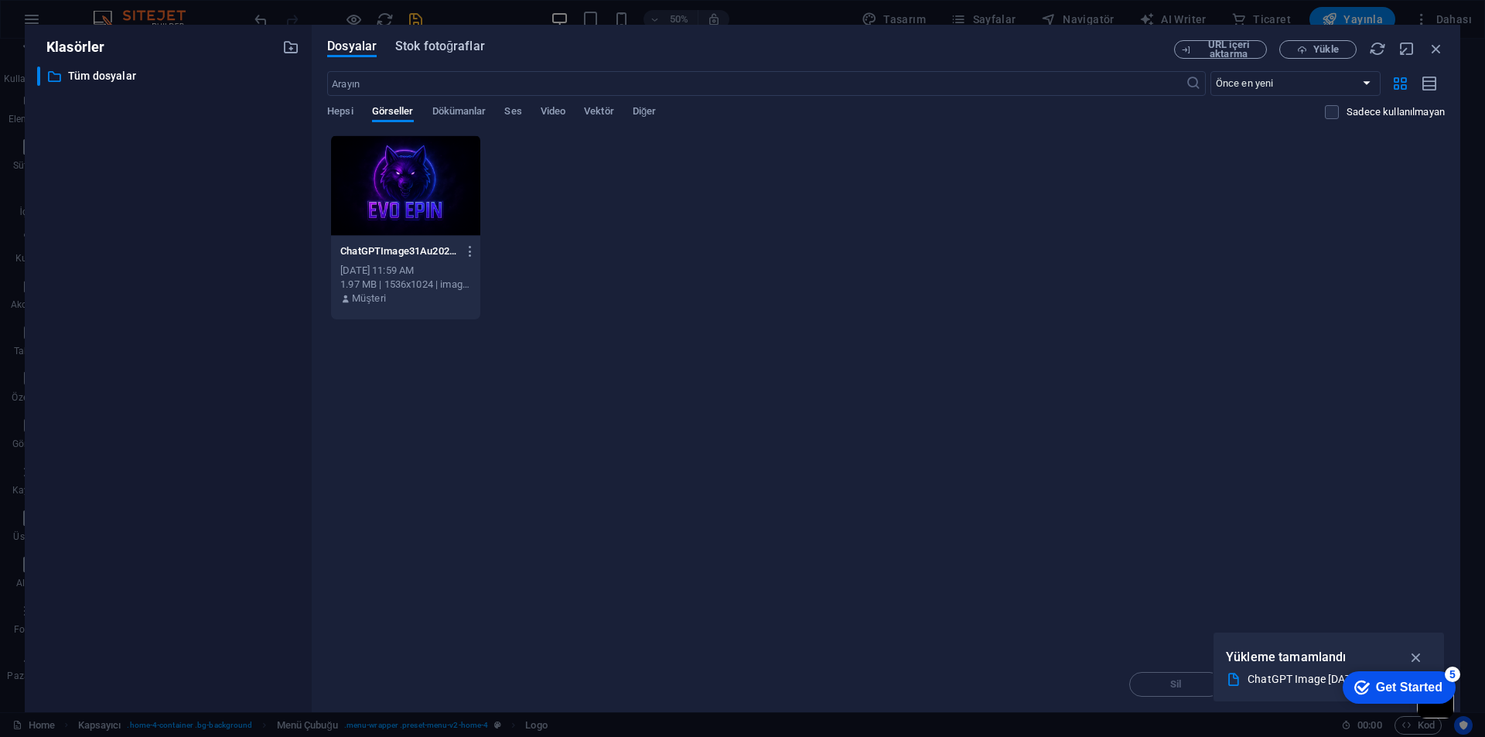
click at [417, 50] on span "Stok fotoğraflar" at bounding box center [440, 46] width 90 height 19
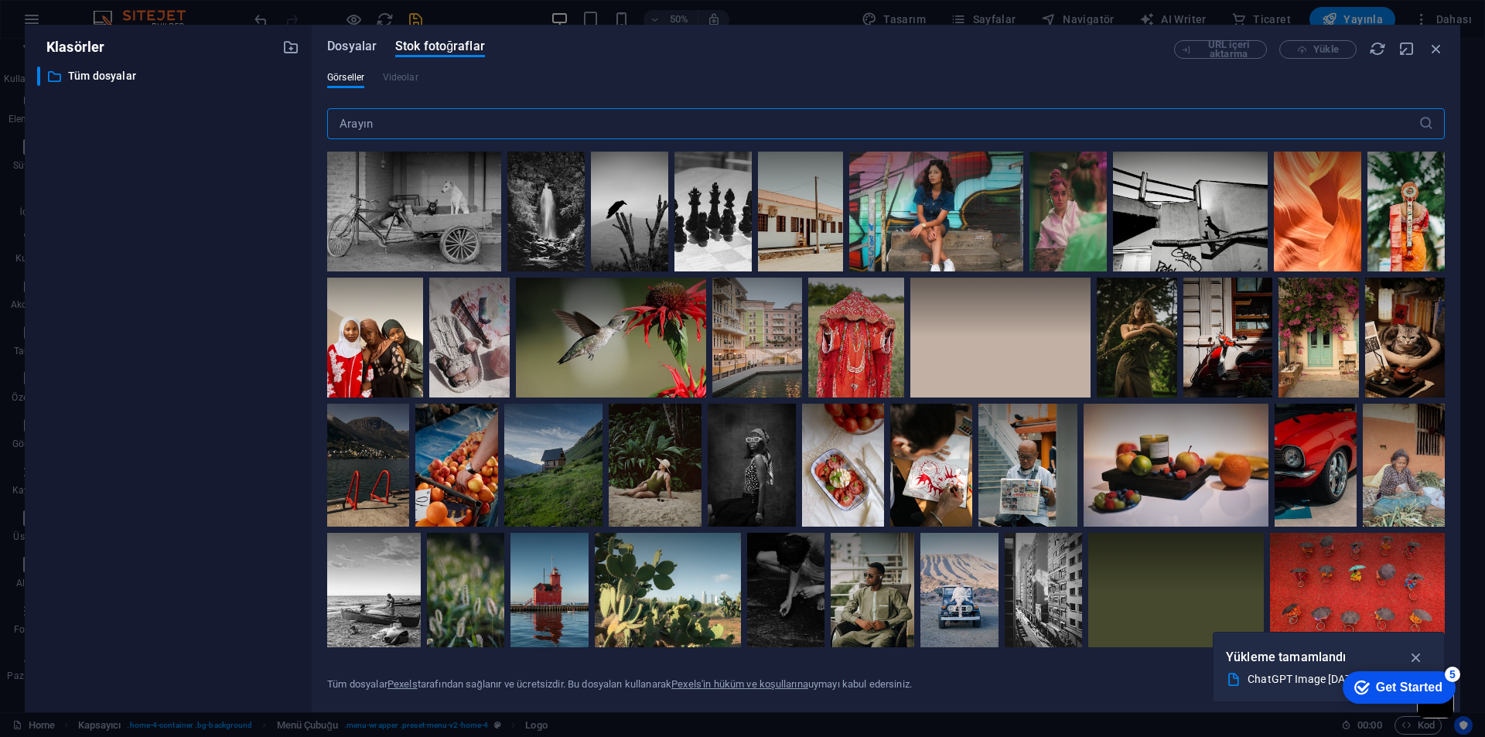
click at [366, 50] on span "Dosyalar" at bounding box center [351, 46] width 49 height 19
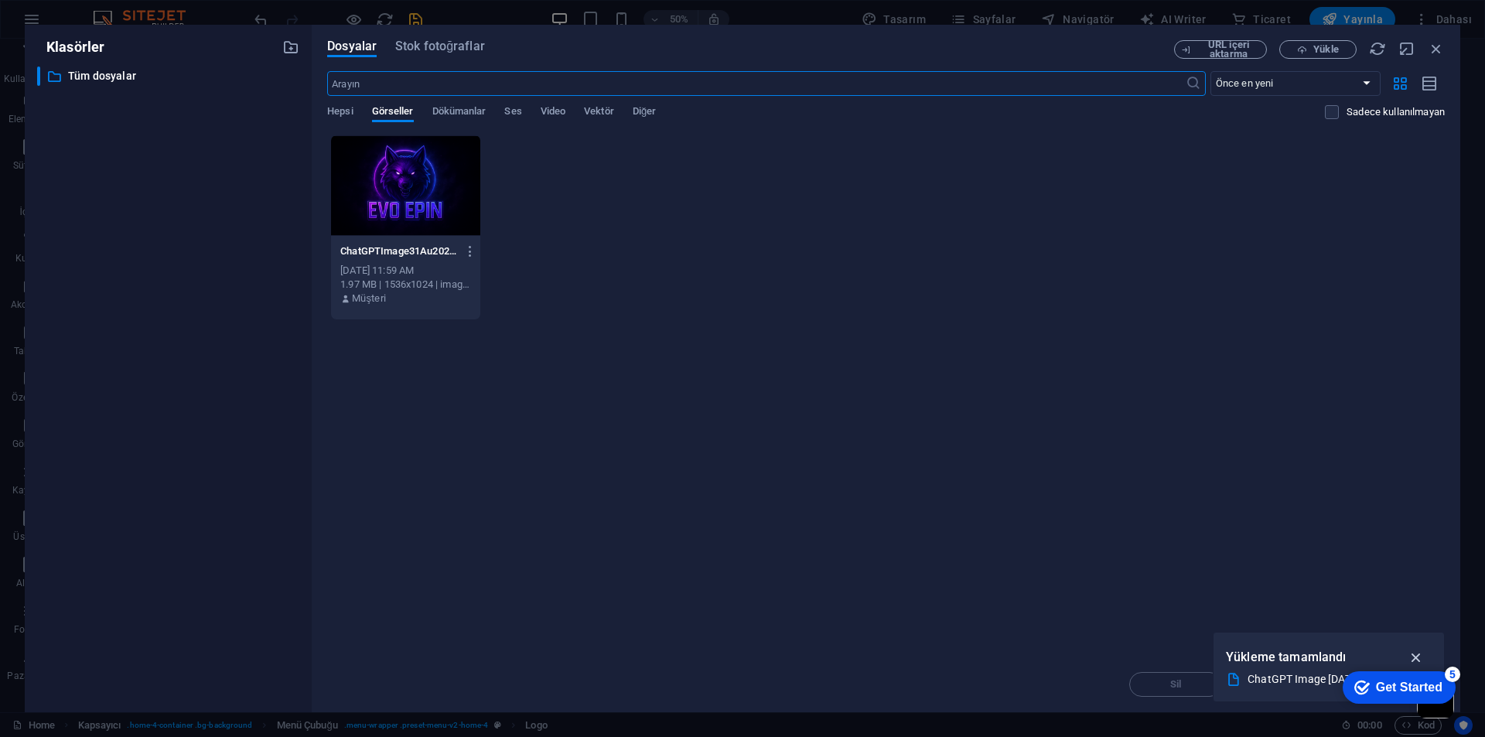
click at [1418, 653] on icon "button" at bounding box center [1416, 657] width 18 height 17
drag, startPoint x: 1424, startPoint y: 685, endPoint x: 1367, endPoint y: 587, distance: 113.7
click html "checkmark Get Started 5 First Steps in the Editor Let's guide you through the t…"
click at [1371, 592] on div "Anında yüklemek için dosyaları buraya bırakın ChatGPTImage31Au202520_55_42-llrK…" at bounding box center [885, 396] width 1117 height 522
click at [1138, 537] on div "Anında yüklemek için dosyaları buraya bırakın ChatGPTImage31Au202520_55_42-llrK…" at bounding box center [885, 396] width 1117 height 522
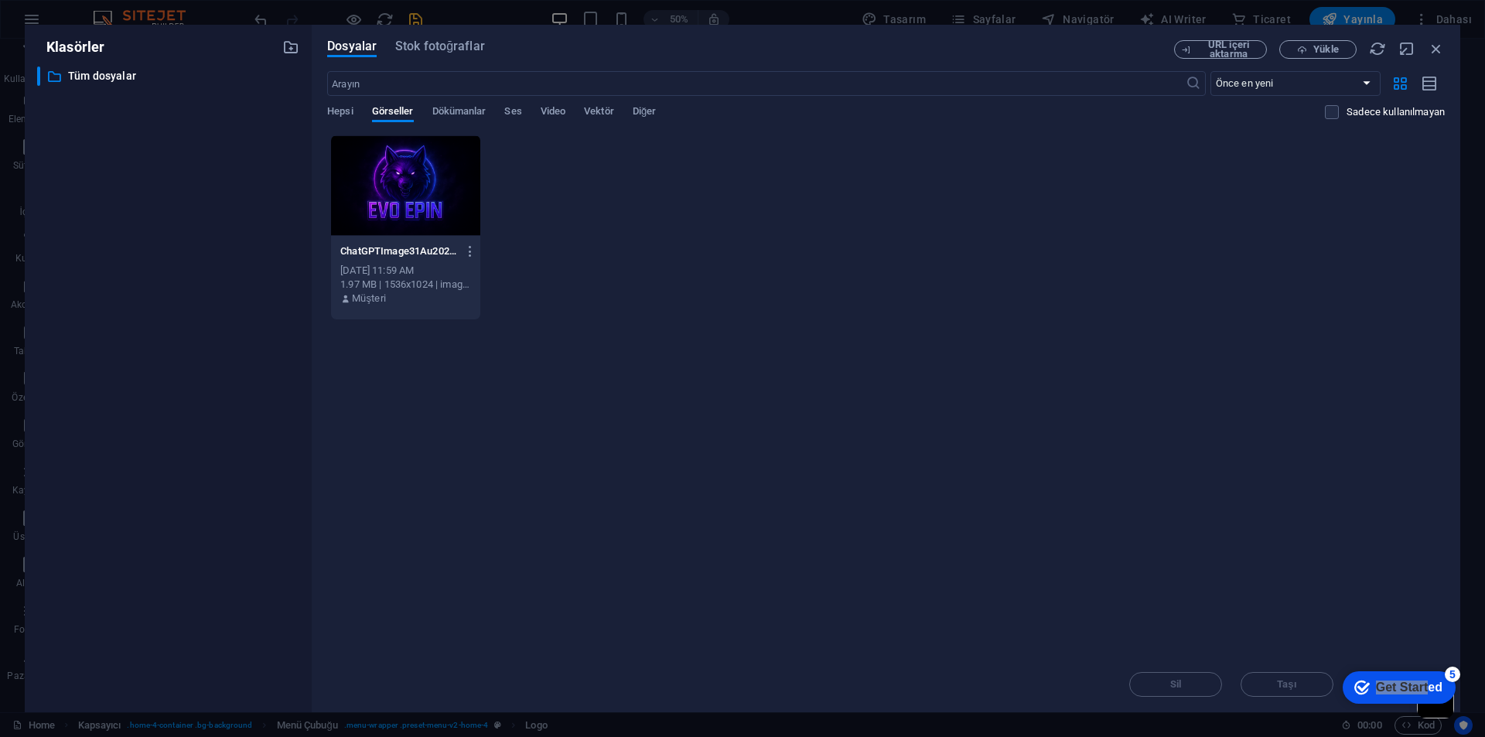
click at [1317, 39] on div "Dosyalar Stok fotoğraflar URL içeri aktarma Yükle ​ Önce en yeni Önce en eski A…" at bounding box center [886, 368] width 1148 height 687
click at [1314, 52] on span "Yükle" at bounding box center [1325, 49] width 25 height 9
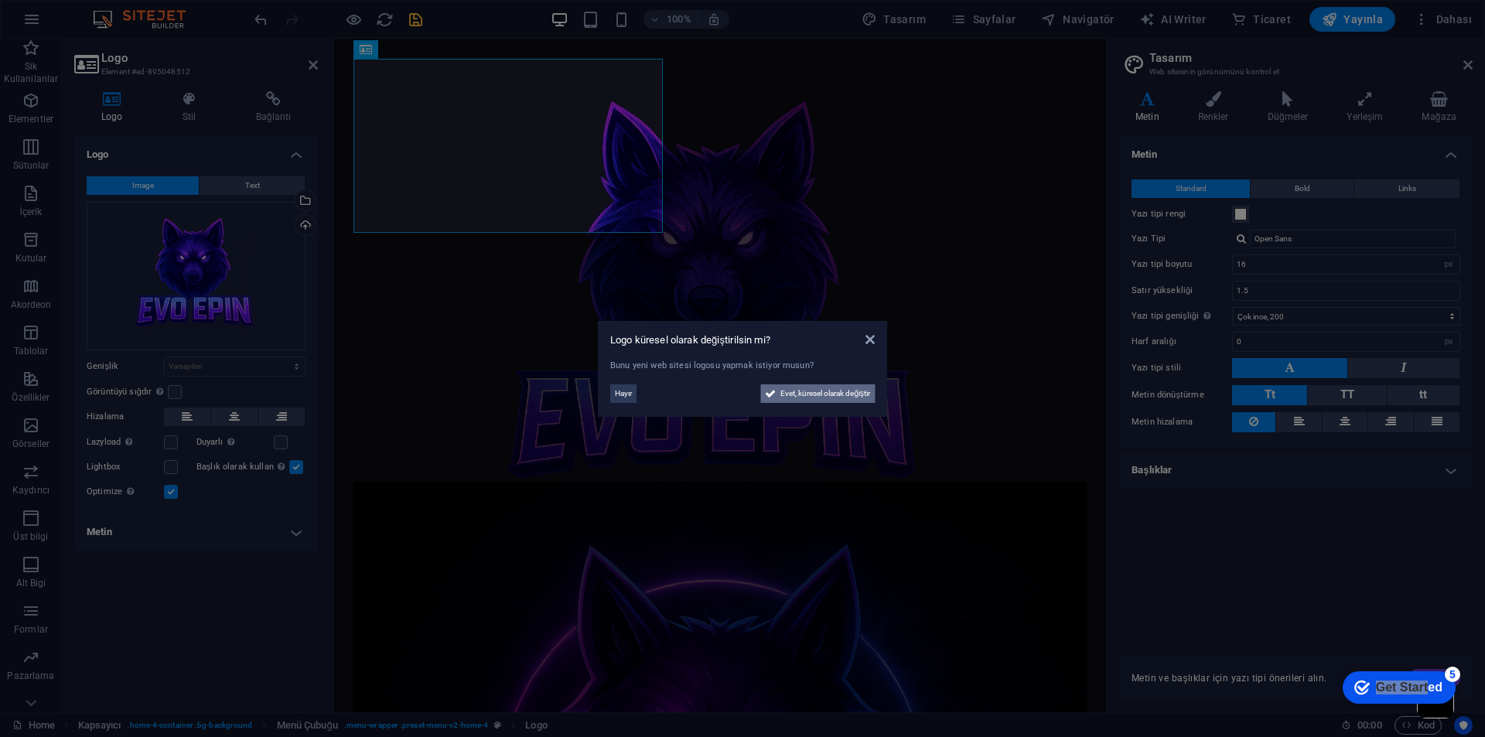
click at [810, 391] on span "Evet, küresel olarak değiştir" at bounding box center [825, 393] width 90 height 19
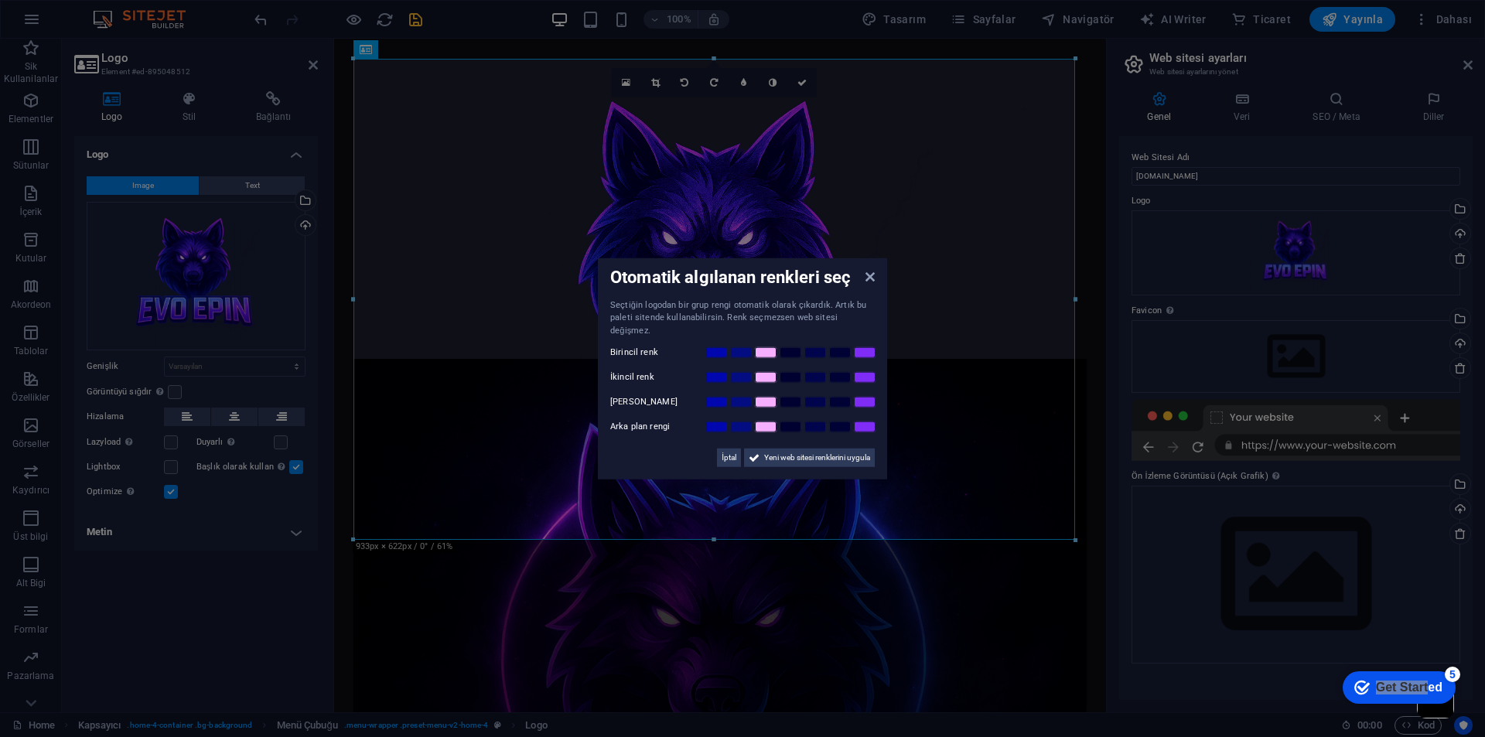
drag, startPoint x: 832, startPoint y: 454, endPoint x: 889, endPoint y: 275, distance: 187.6
click at [889, 275] on aside "Otomatik algılanan renkleri seç Seçtiğin logodan bir grup rengi otomatik olarak…" at bounding box center [742, 368] width 1485 height 737
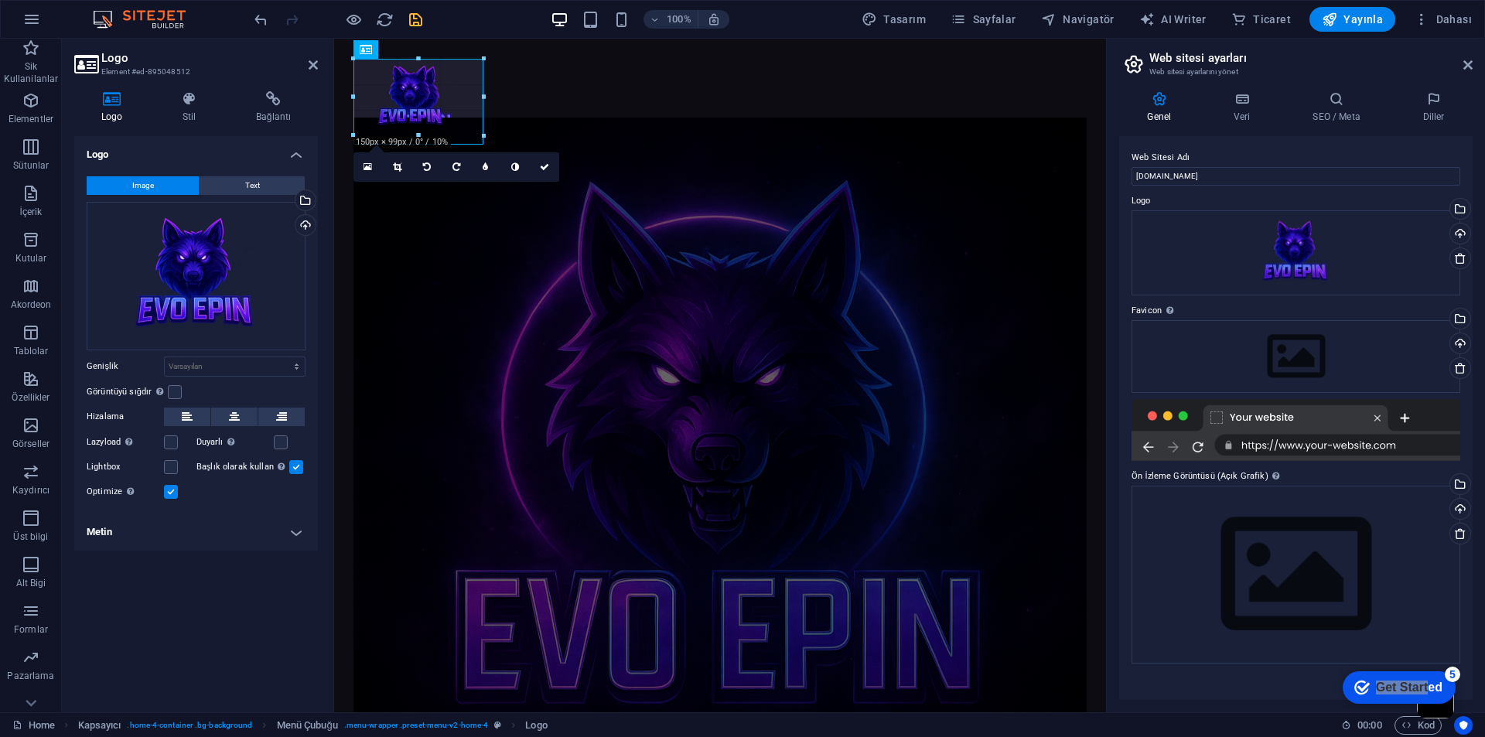
drag, startPoint x: 1049, startPoint y: 524, endPoint x: 465, endPoint y: 144, distance: 697.1
type input "168"
select select "px"
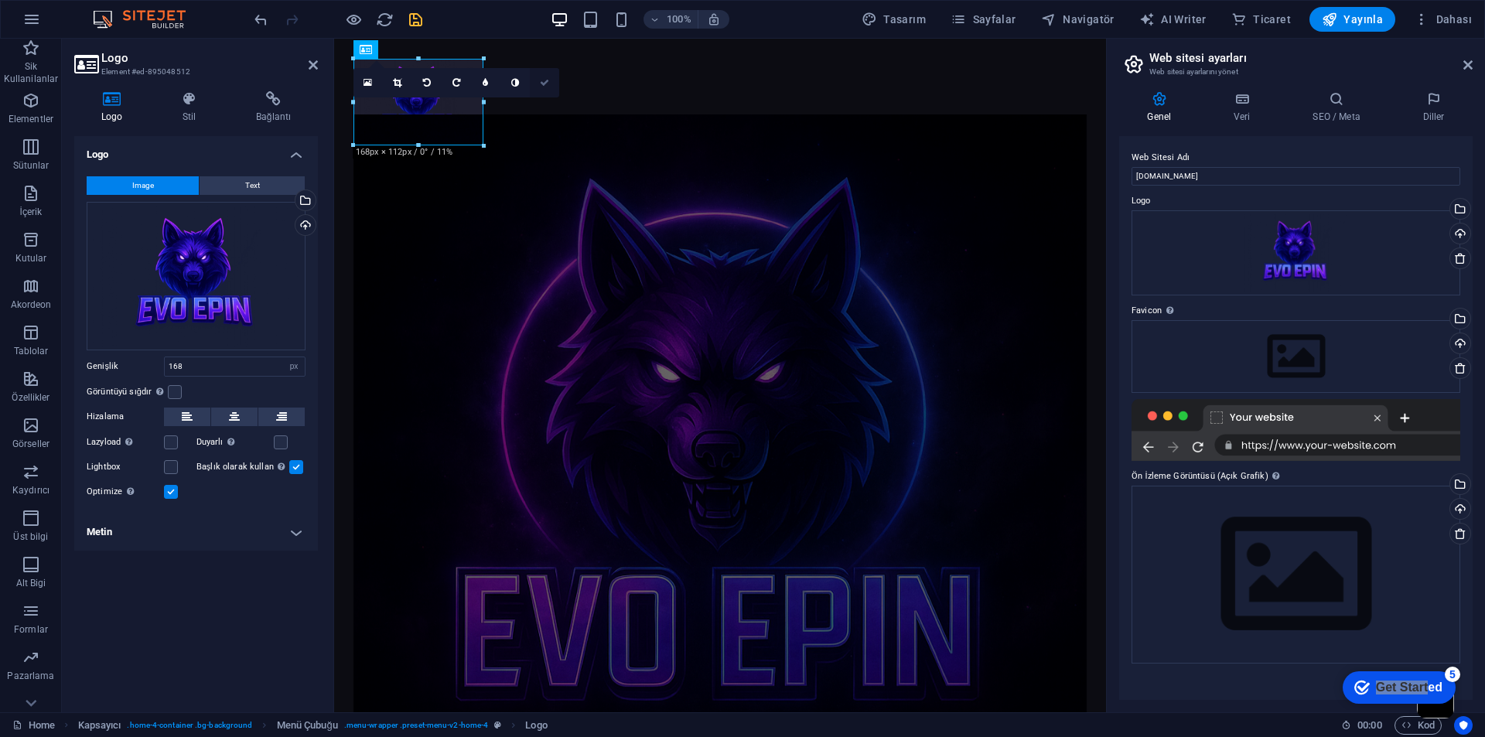
click at [548, 87] on icon at bounding box center [544, 82] width 9 height 9
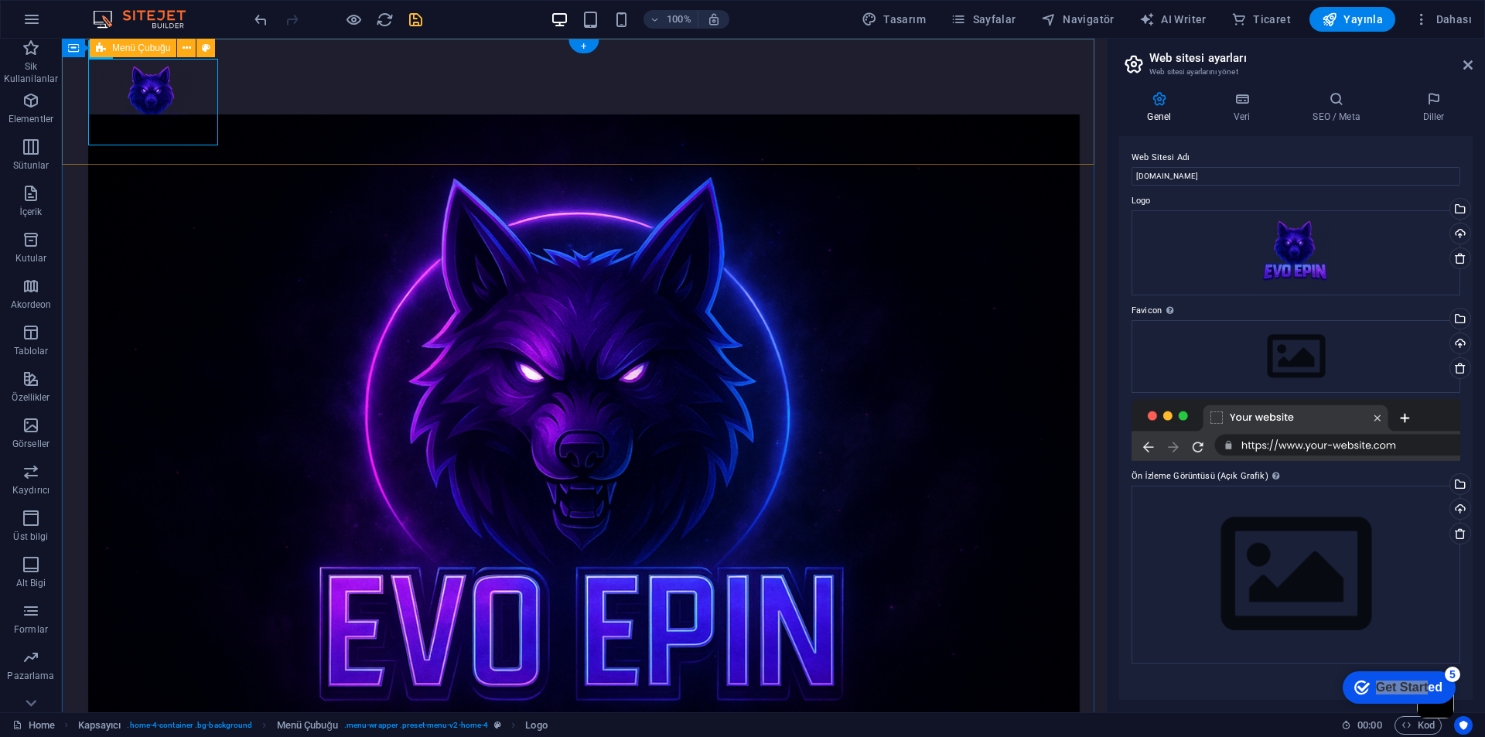
click at [457, 97] on div "Menu" at bounding box center [584, 102] width 1044 height 126
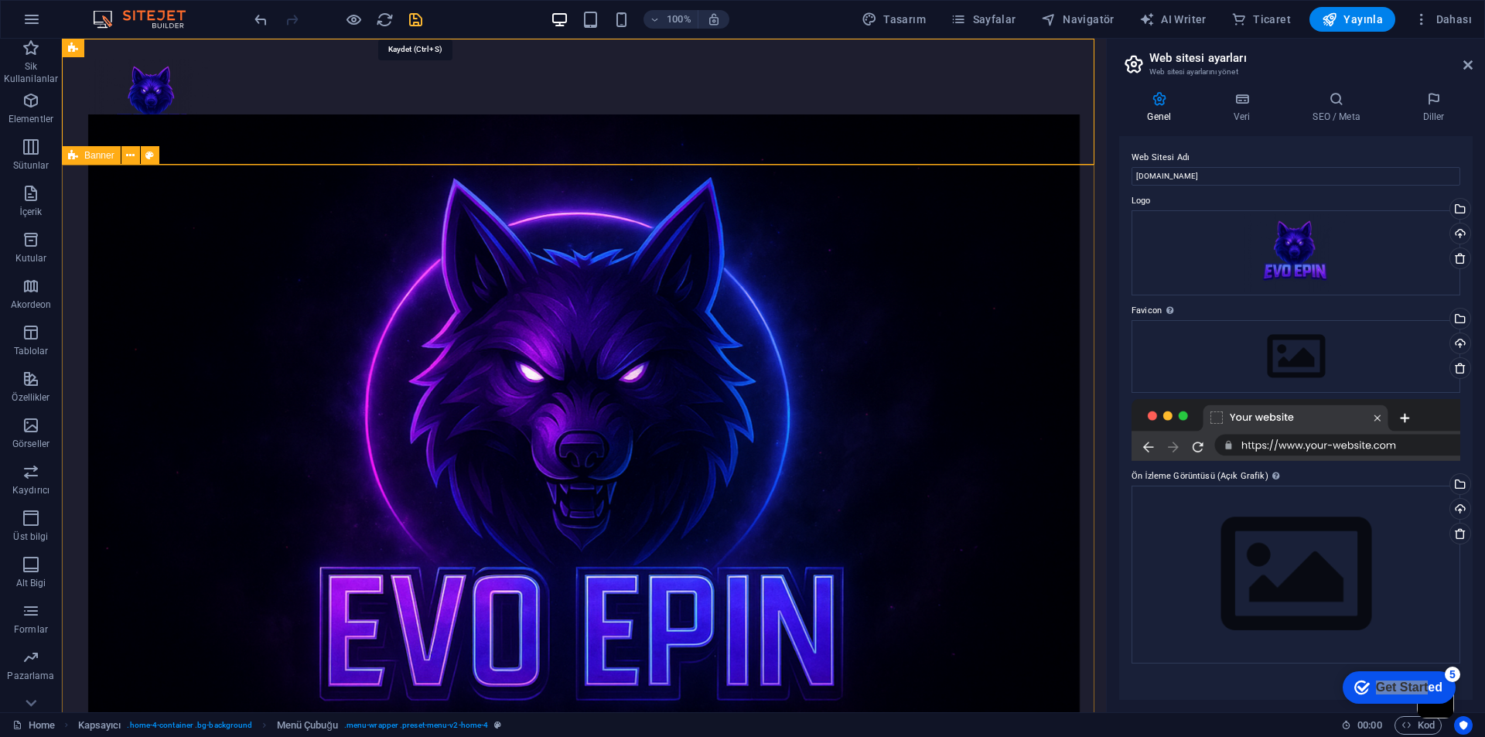
click at [407, 18] on icon "save" at bounding box center [416, 20] width 18 height 18
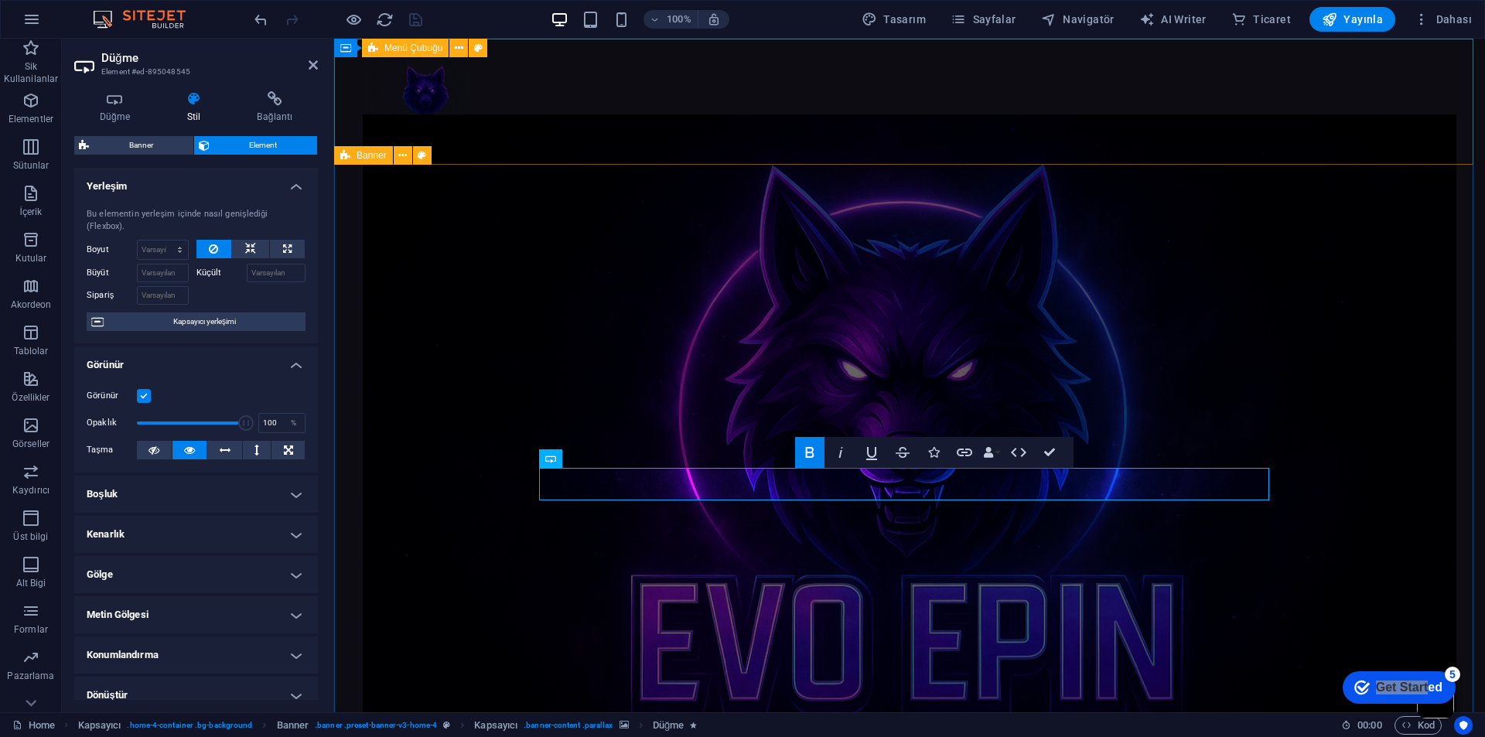
click at [640, 110] on div "Menu" at bounding box center [909, 102] width 1151 height 126
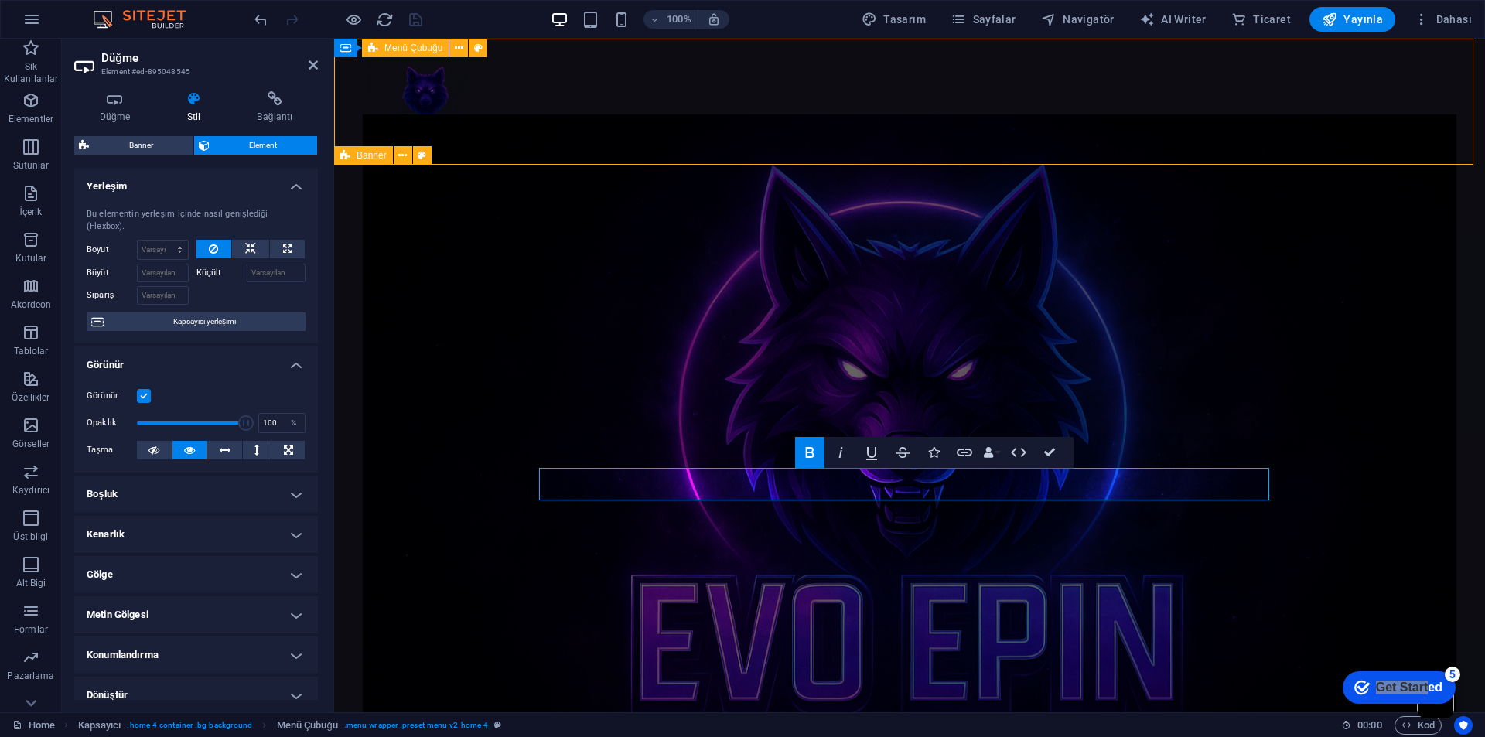
click at [640, 110] on div "Menu" at bounding box center [909, 102] width 1151 height 126
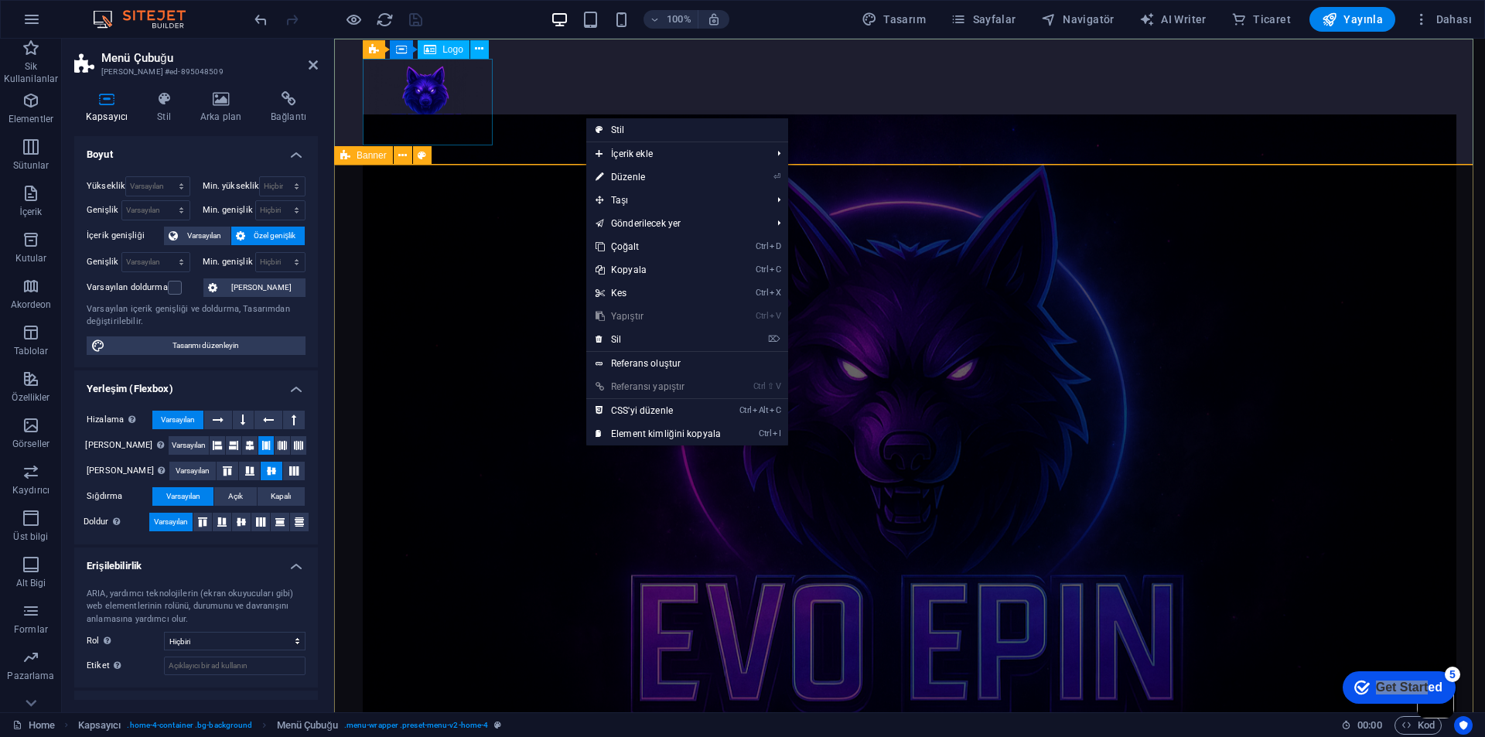
click at [436, 113] on div at bounding box center [910, 102] width 1094 height 87
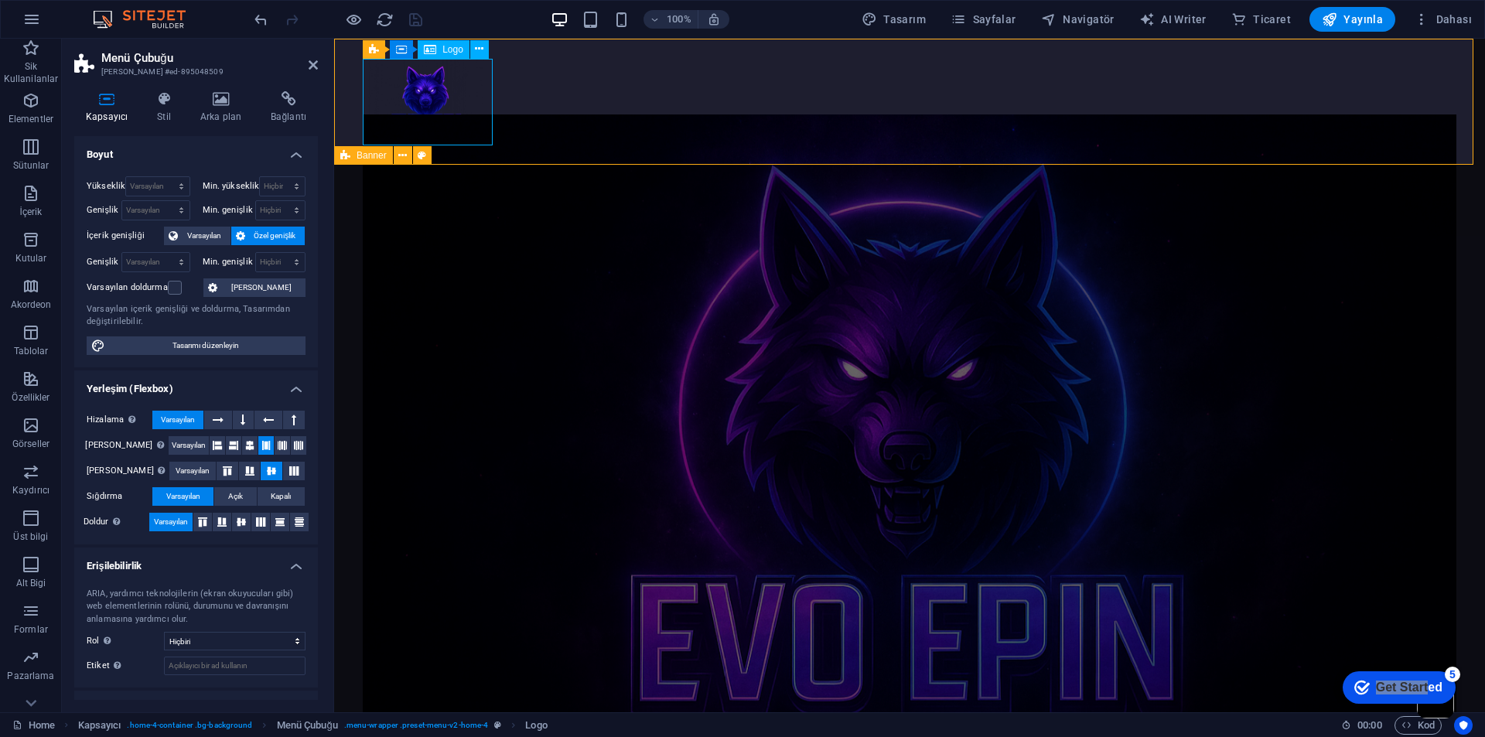
click at [435, 113] on div at bounding box center [910, 102] width 1094 height 87
select select "px"
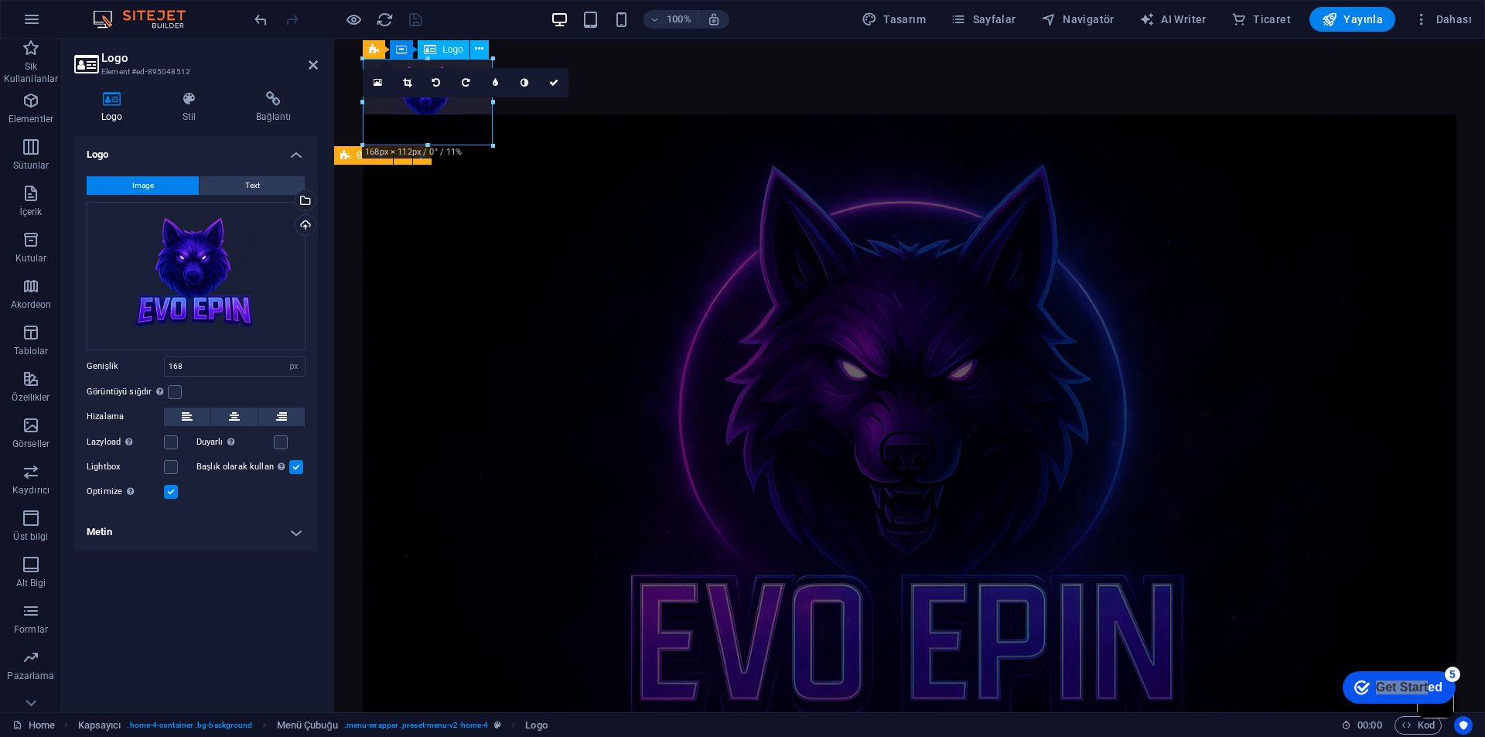
click at [435, 113] on div at bounding box center [910, 102] width 1094 height 87
click at [411, 81] on icon at bounding box center [407, 82] width 9 height 9
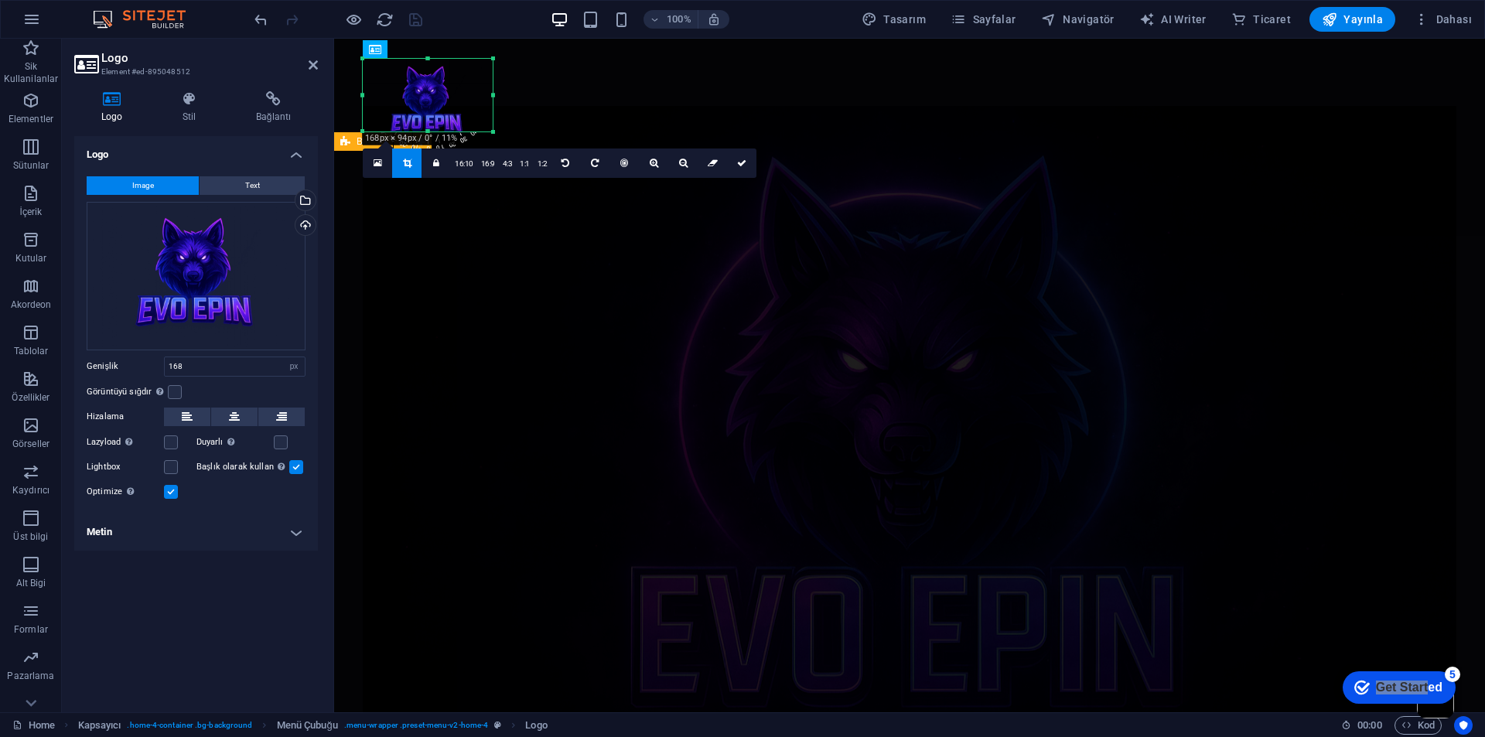
drag, startPoint x: 427, startPoint y: 145, endPoint x: 427, endPoint y: 131, distance: 13.9
click at [427, 131] on div at bounding box center [428, 131] width 130 height 5
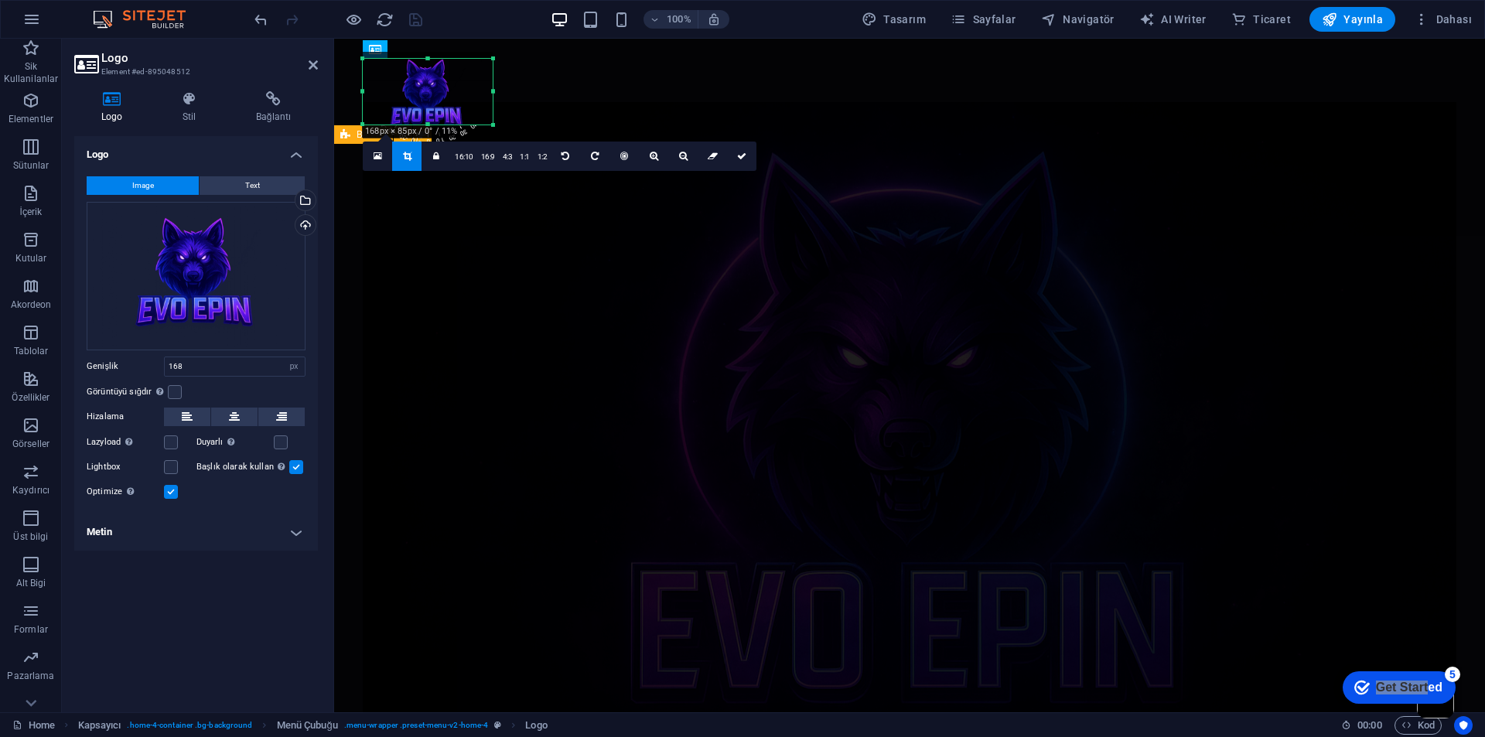
click at [427, 66] on div "180 170 160 150 140 130 120 110 100 90 80 70 60 50 40 30 20 10 0 -10 -20 -30 -4…" at bounding box center [428, 92] width 130 height 66
click at [737, 158] on icon at bounding box center [741, 156] width 9 height 9
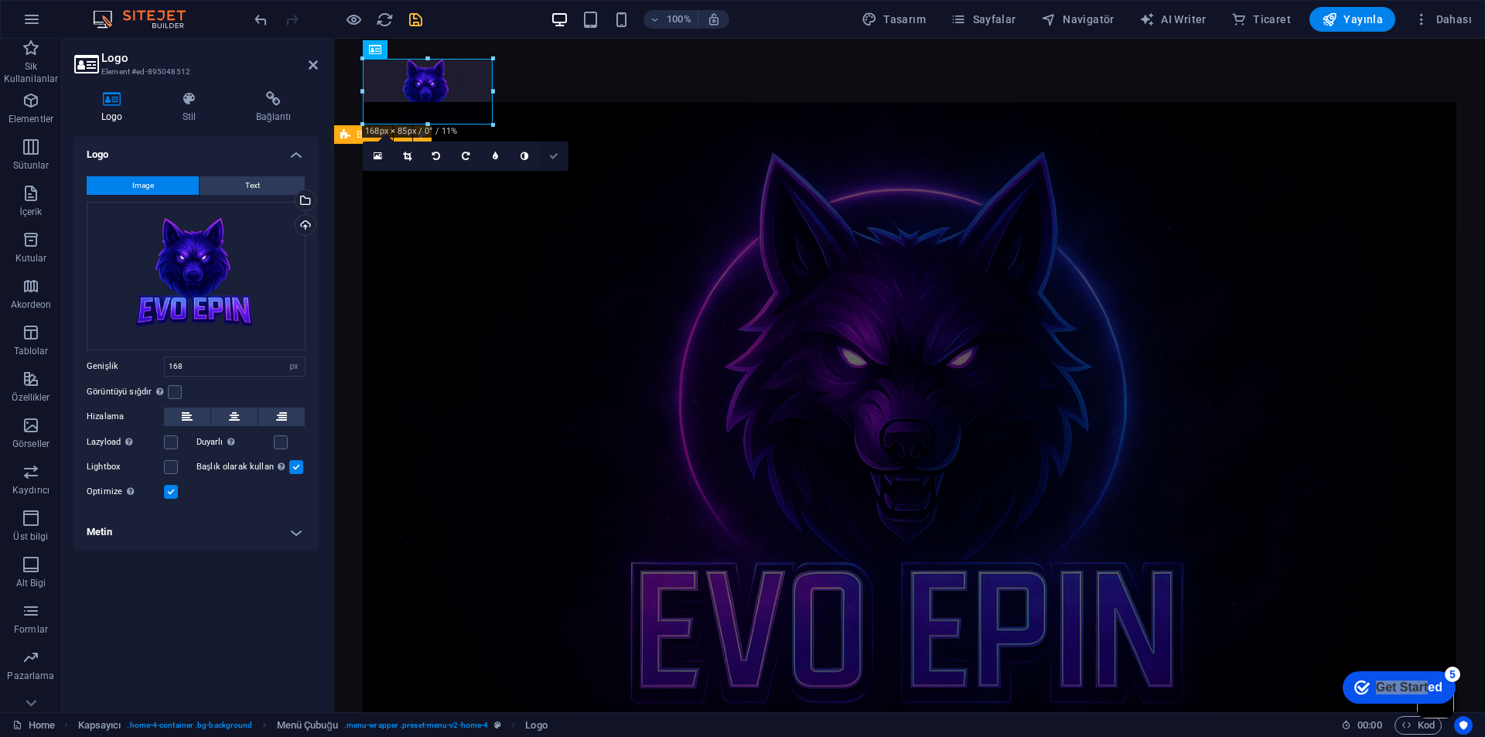
click at [559, 155] on link at bounding box center [553, 156] width 29 height 29
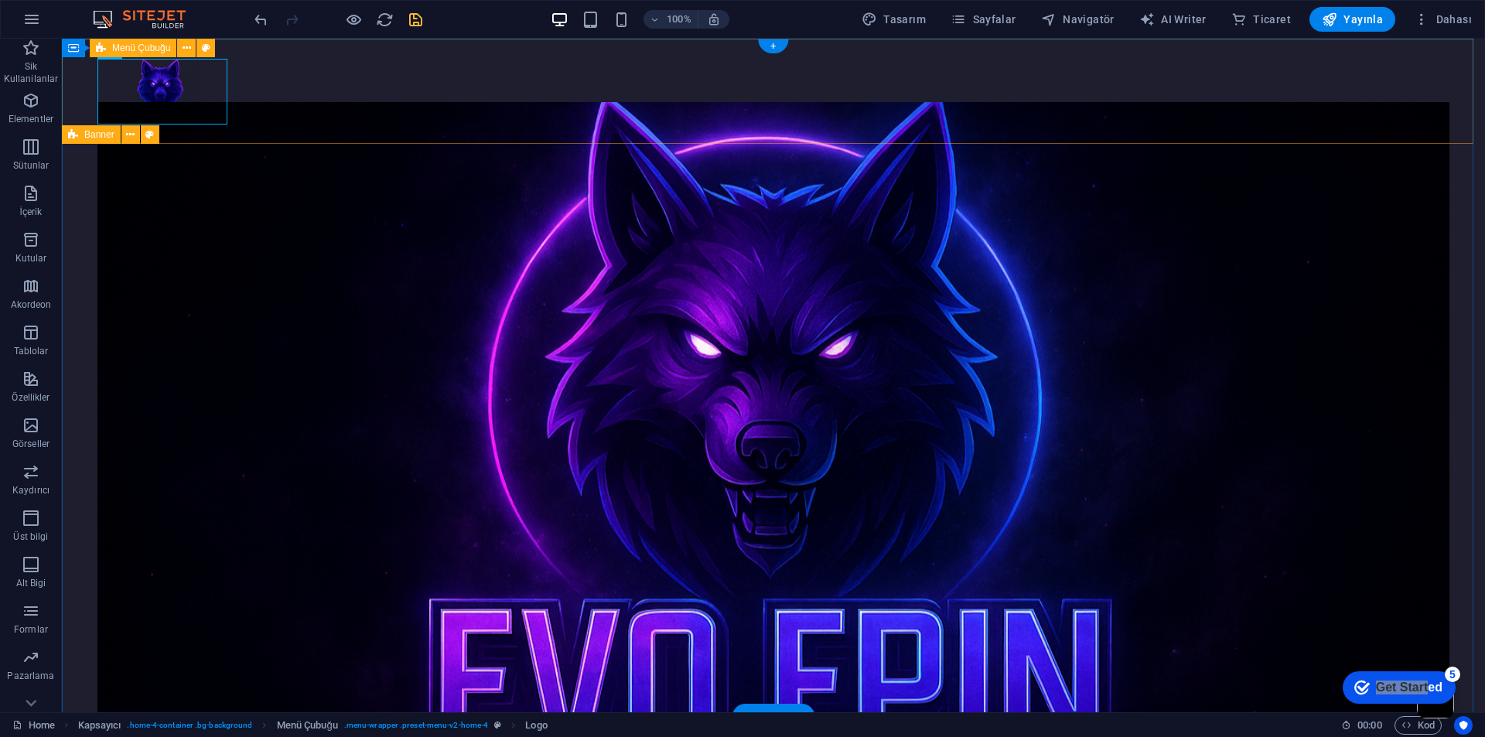
click at [388, 106] on div "Menu" at bounding box center [773, 91] width 1423 height 105
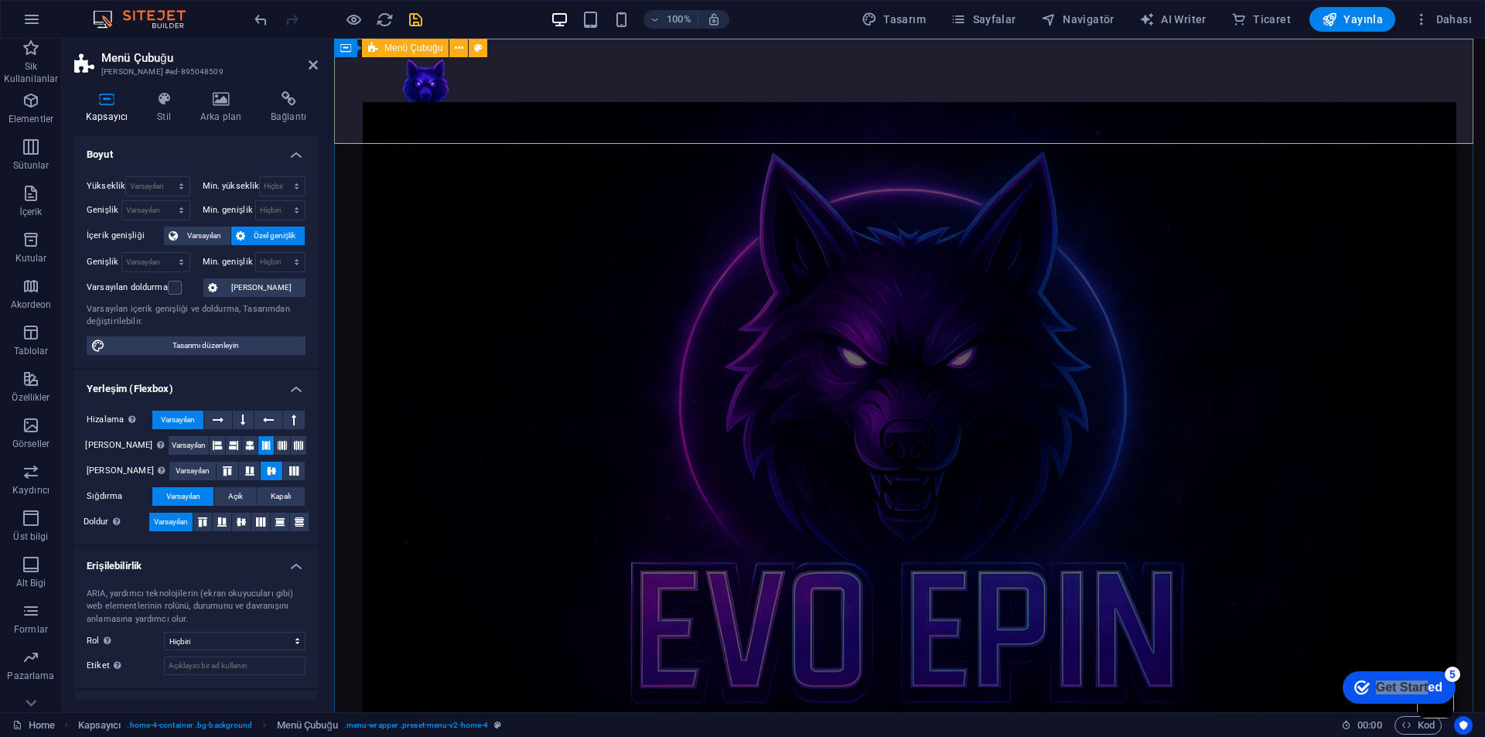
drag, startPoint x: 502, startPoint y: 143, endPoint x: 503, endPoint y: 131, distance: 12.4
click at [503, 131] on div "Menu" at bounding box center [909, 91] width 1151 height 105
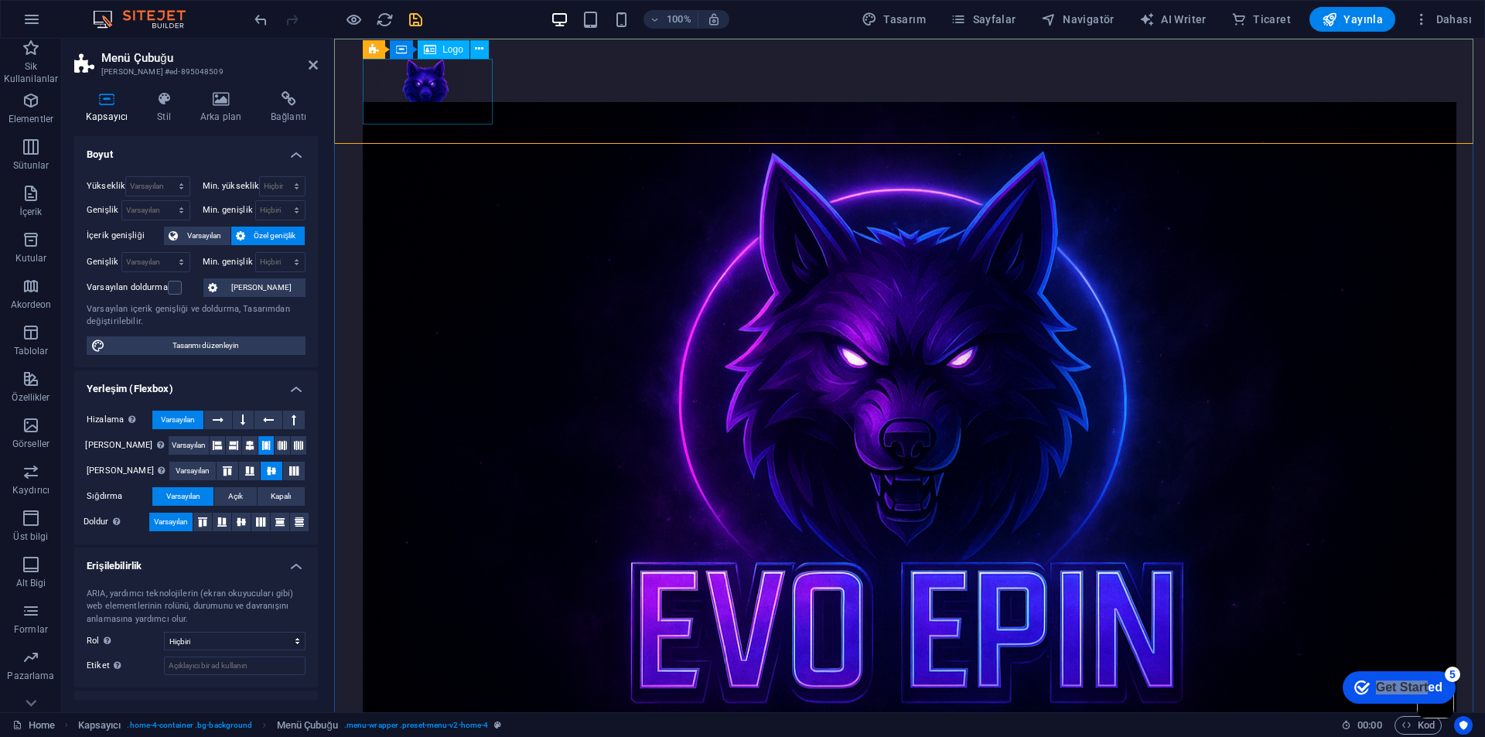
click at [452, 119] on div at bounding box center [910, 92] width 1094 height 66
select select "px"
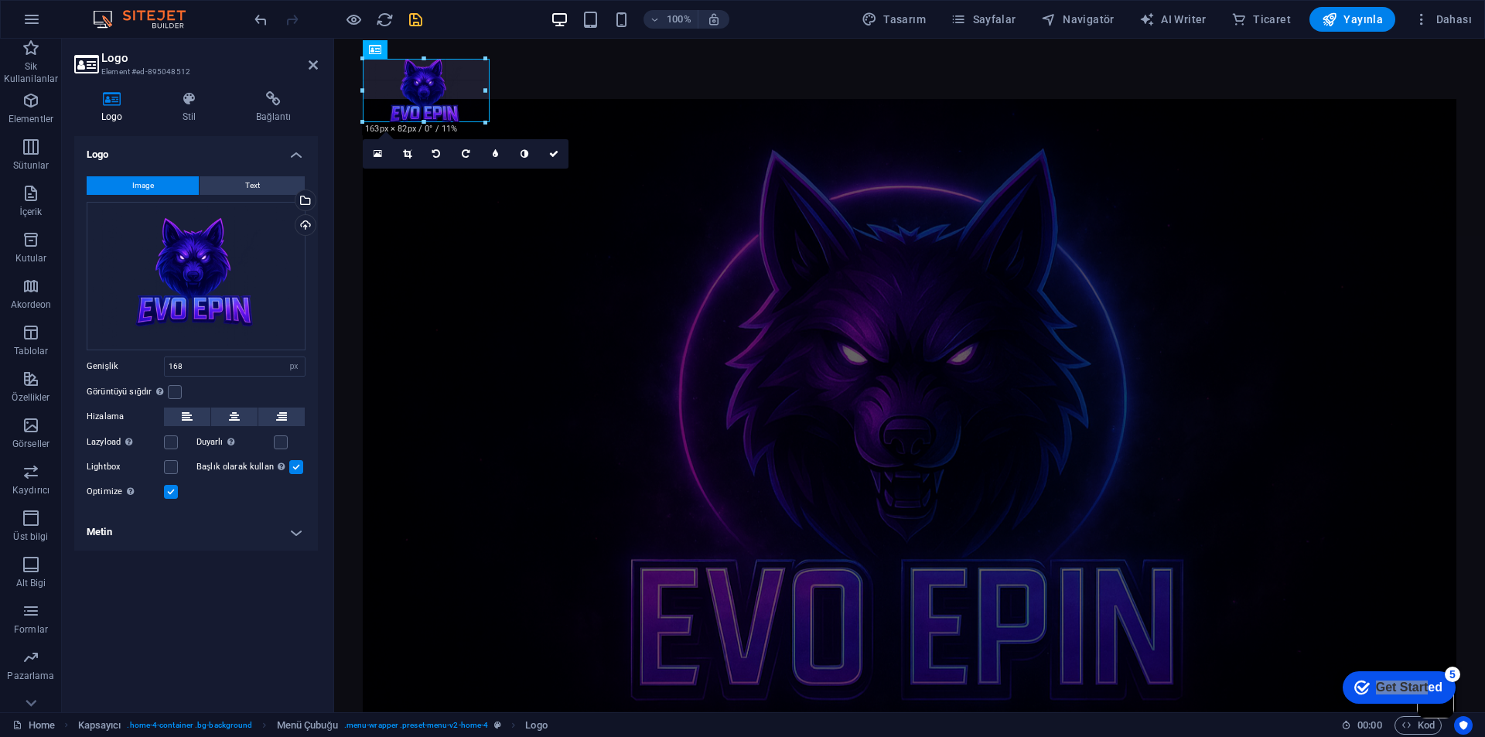
drag, startPoint x: 493, startPoint y: 124, endPoint x: 480, endPoint y: 120, distance: 13.7
type input "158"
click at [546, 148] on link at bounding box center [553, 152] width 29 height 29
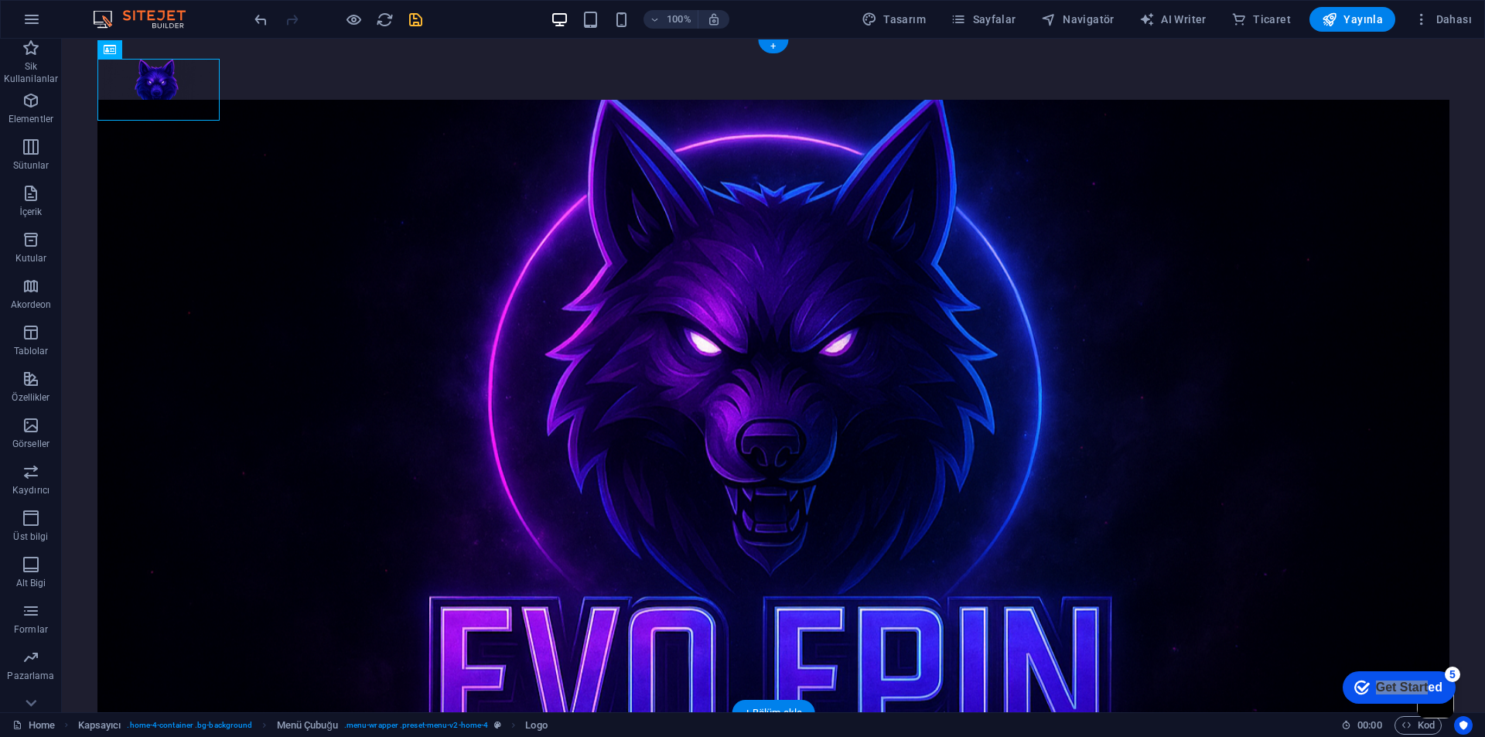
click at [634, 213] on figure at bounding box center [773, 406] width 1352 height 613
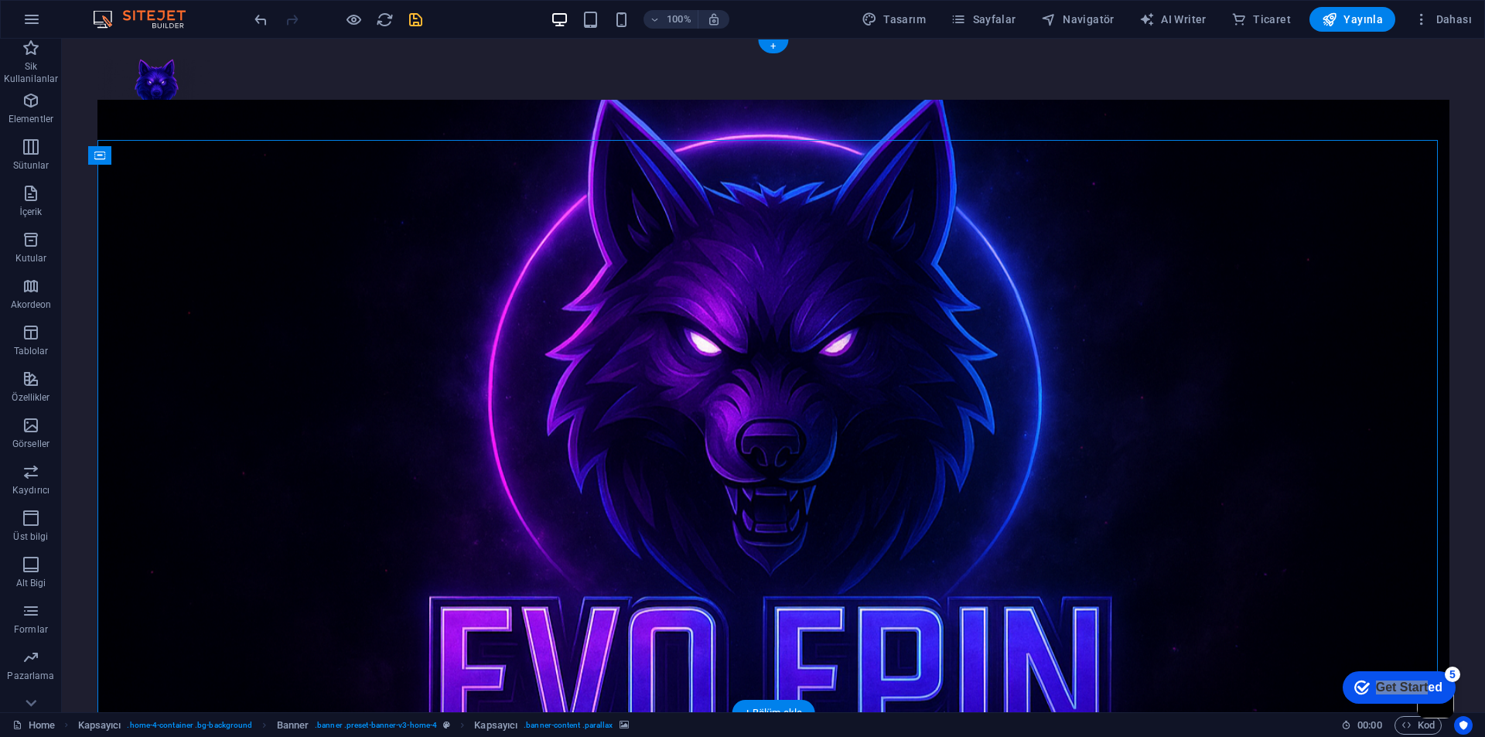
click at [634, 213] on figure at bounding box center [773, 406] width 1352 height 613
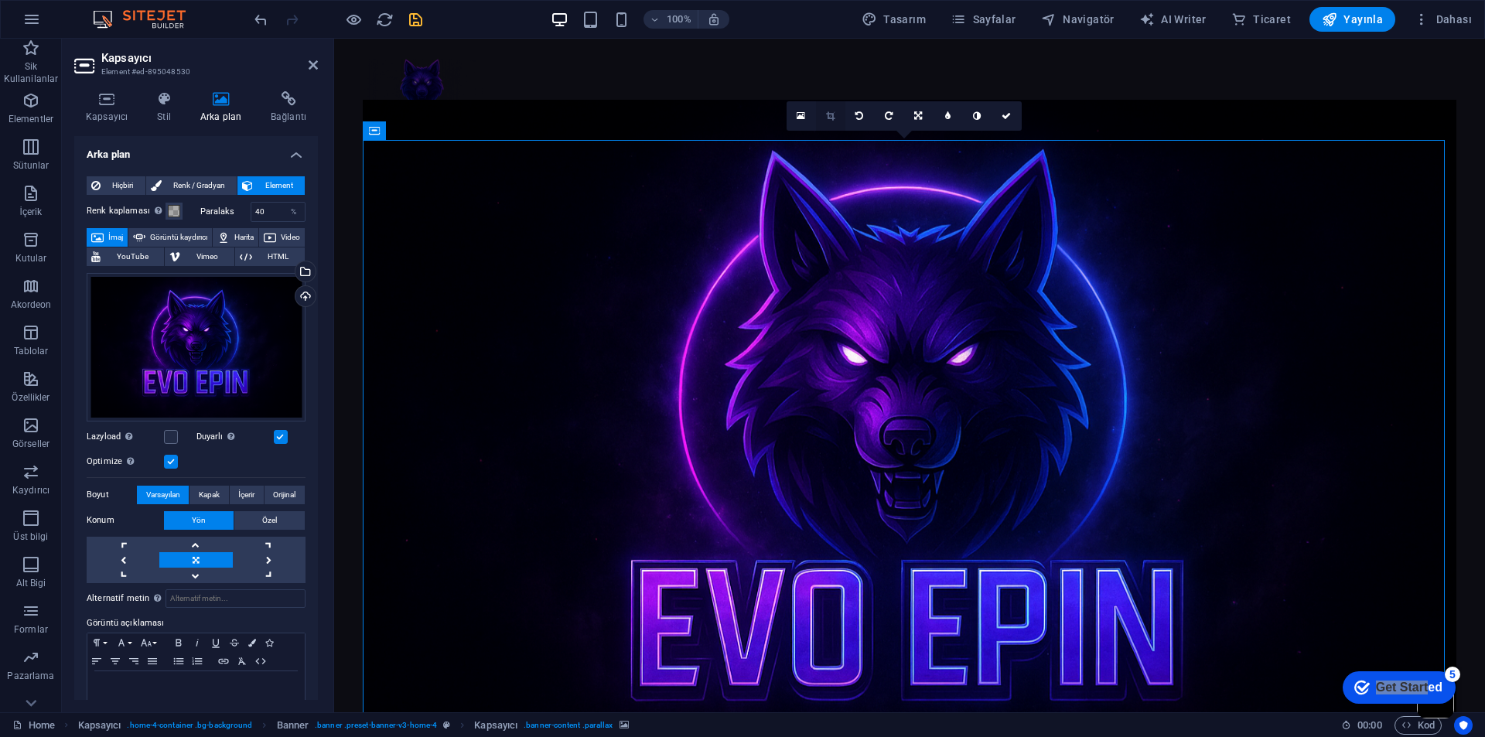
click at [831, 114] on icon at bounding box center [830, 115] width 9 height 9
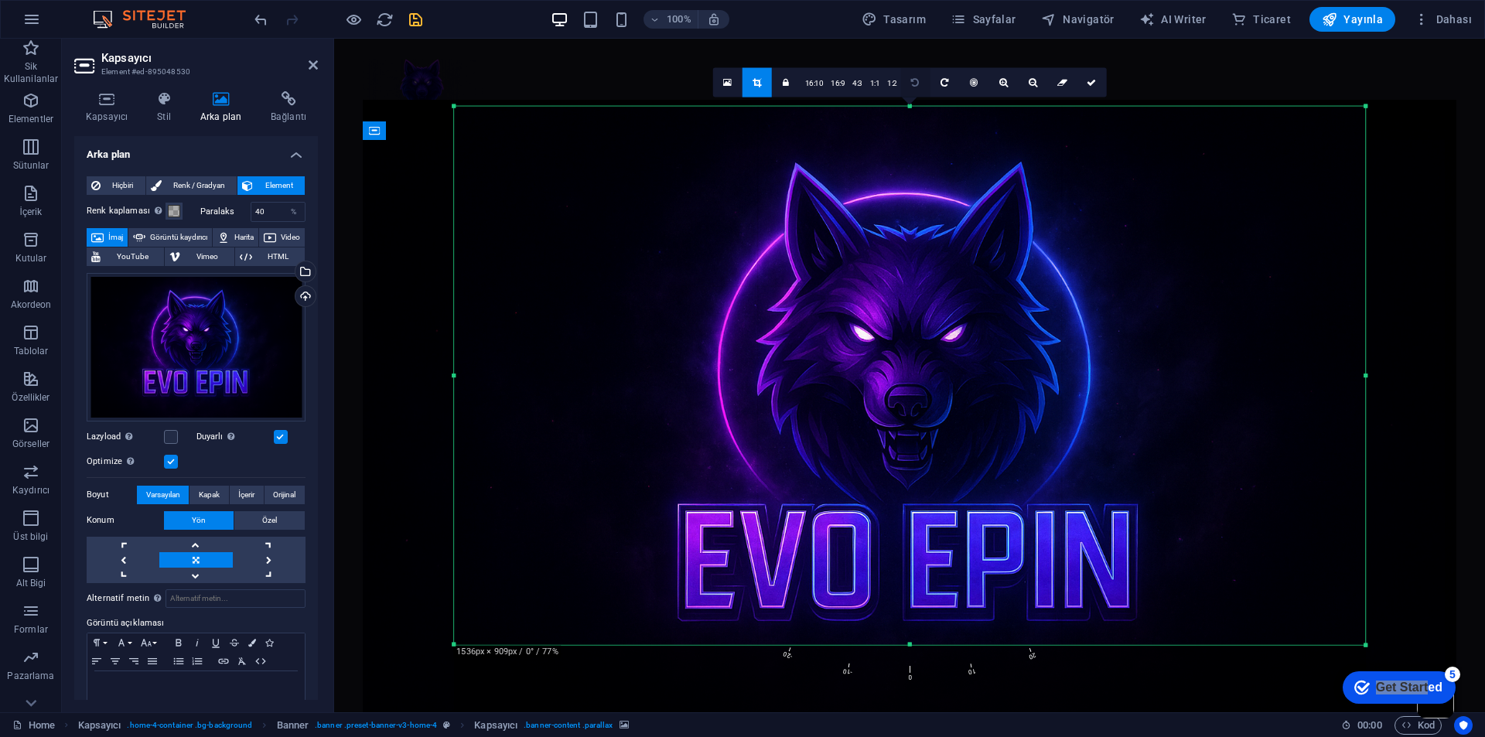
click at [909, 106] on div "180 170 160 150 140 130 120 110 100 90 80 70 60 50 40 30 20 10 0 -10 -20 -30 -4…" at bounding box center [909, 375] width 911 height 539
click at [1087, 80] on icon at bounding box center [1091, 81] width 9 height 9
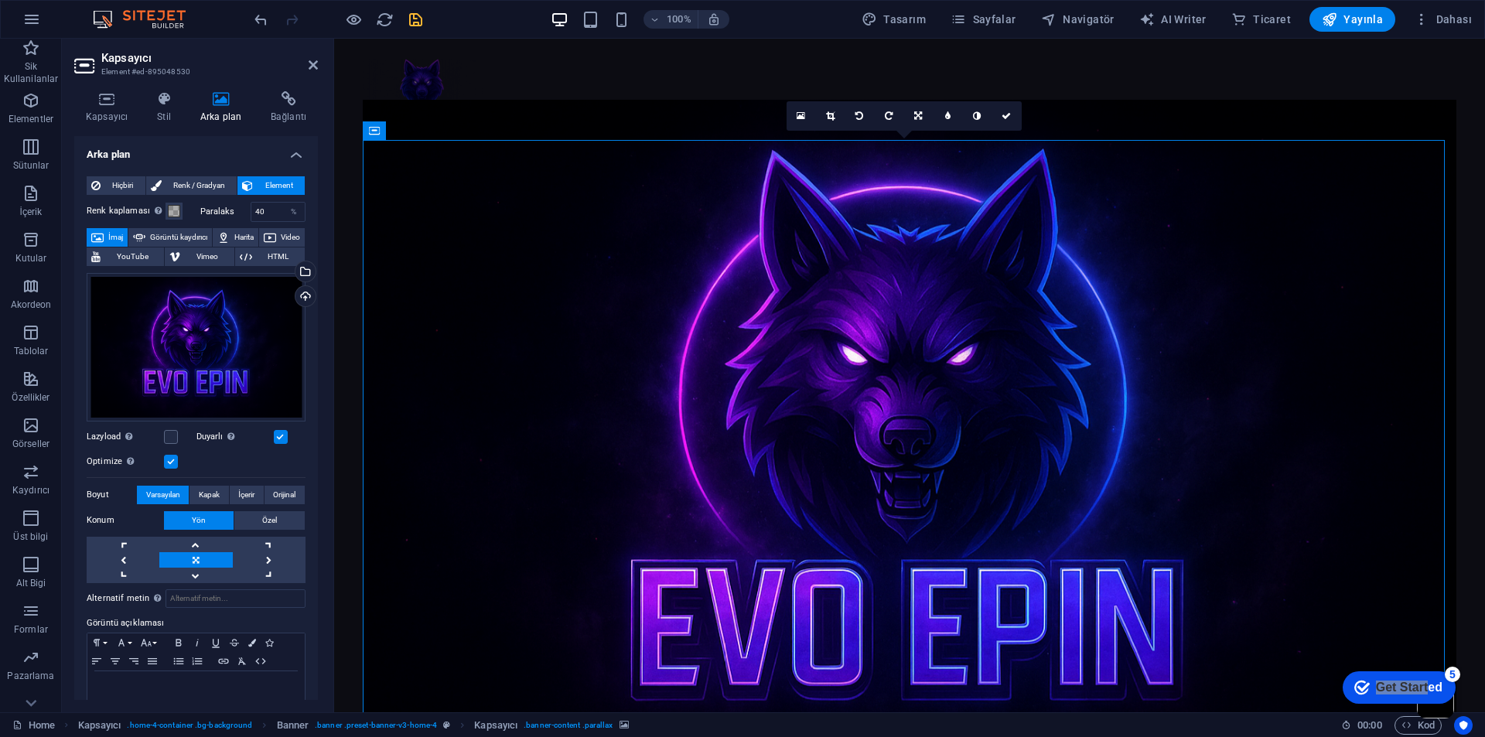
click at [412, 9] on div at bounding box center [337, 19] width 173 height 25
click at [417, 19] on icon "save" at bounding box center [416, 20] width 18 height 18
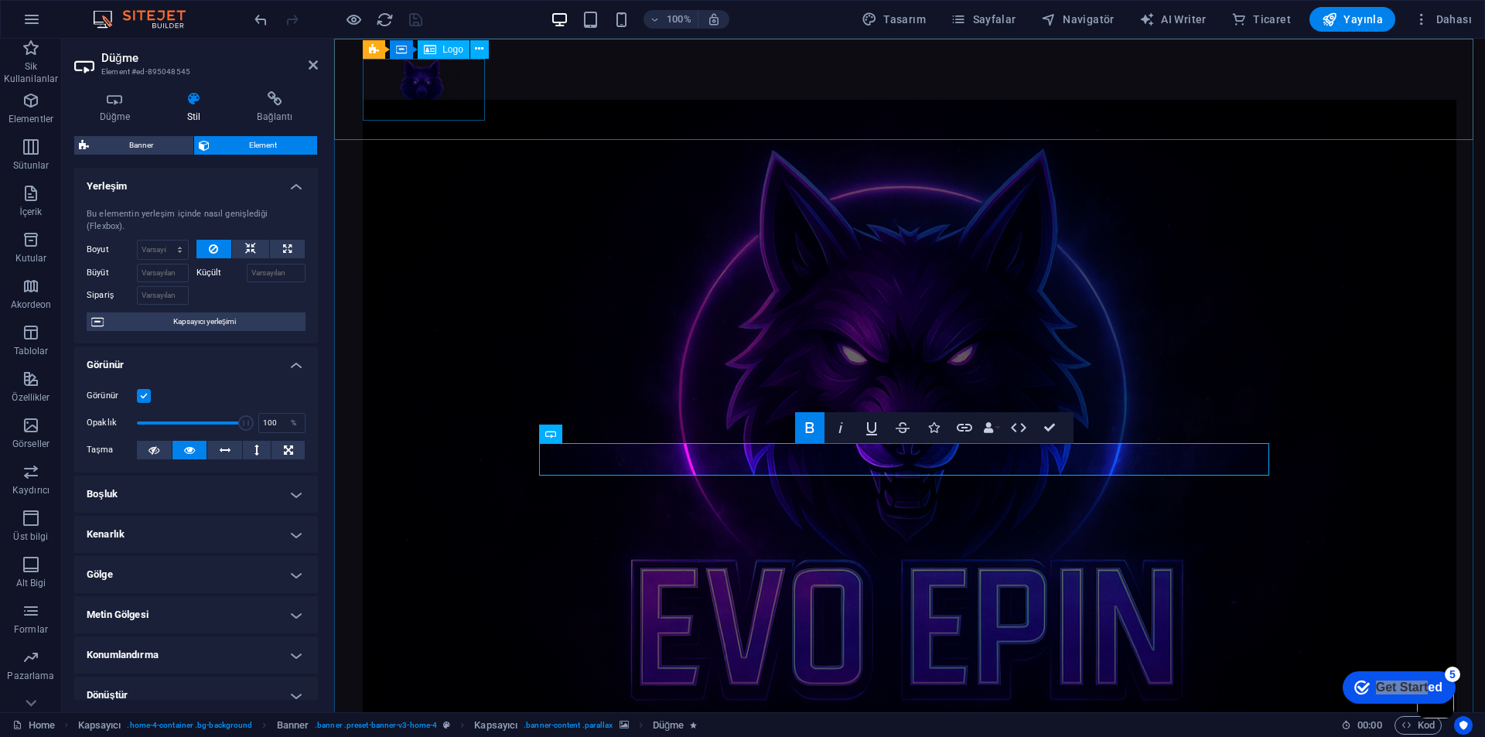
click at [435, 90] on div at bounding box center [910, 90] width 1094 height 62
select select "px"
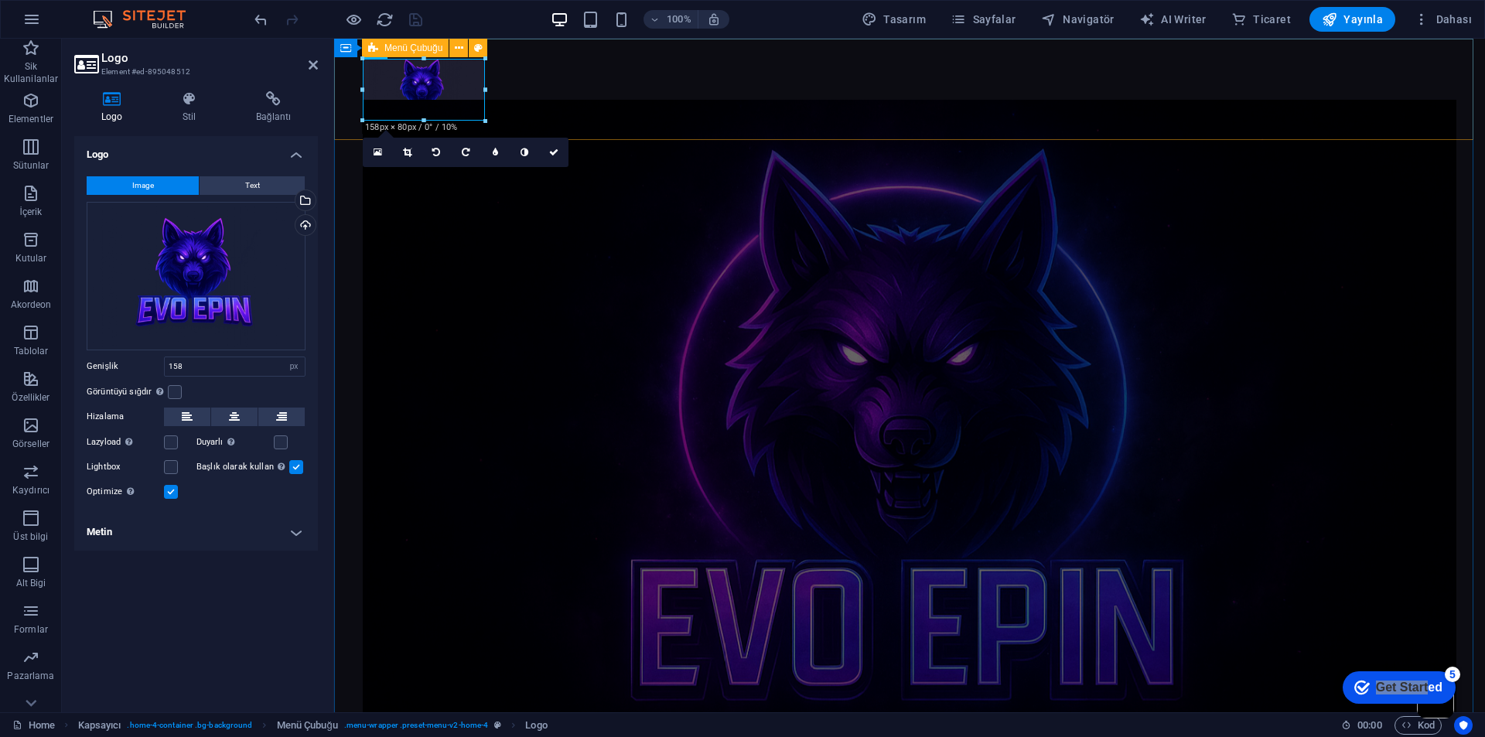
click at [567, 99] on div "Menu" at bounding box center [909, 89] width 1151 height 101
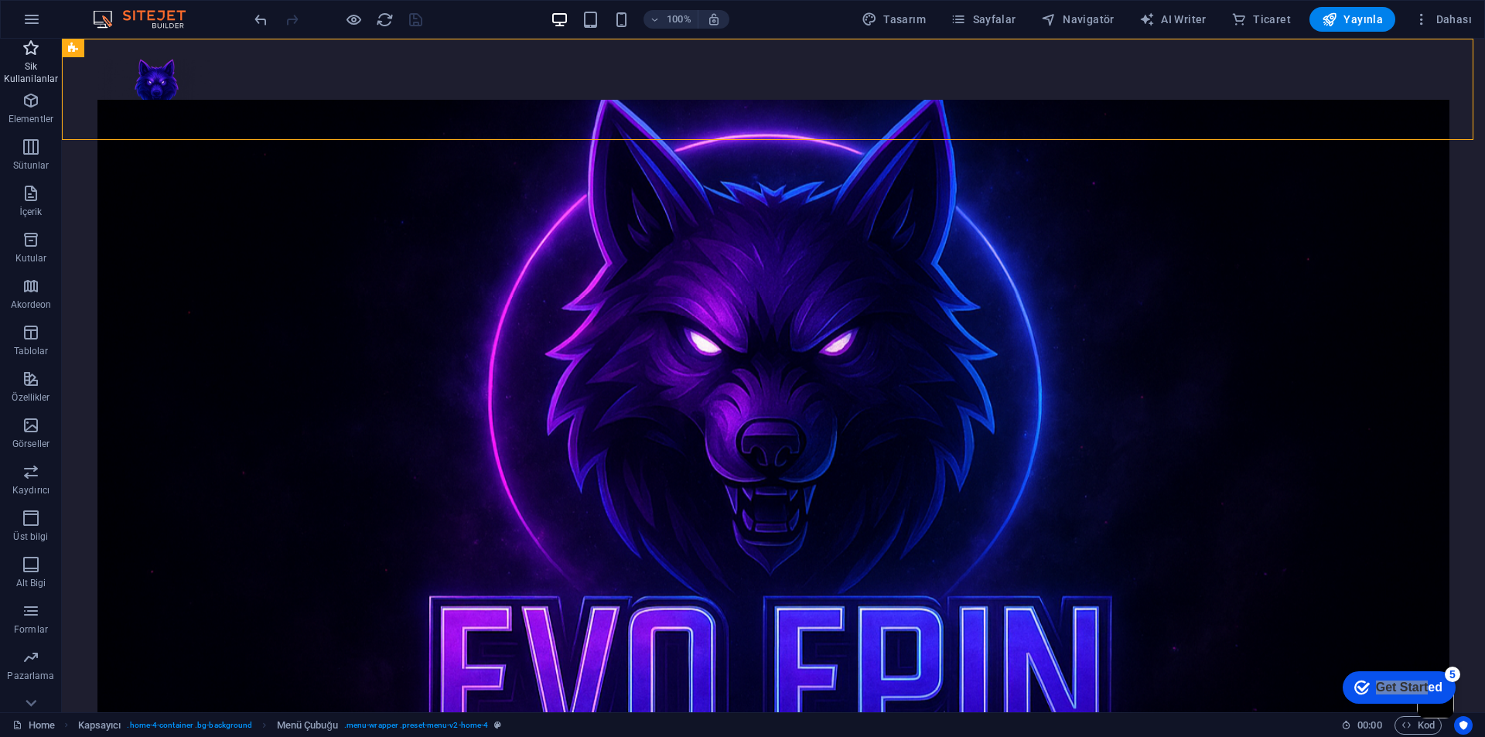
click at [32, 64] on p "Sik Kullanilanlar" at bounding box center [31, 72] width 62 height 25
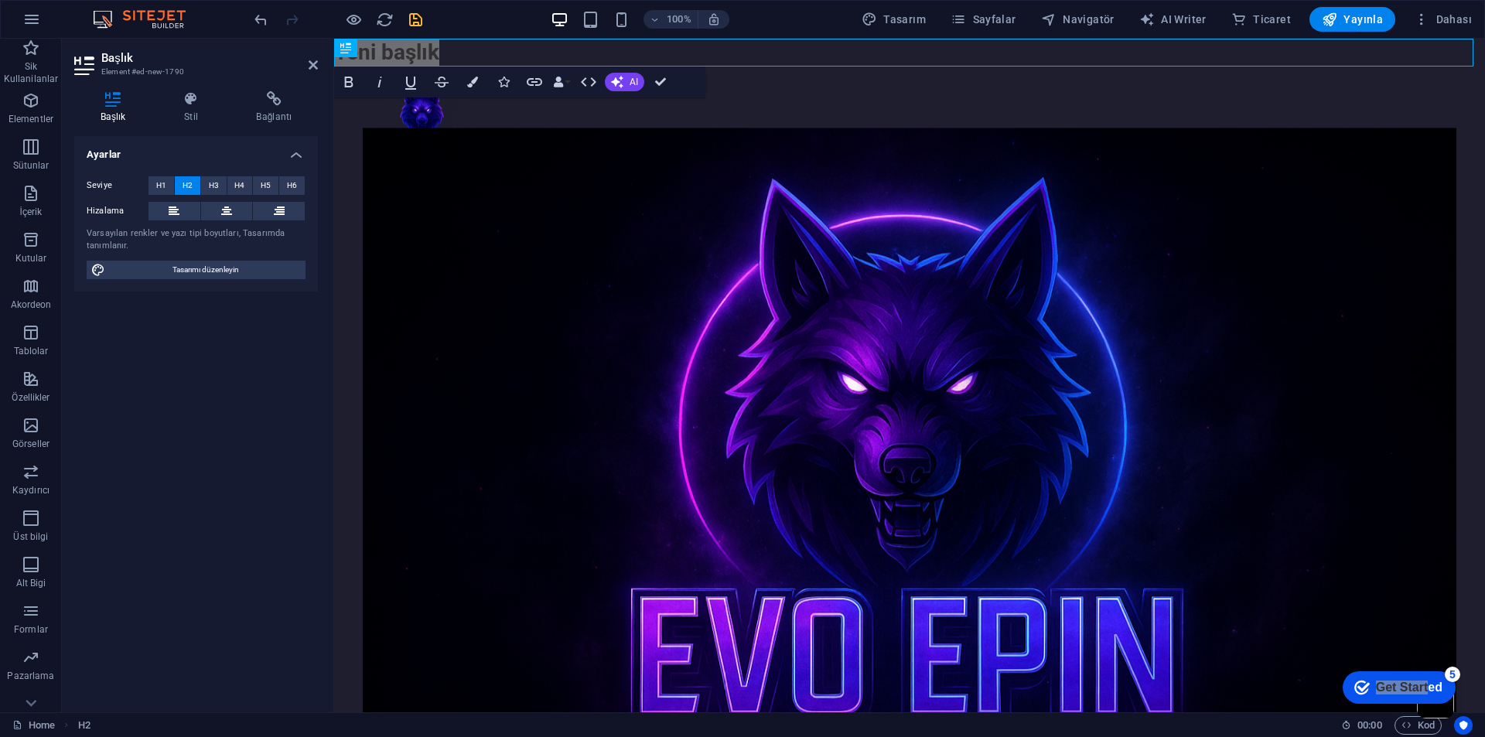
click at [316, 422] on div "Ayarlar Seviye H1 H2 H3 H4 H5 H6 Hizalama Varsayılan renkler ve yazı tipi boyut…" at bounding box center [196, 418] width 244 height 564
click at [565, 159] on div "Menu" at bounding box center [909, 117] width 1151 height 101
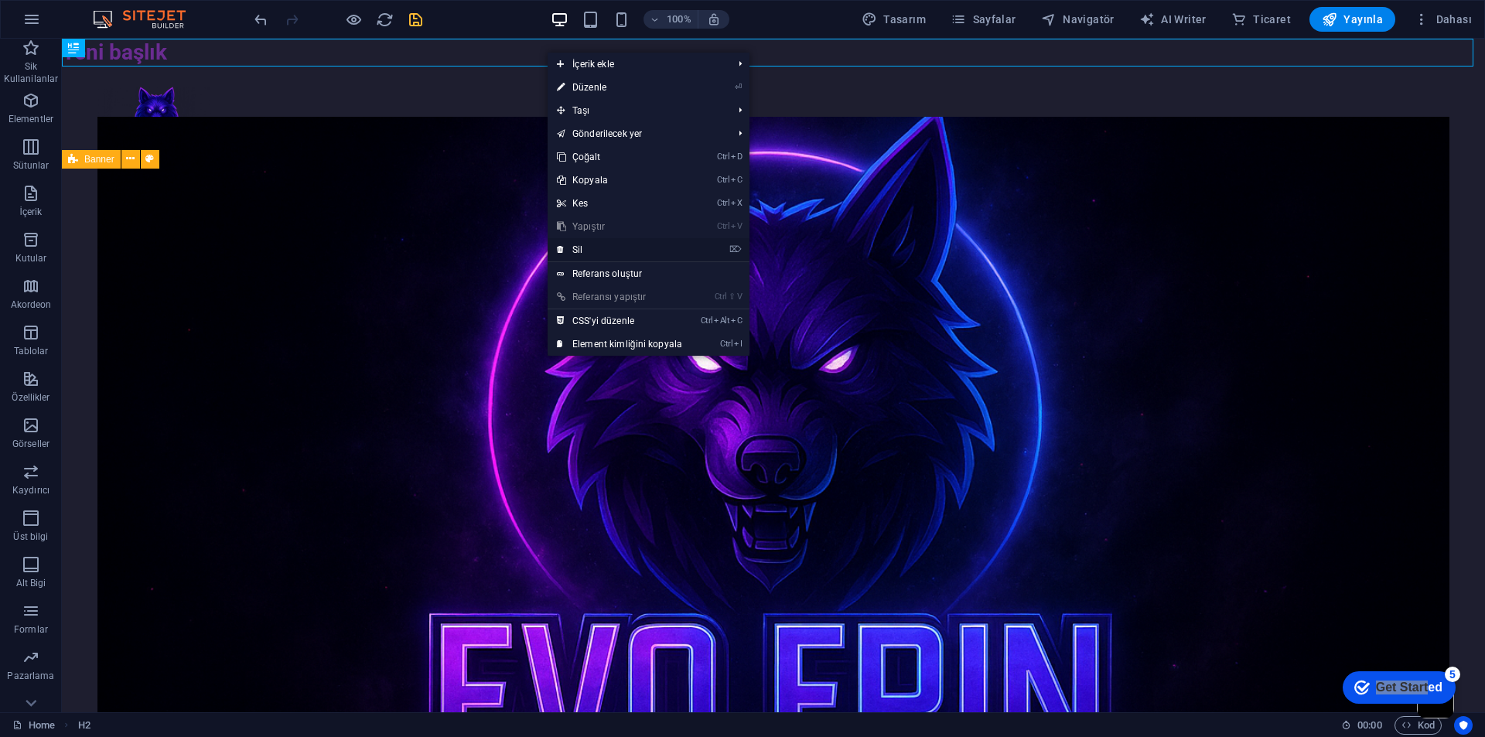
click at [589, 252] on link "⌦ Sil" at bounding box center [620, 249] width 144 height 23
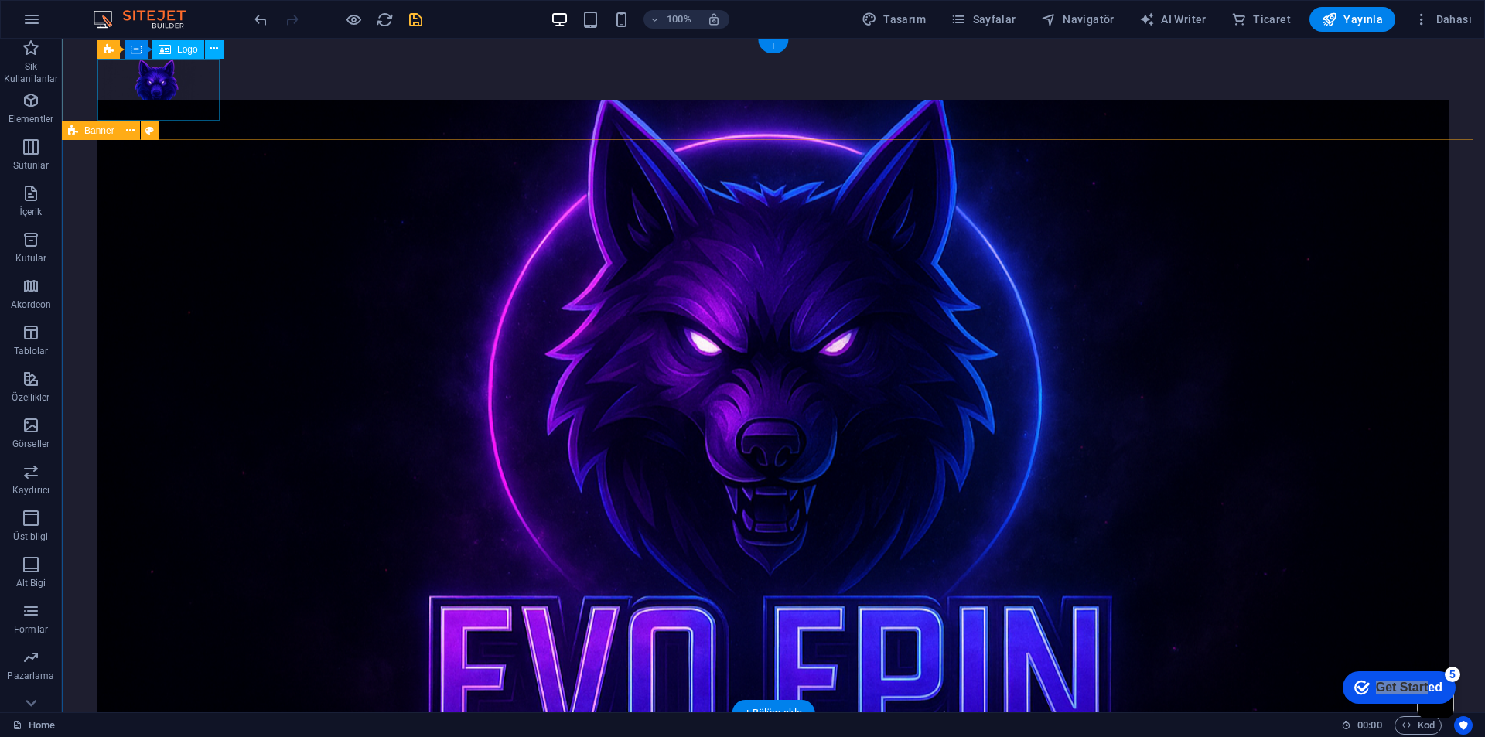
click at [175, 101] on div at bounding box center [773, 90] width 1352 height 62
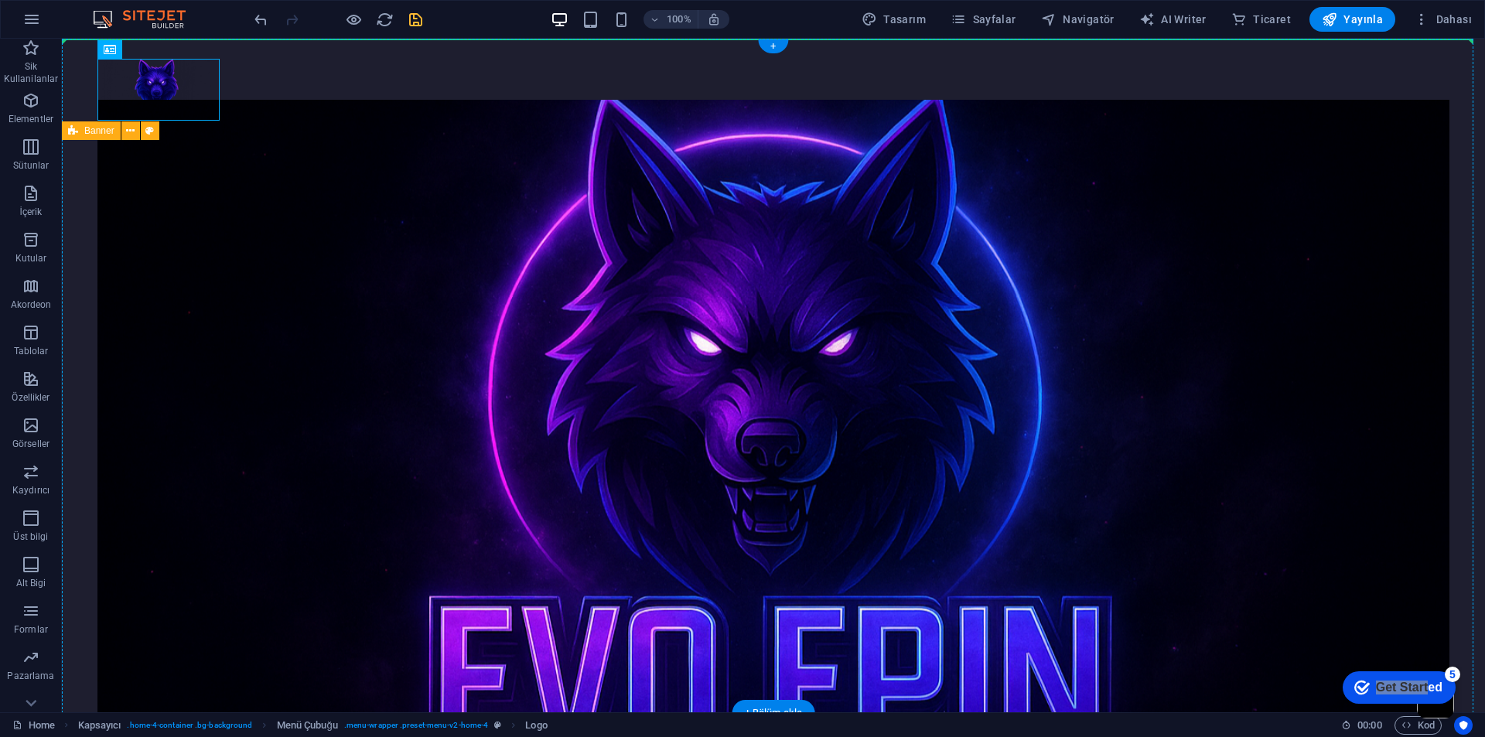
drag, startPoint x: 155, startPoint y: 92, endPoint x: 768, endPoint y: 80, distance: 612.6
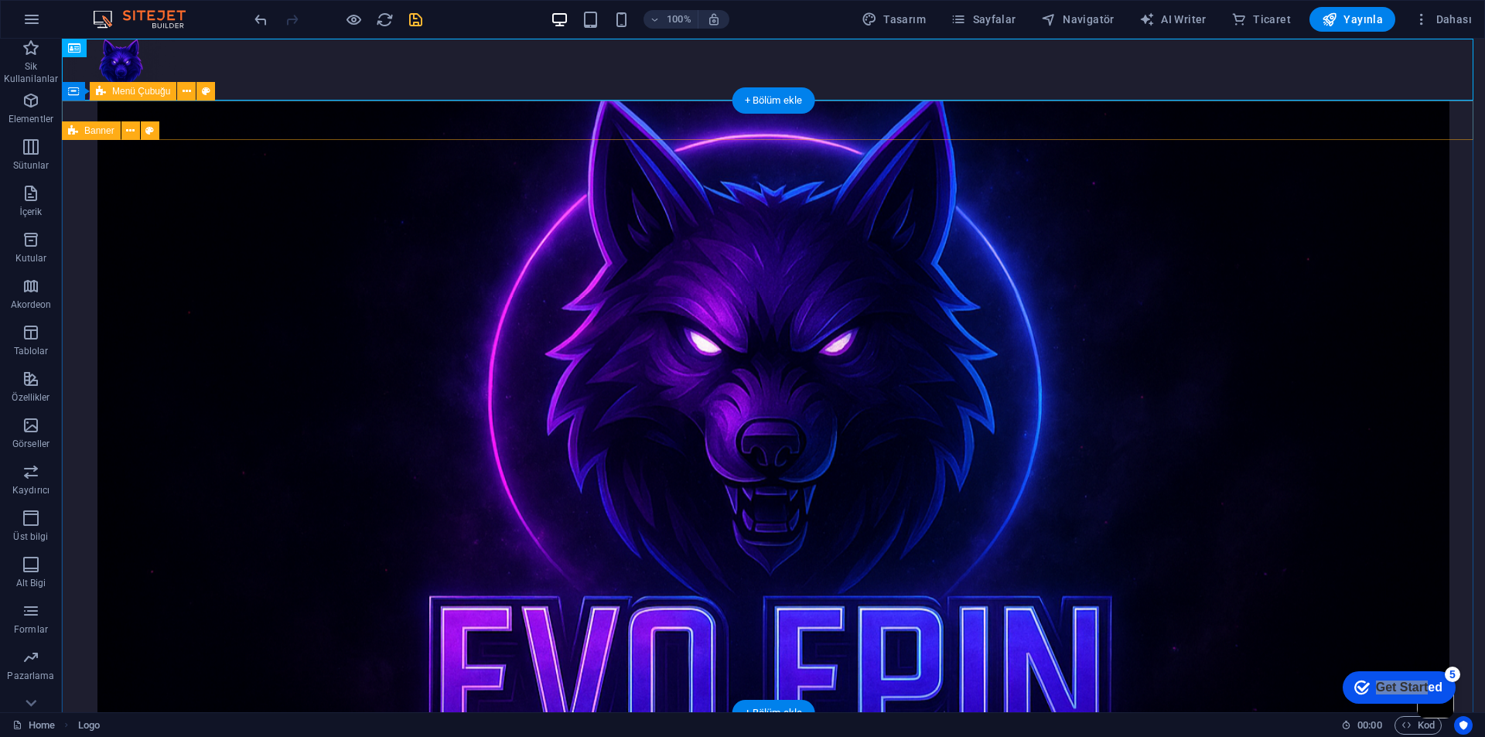
click at [646, 127] on div "Menu" at bounding box center [773, 120] width 1423 height 39
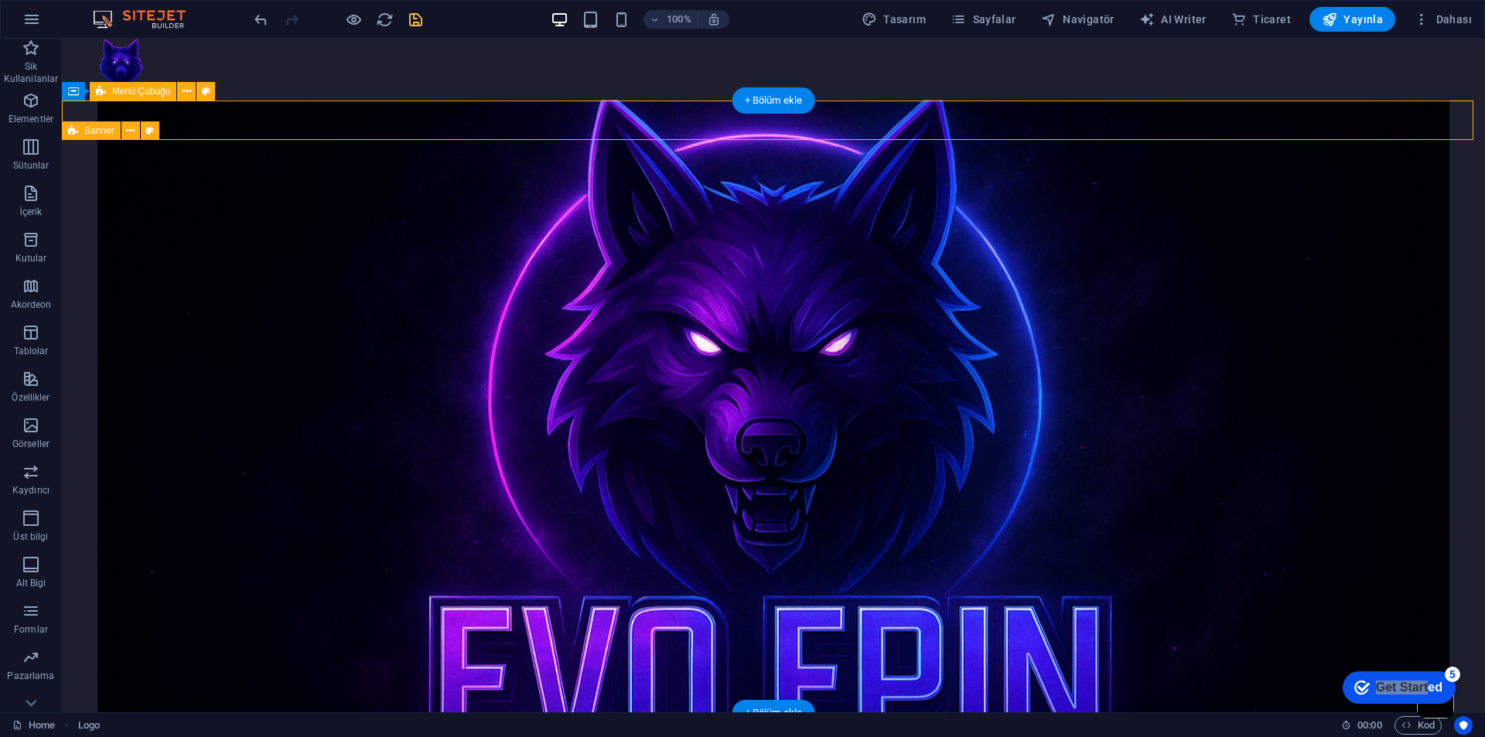
click at [646, 127] on div "Menu" at bounding box center [773, 120] width 1423 height 39
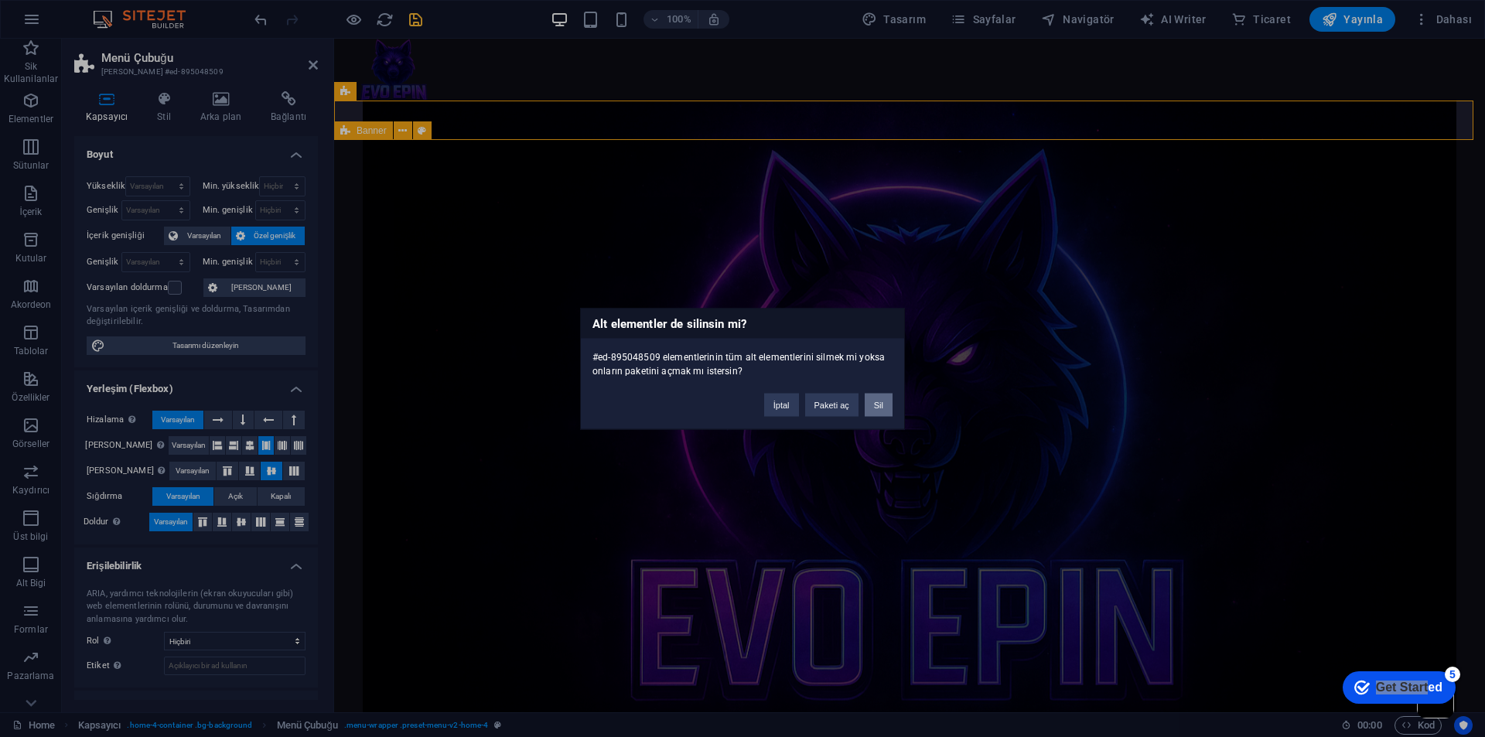
click at [882, 403] on button "Sil" at bounding box center [879, 404] width 28 height 23
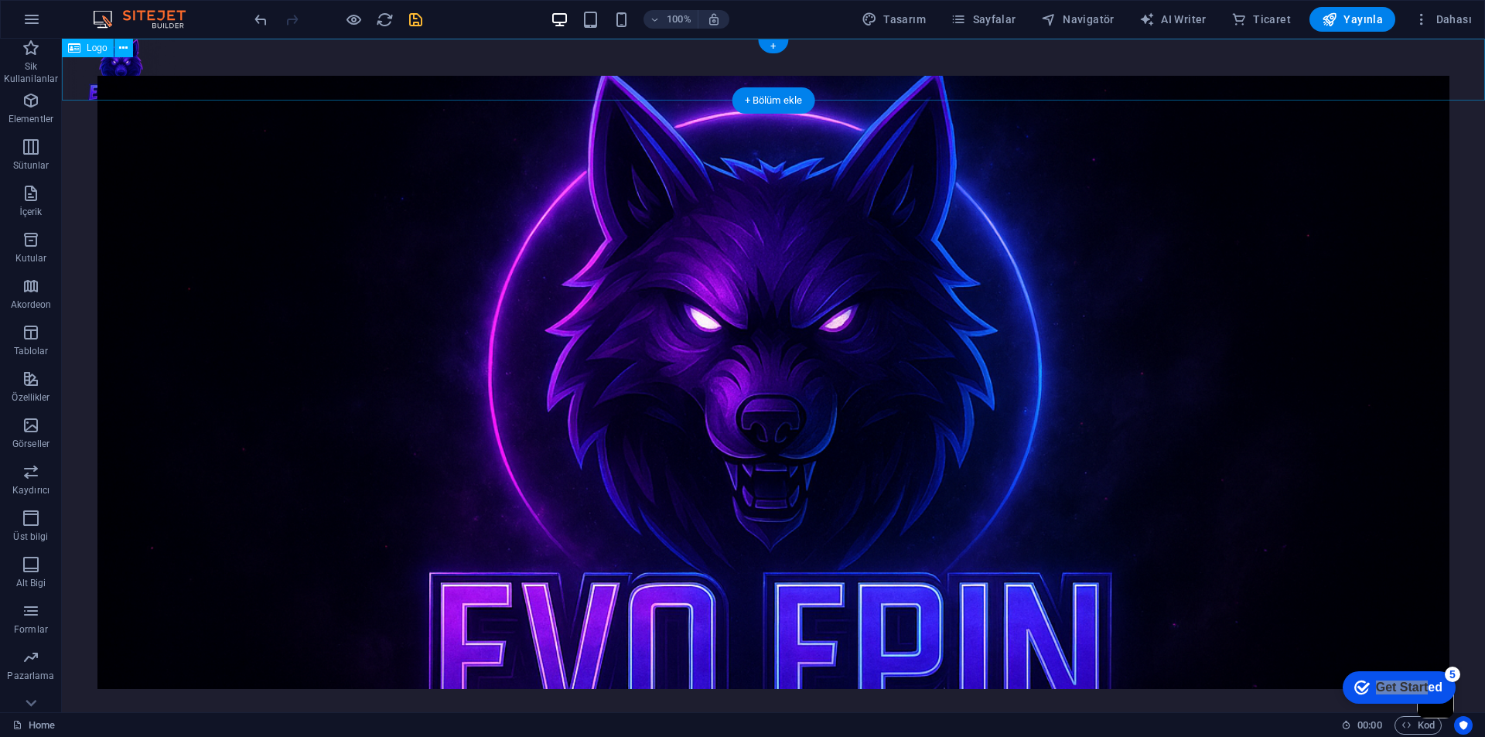
click at [125, 73] on div at bounding box center [773, 70] width 1423 height 62
select select "px"
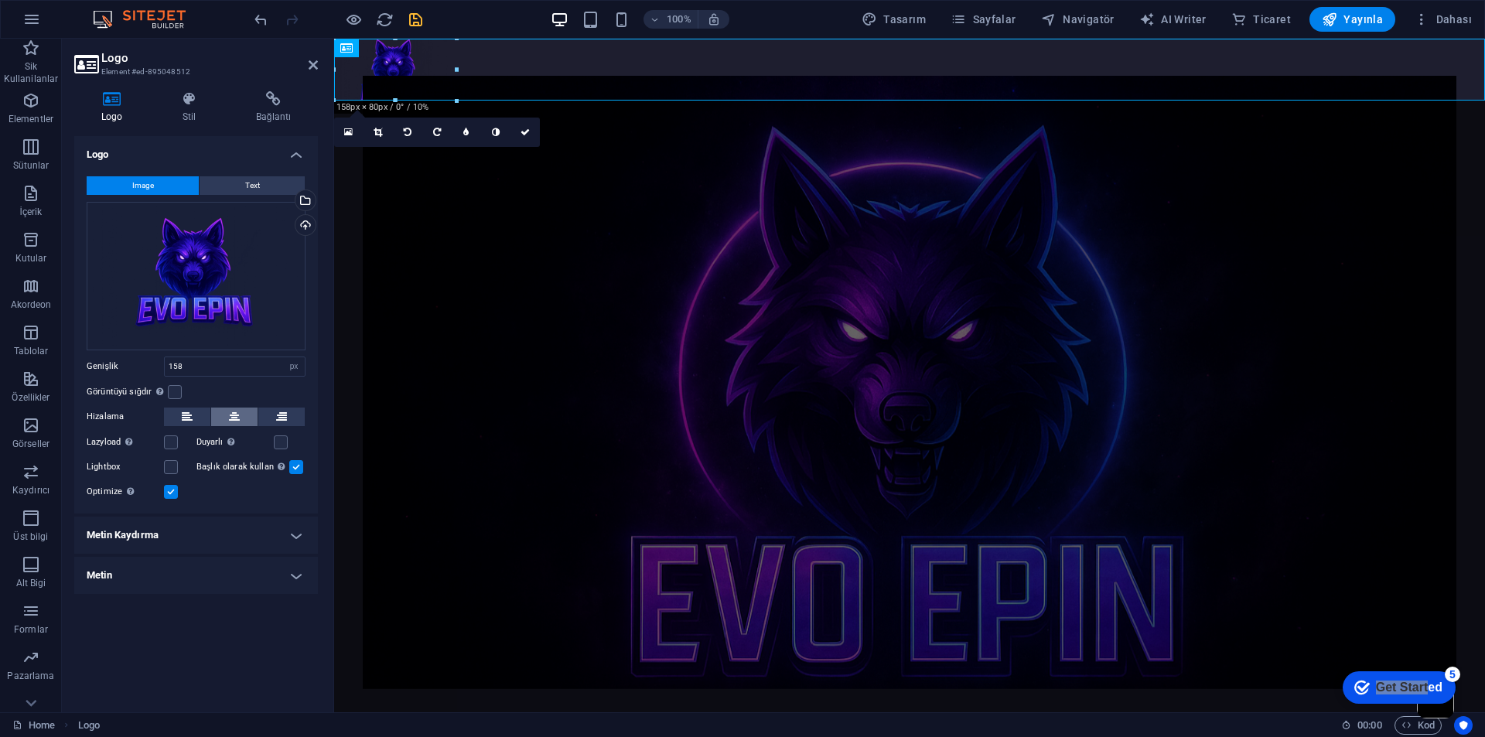
click at [234, 414] on icon at bounding box center [234, 417] width 11 height 19
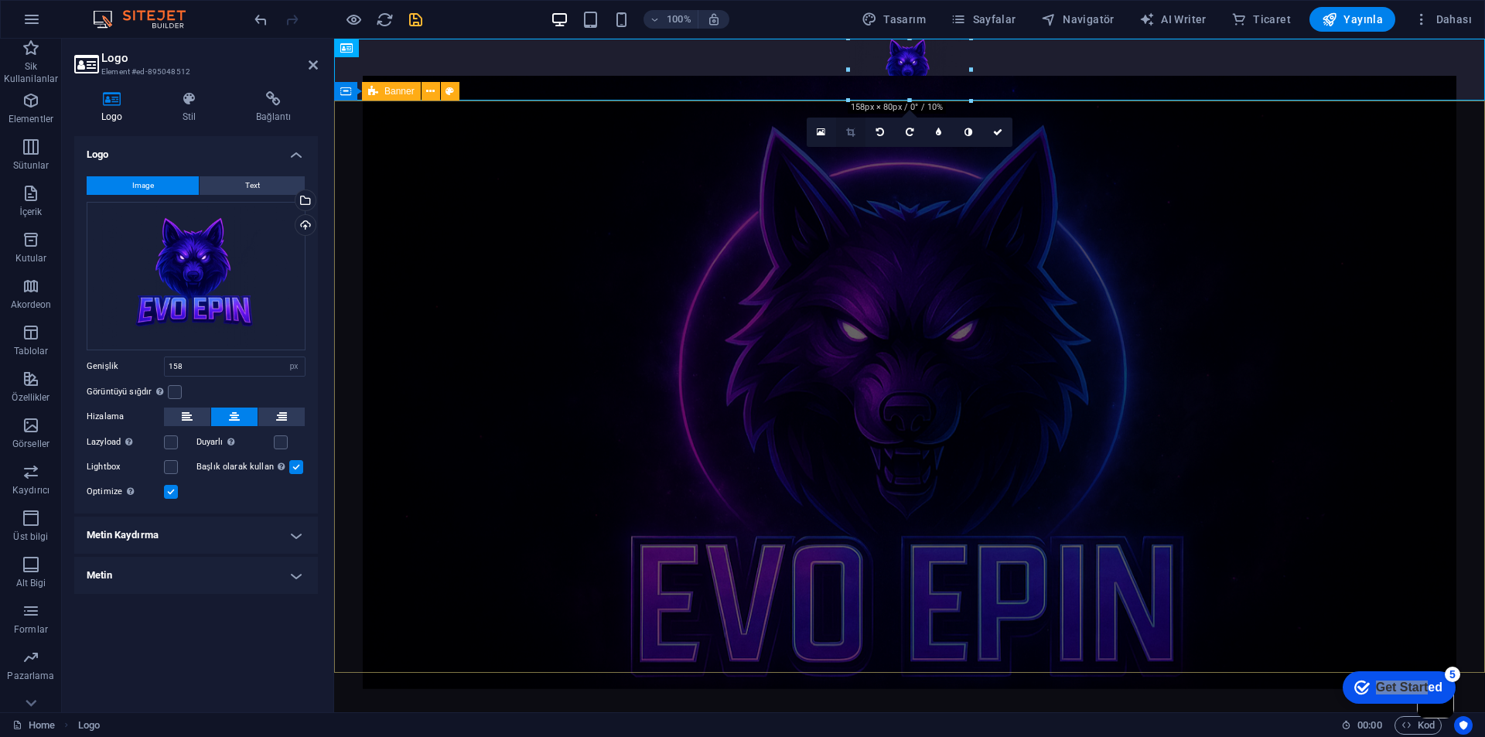
click at [855, 134] on link at bounding box center [850, 132] width 29 height 29
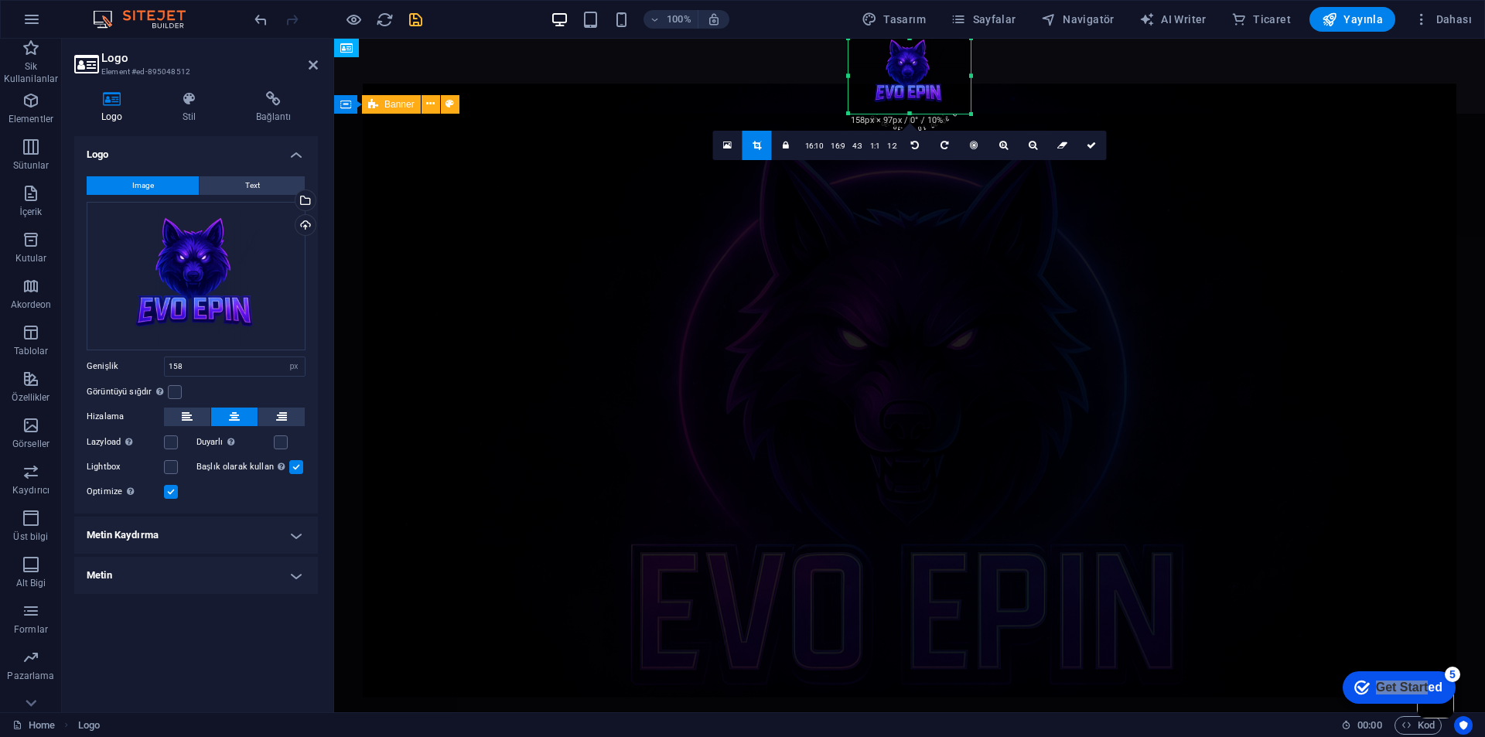
drag, startPoint x: 909, startPoint y: 100, endPoint x: 909, endPoint y: 113, distance: 13.1
click at [909, 113] on div at bounding box center [909, 113] width 122 height 5
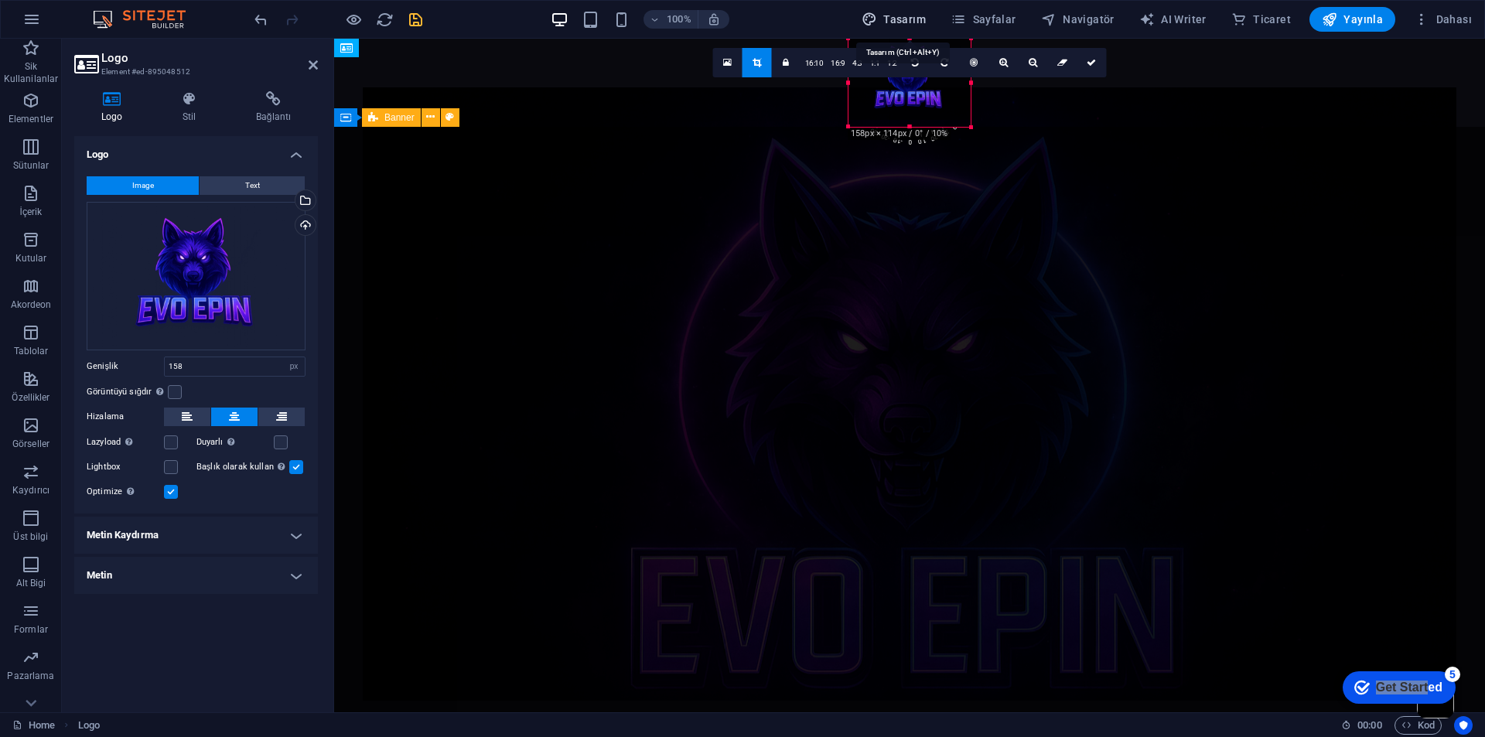
drag, startPoint x: 910, startPoint y: 40, endPoint x: 910, endPoint y: 27, distance: 13.1
click at [910, 39] on section "Sik Kullanilanlar Elementler Sütunlar İçerik Kutular Akordeon Tablolar Özellikl…" at bounding box center [742, 376] width 1485 height 674
drag, startPoint x: 972, startPoint y: 119, endPoint x: 994, endPoint y: 129, distance: 23.9
click at [994, 129] on div "Mevcut içeriği değiştirmek için buraya sürükleyin. Yeni bir element oluşturmak …" at bounding box center [909, 376] width 1151 height 674
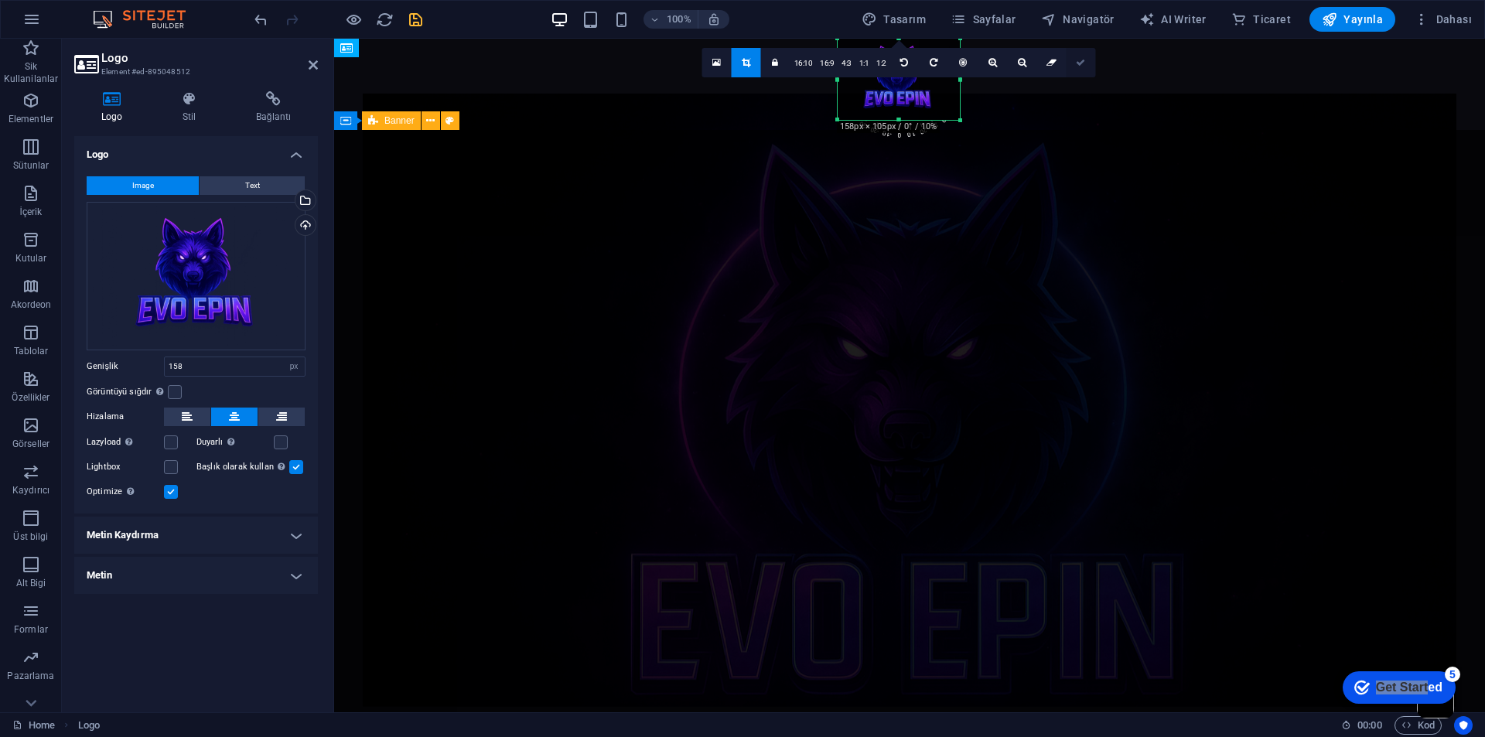
click at [1071, 60] on link at bounding box center [1080, 62] width 29 height 29
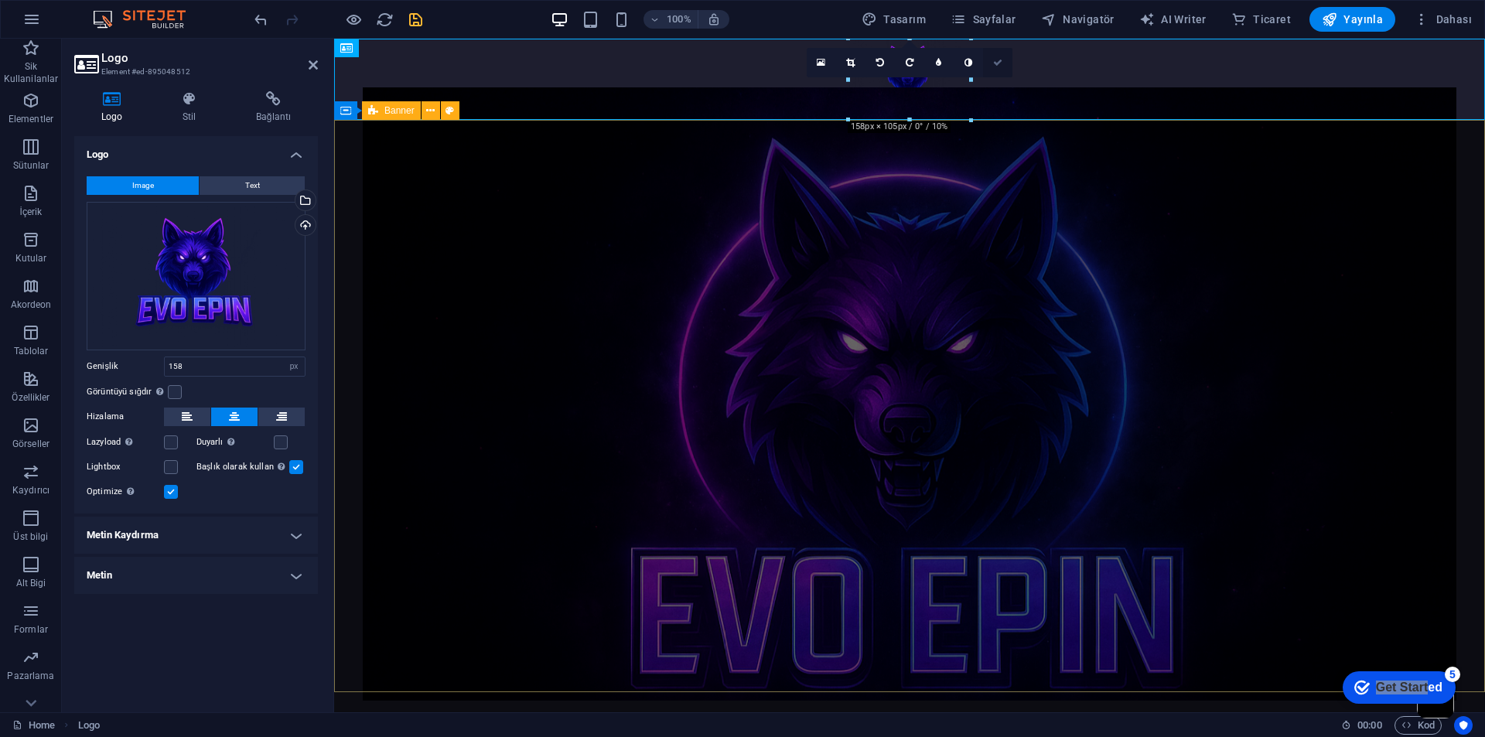
click at [993, 68] on link at bounding box center [997, 62] width 29 height 29
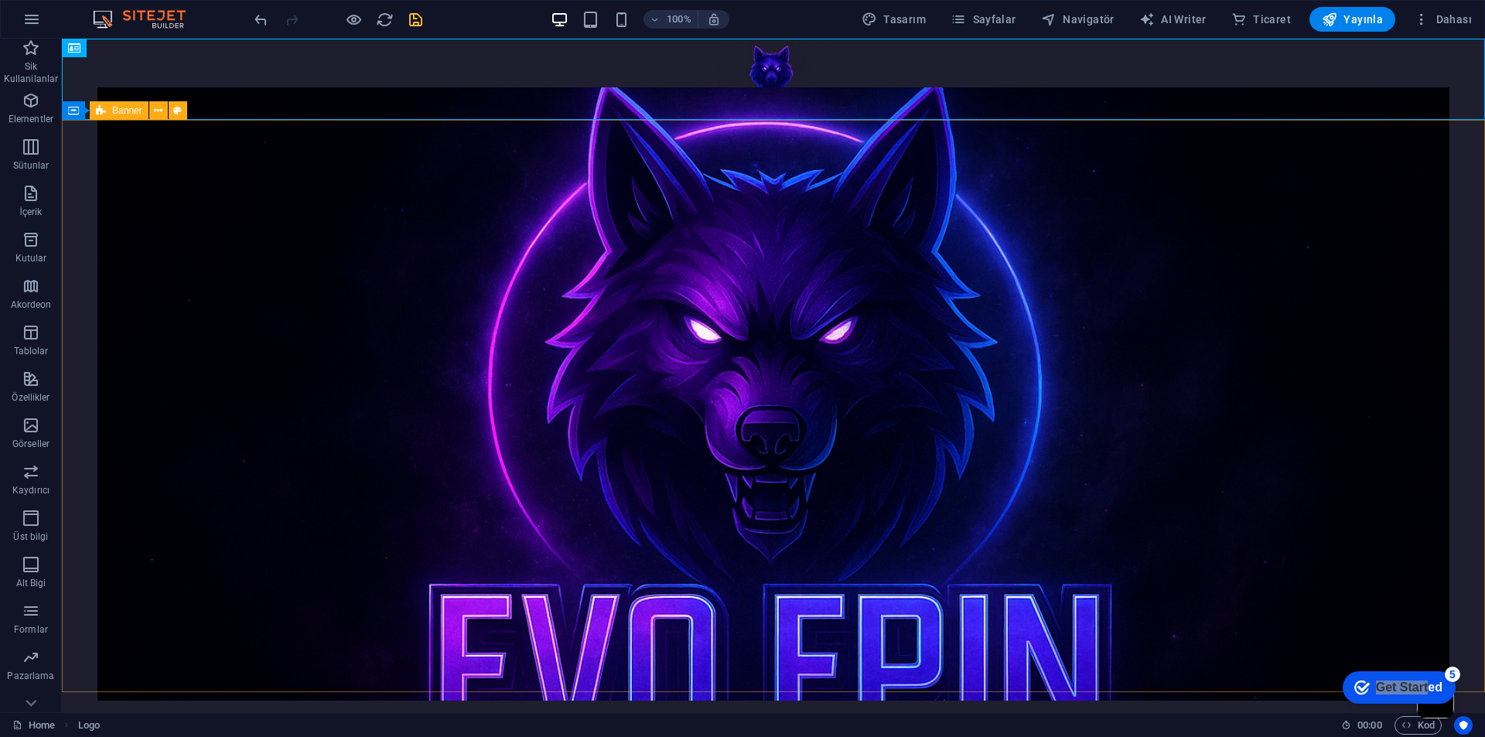
click at [405, 21] on div at bounding box center [337, 19] width 173 height 25
click at [408, 21] on icon "save" at bounding box center [416, 20] width 18 height 18
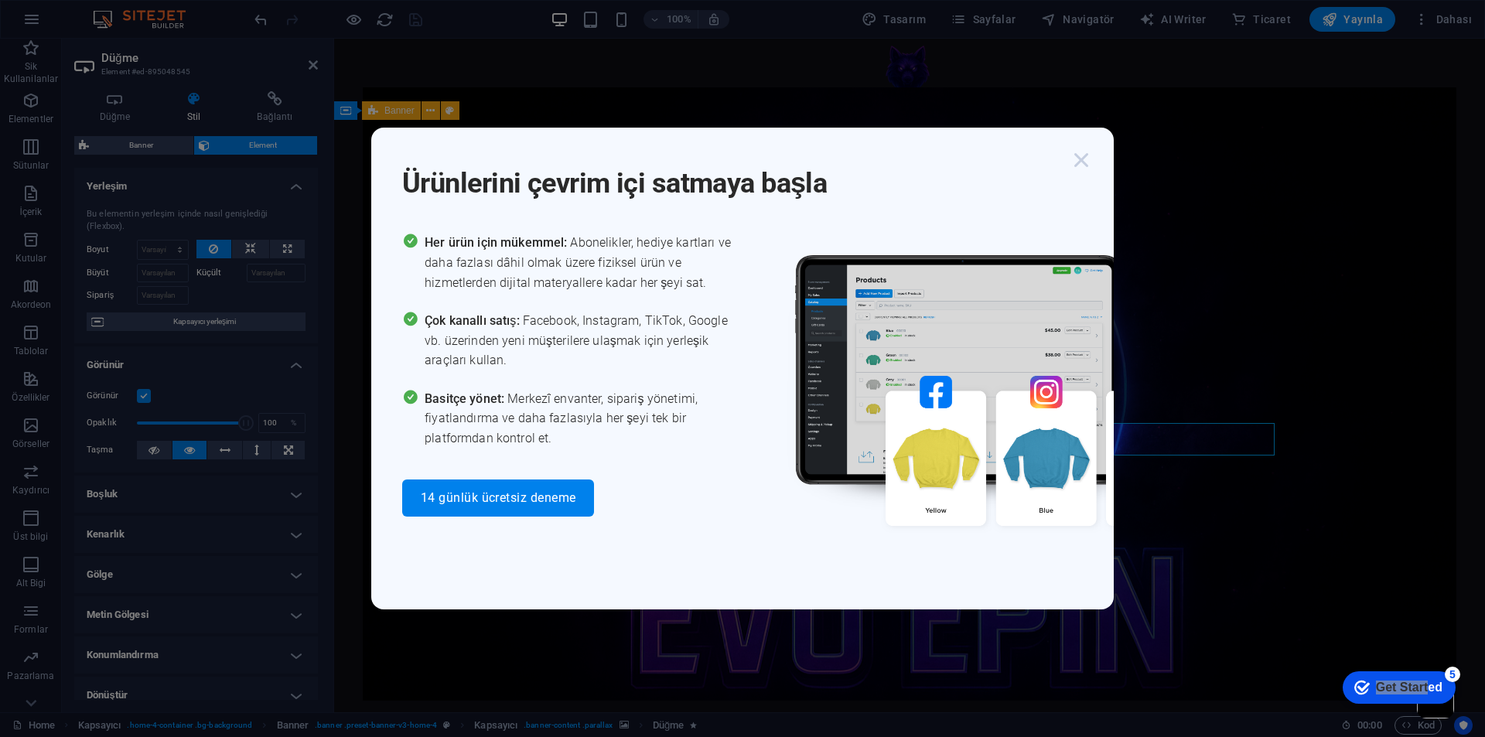
click at [1079, 155] on icon "button" at bounding box center [1081, 160] width 28 height 28
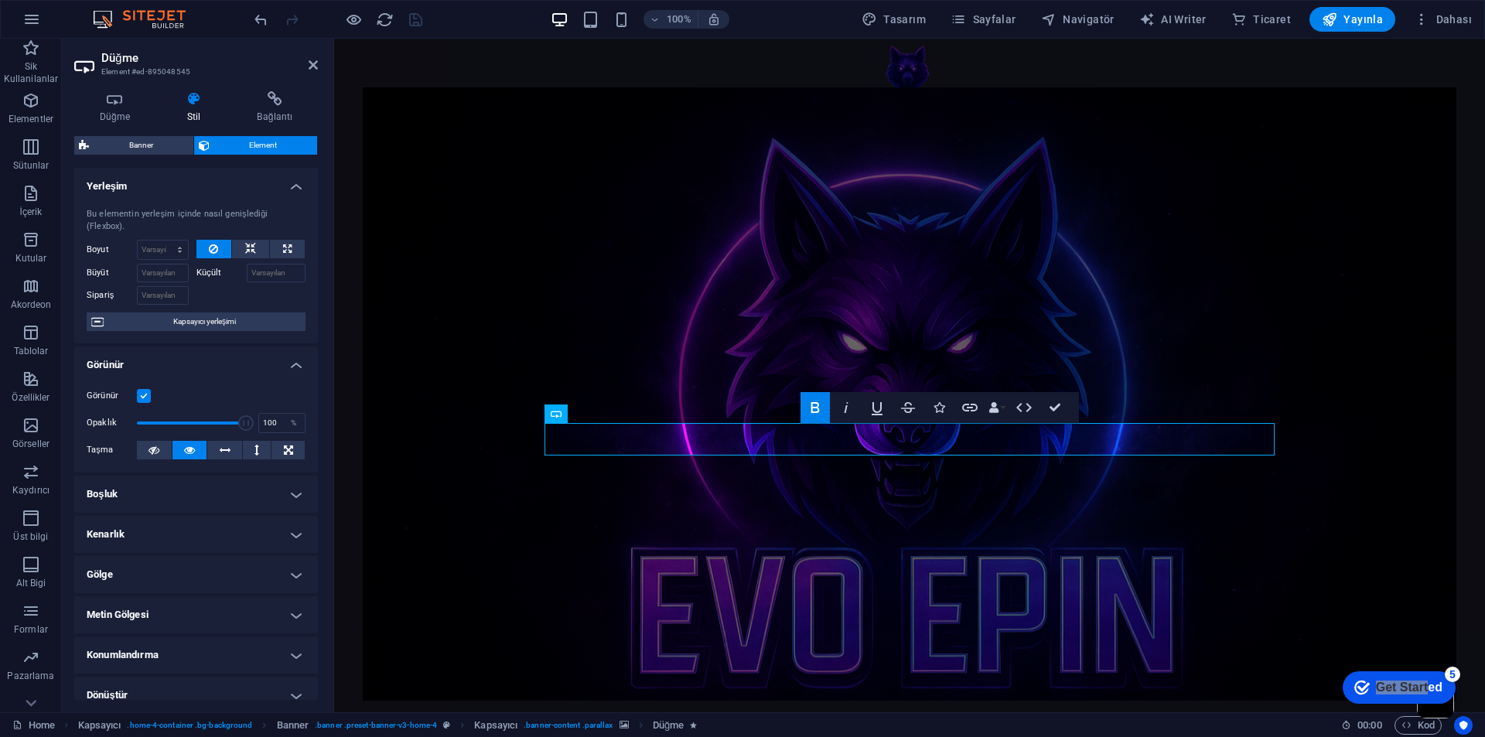
click at [720, 664] on figure at bounding box center [910, 393] width 1094 height 613
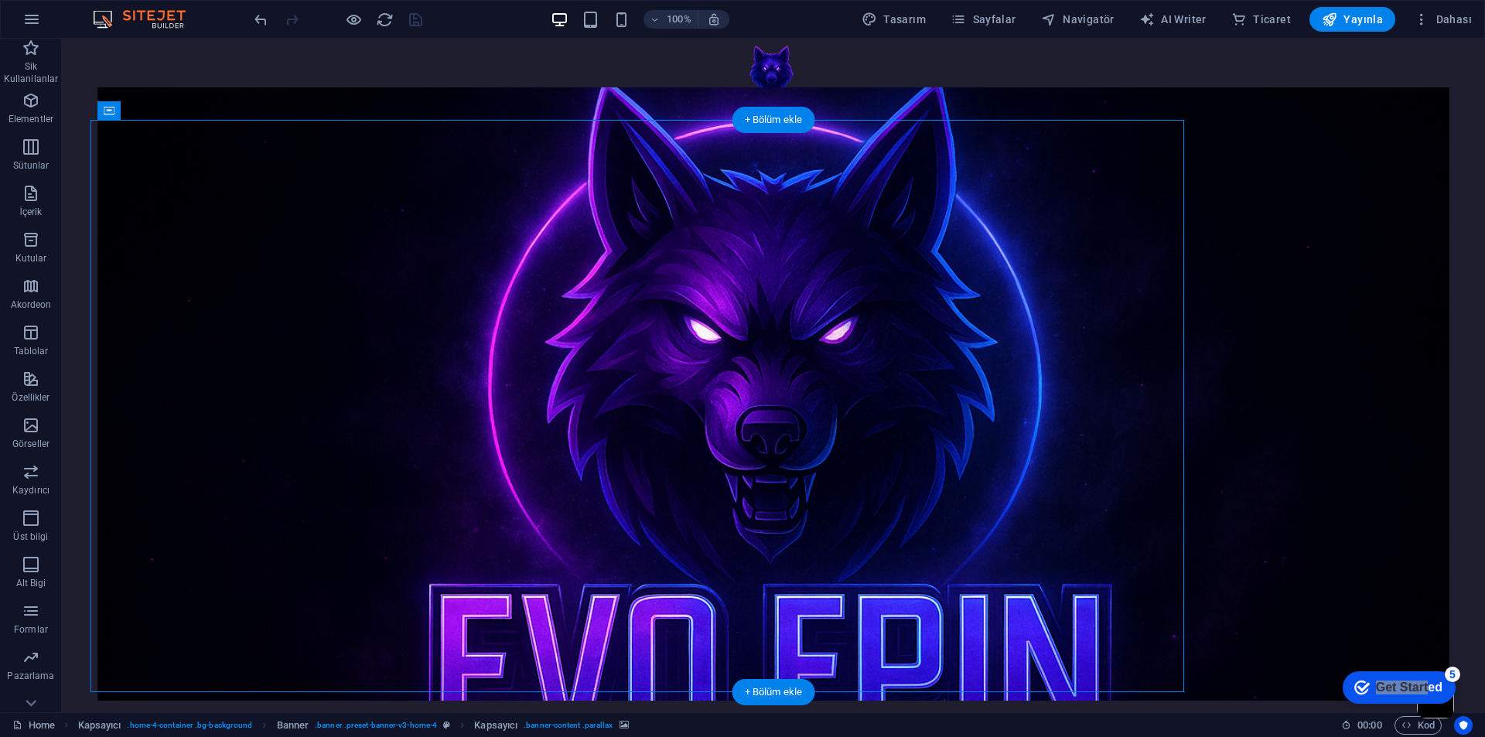
click at [329, 522] on figure at bounding box center [773, 393] width 1352 height 613
click at [841, 670] on figure at bounding box center [773, 393] width 1352 height 613
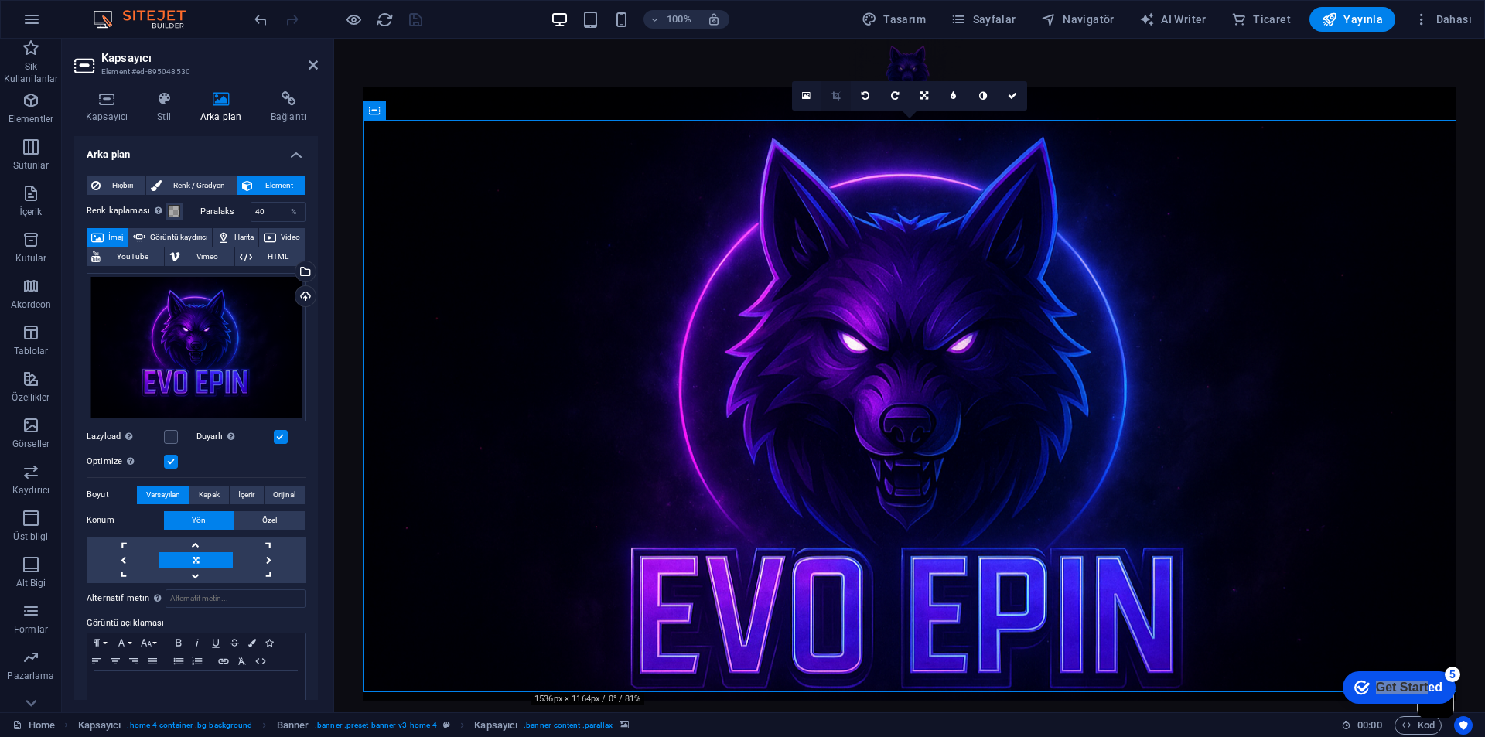
click at [841, 89] on link at bounding box center [835, 95] width 29 height 29
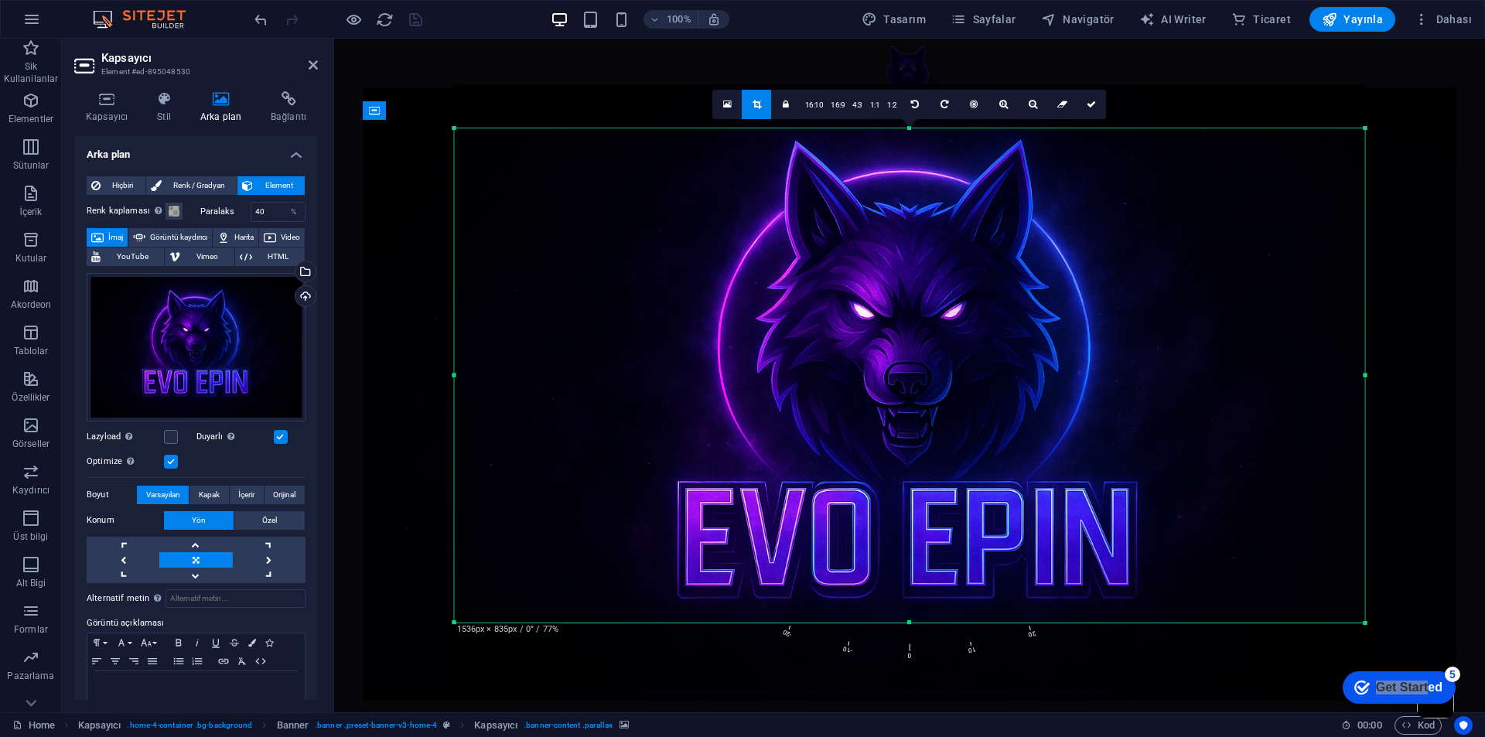
drag, startPoint x: 908, startPoint y: 107, endPoint x: 908, endPoint y: 151, distance: 44.1
click at [908, 151] on div "180 170 160 150 140 130 120 110 100 90 80 70 60 50 40 30 20 10 0 -10 -20 -30 -4…" at bounding box center [910, 375] width 910 height 495
click at [1091, 114] on link at bounding box center [1091, 104] width 29 height 29
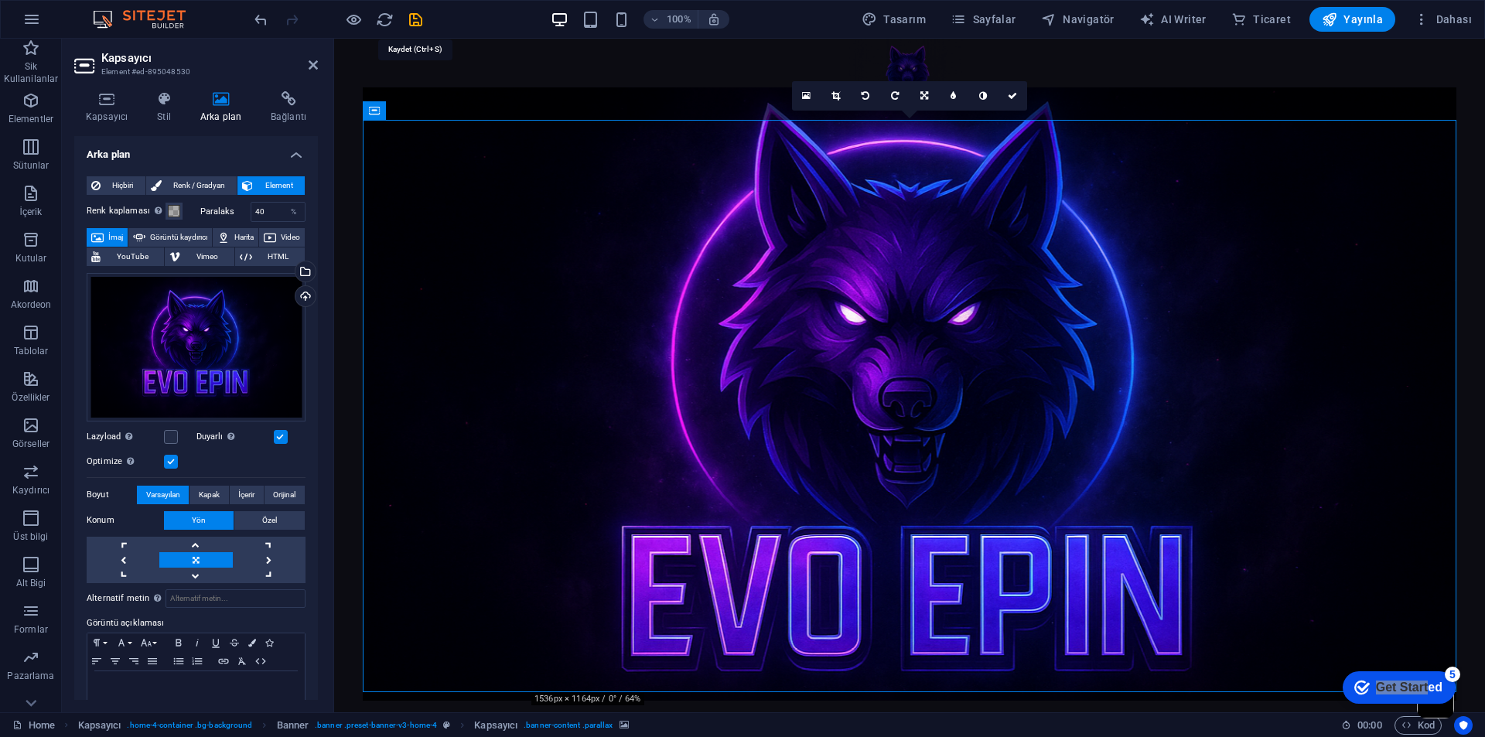
click at [416, 26] on icon "save" at bounding box center [416, 20] width 18 height 18
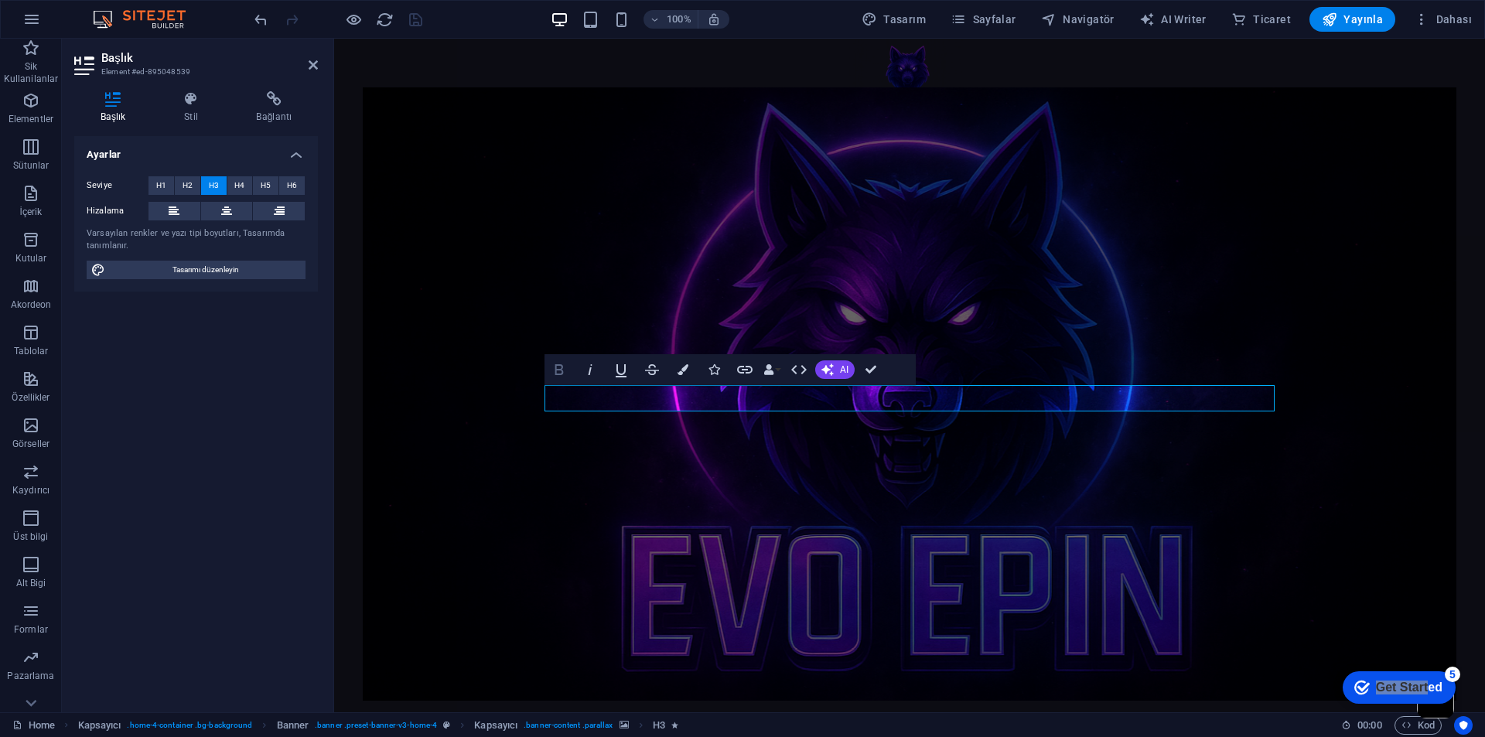
click at [554, 367] on icon "button" at bounding box center [559, 369] width 19 height 19
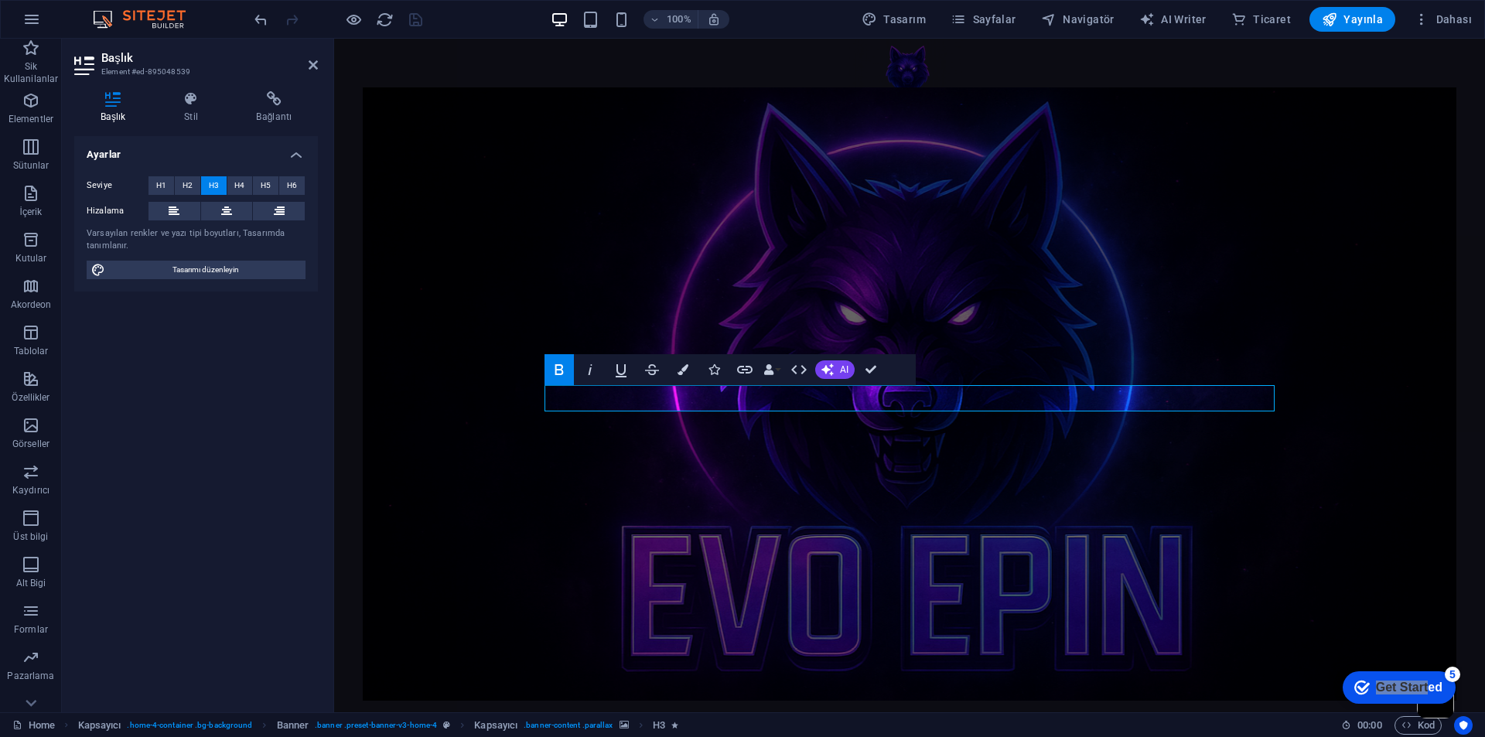
click at [560, 366] on icon "button" at bounding box center [559, 369] width 9 height 11
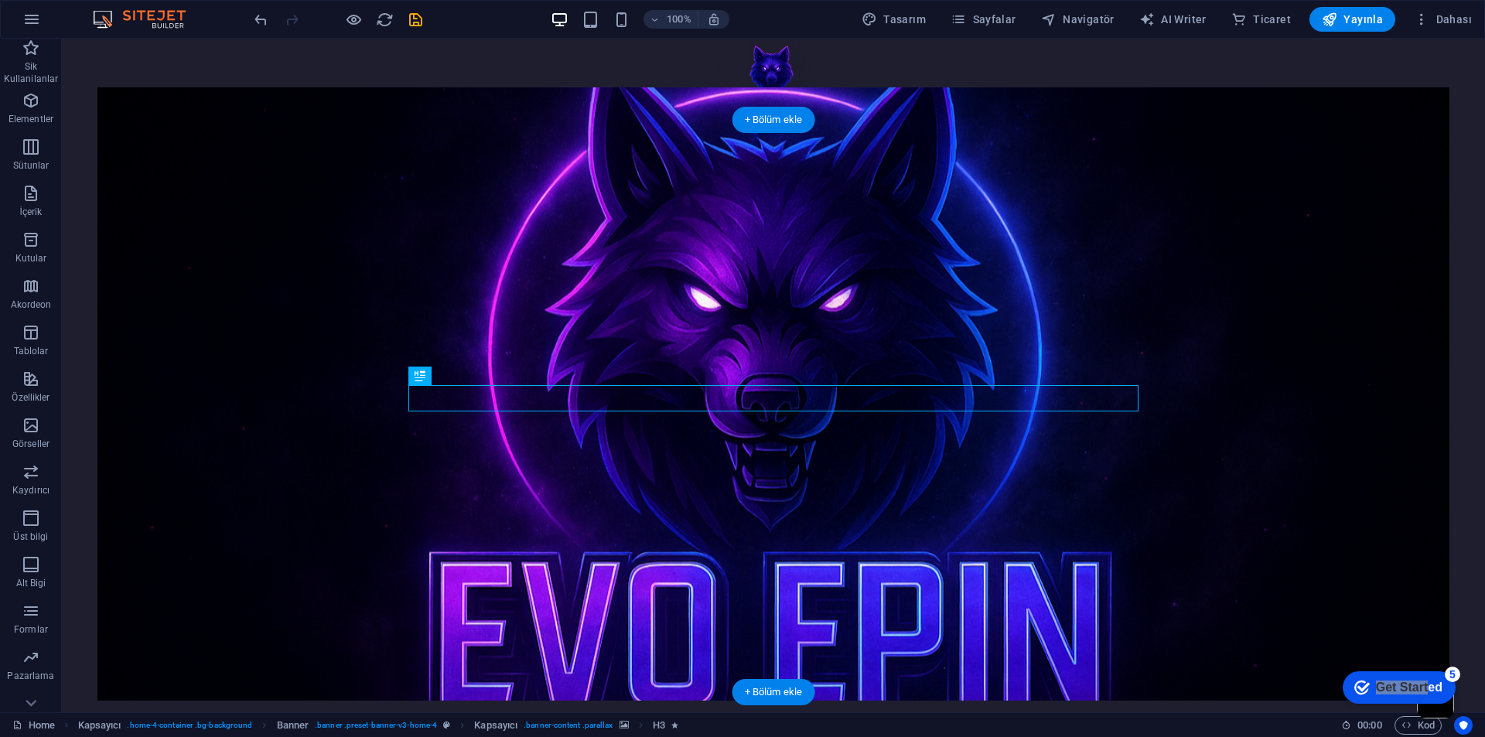
click at [1028, 457] on figure at bounding box center [773, 393] width 1352 height 613
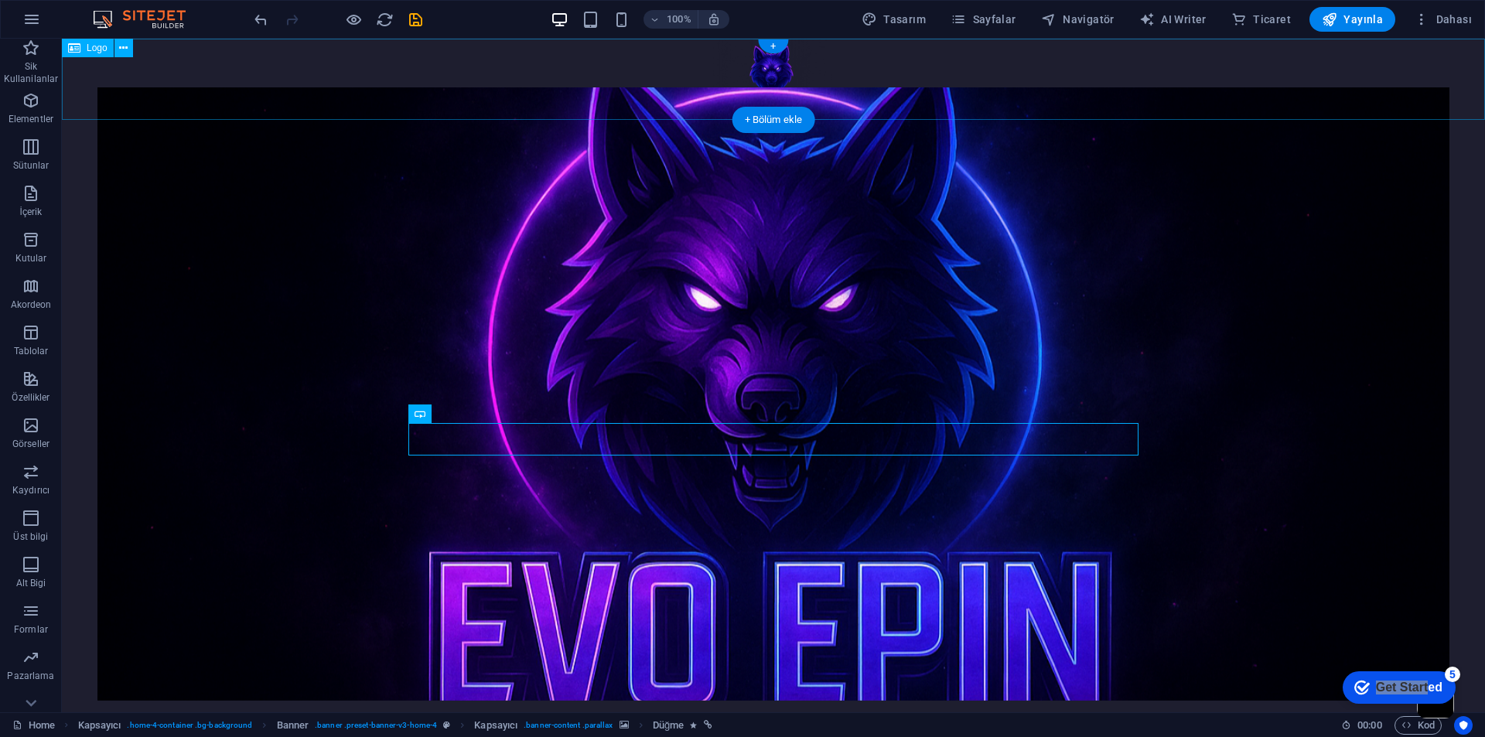
click at [306, 73] on div at bounding box center [773, 79] width 1423 height 81
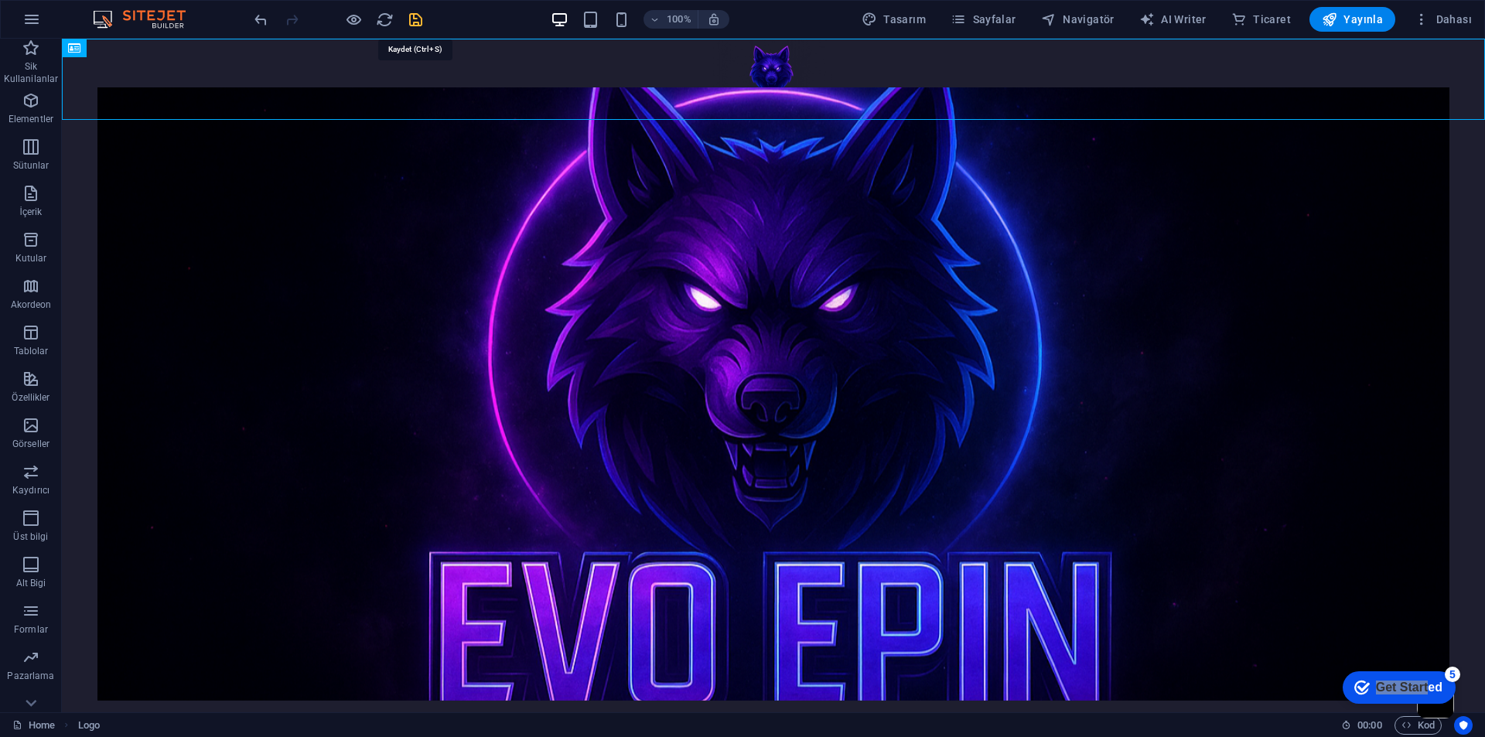
click at [415, 12] on icon "save" at bounding box center [416, 20] width 18 height 18
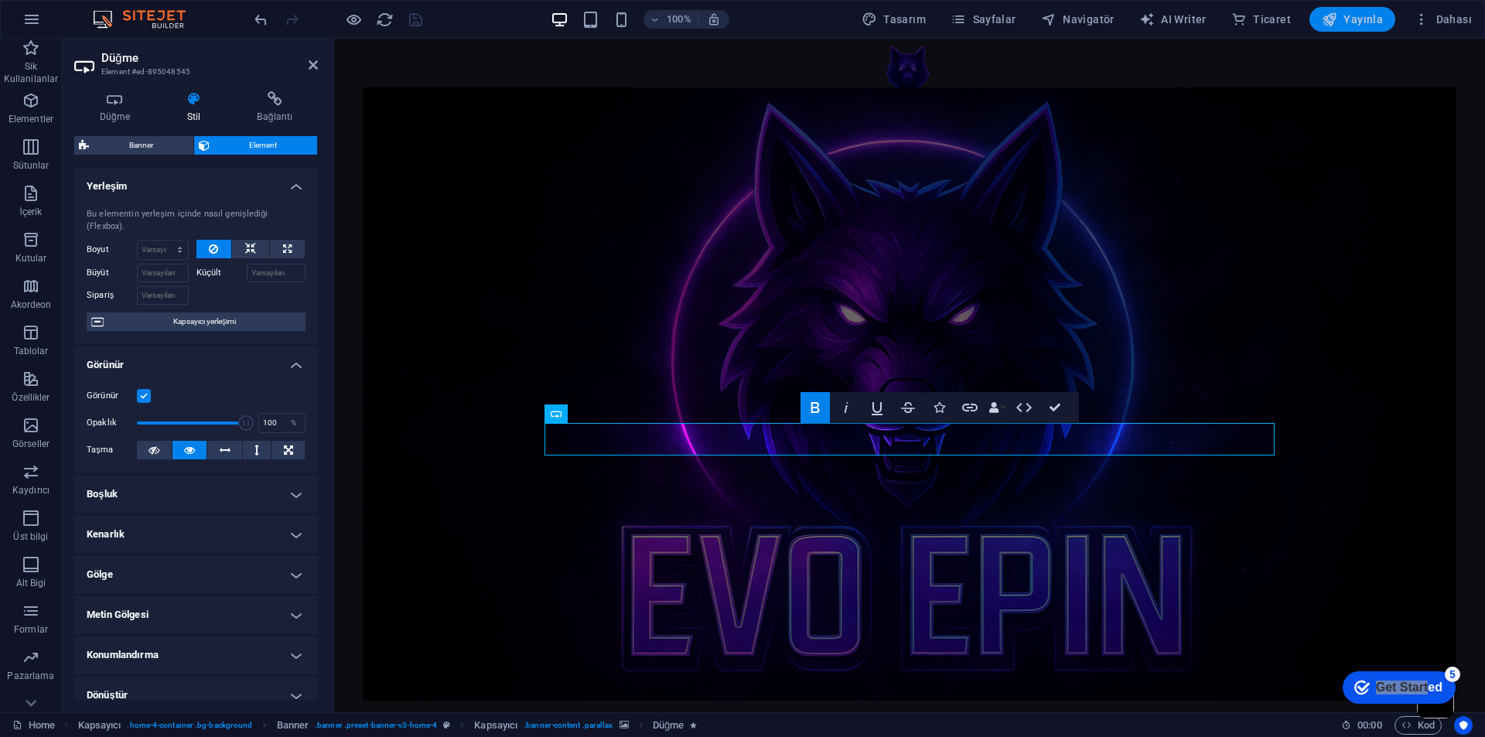
click at [1375, 24] on span "Yayınla" at bounding box center [1352, 19] width 61 height 15
